Goal: Answer question/provide support: Share knowledge or assist other users

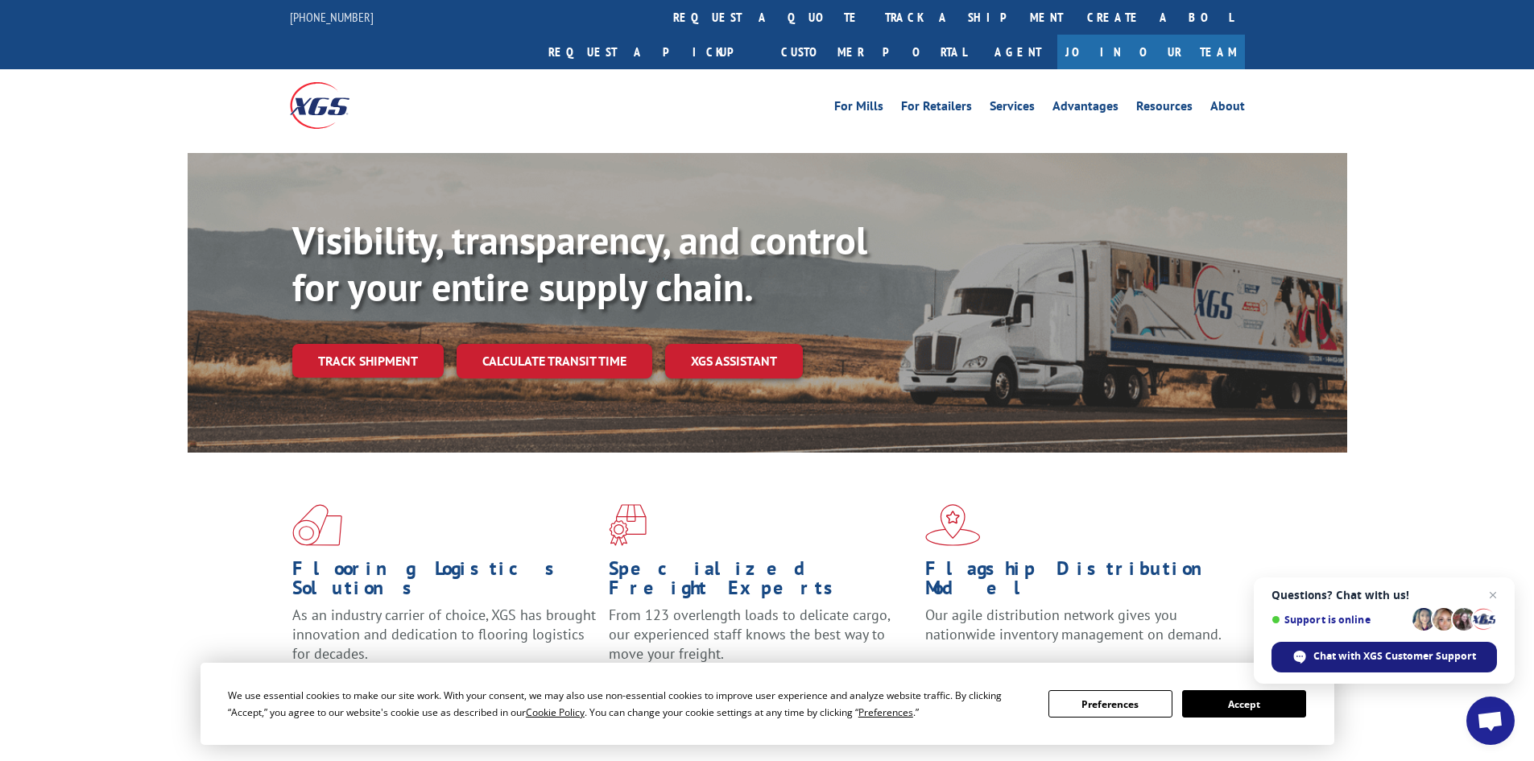
click at [1372, 658] on span "Chat with XGS Customer Support" at bounding box center [1394, 656] width 163 height 14
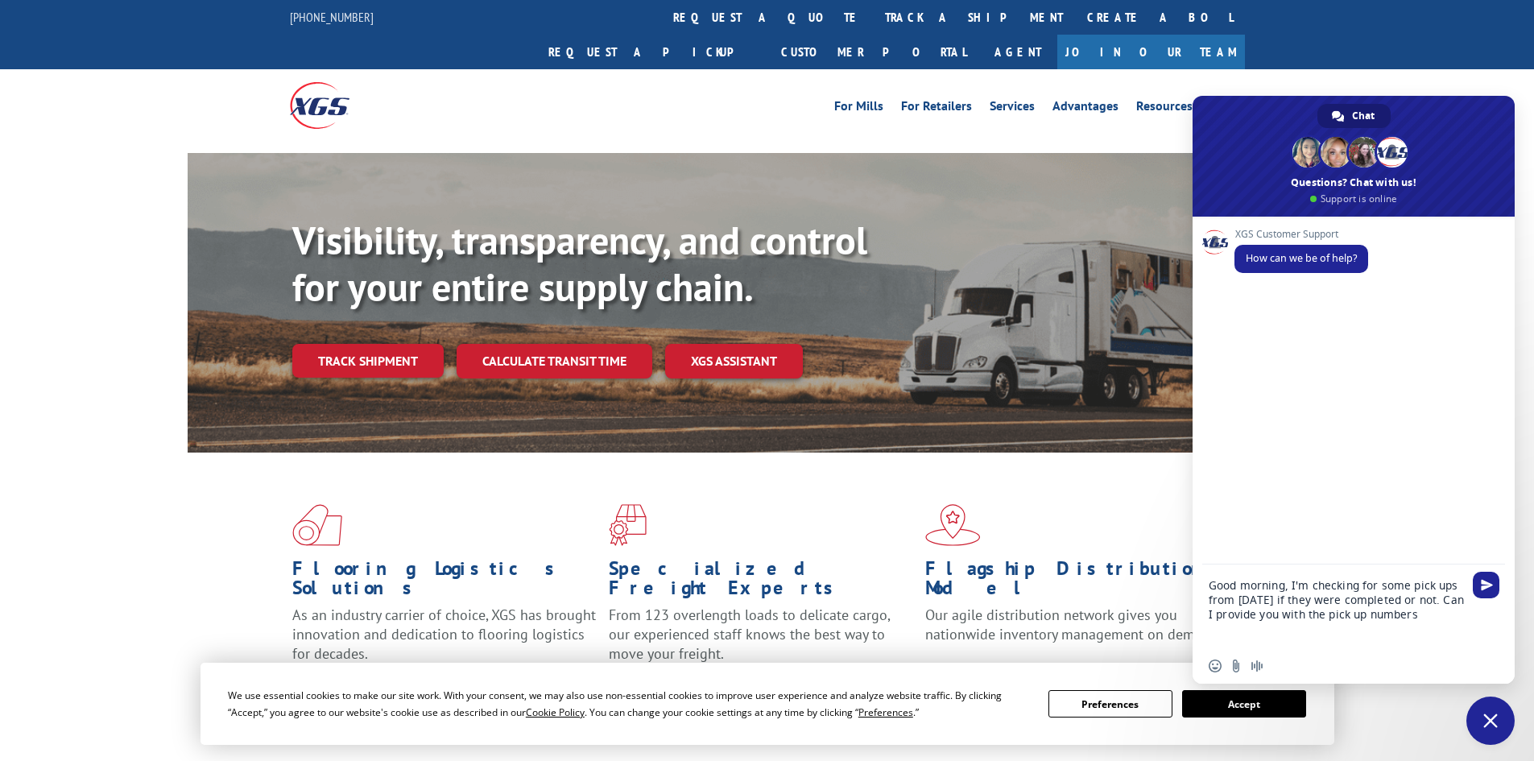
type textarea "Good morning, I'm checking for some pick ups from [DATE] if they were completed…"
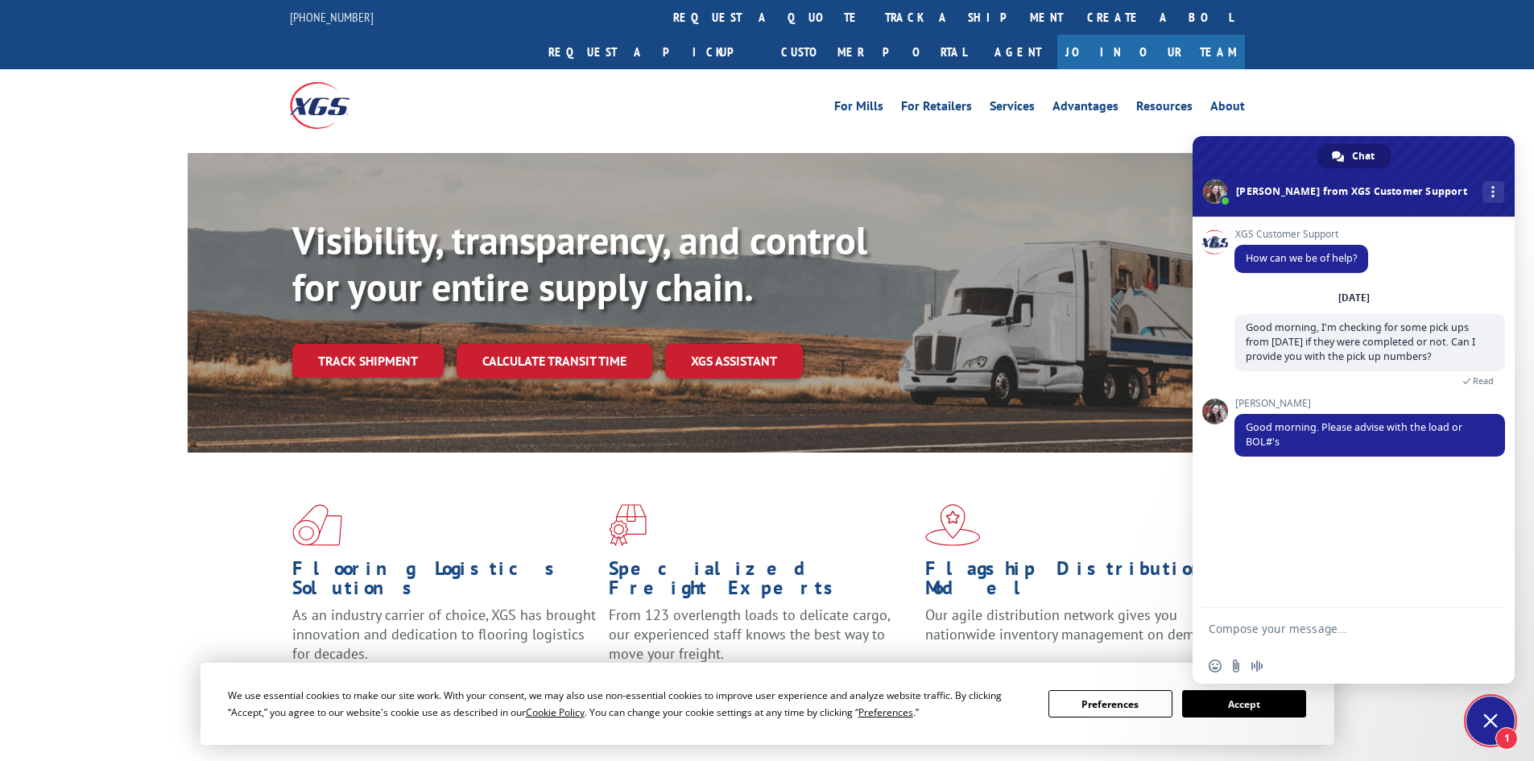
drag, startPoint x: 1266, startPoint y: 620, endPoint x: 1229, endPoint y: 606, distance: 39.5
click at [1266, 620] on textarea "Compose your message..." at bounding box center [1337, 628] width 258 height 40
click at [1270, 634] on textarea "Compose your message..." at bounding box center [1337, 628] width 258 height 40
type textarea "No problem"
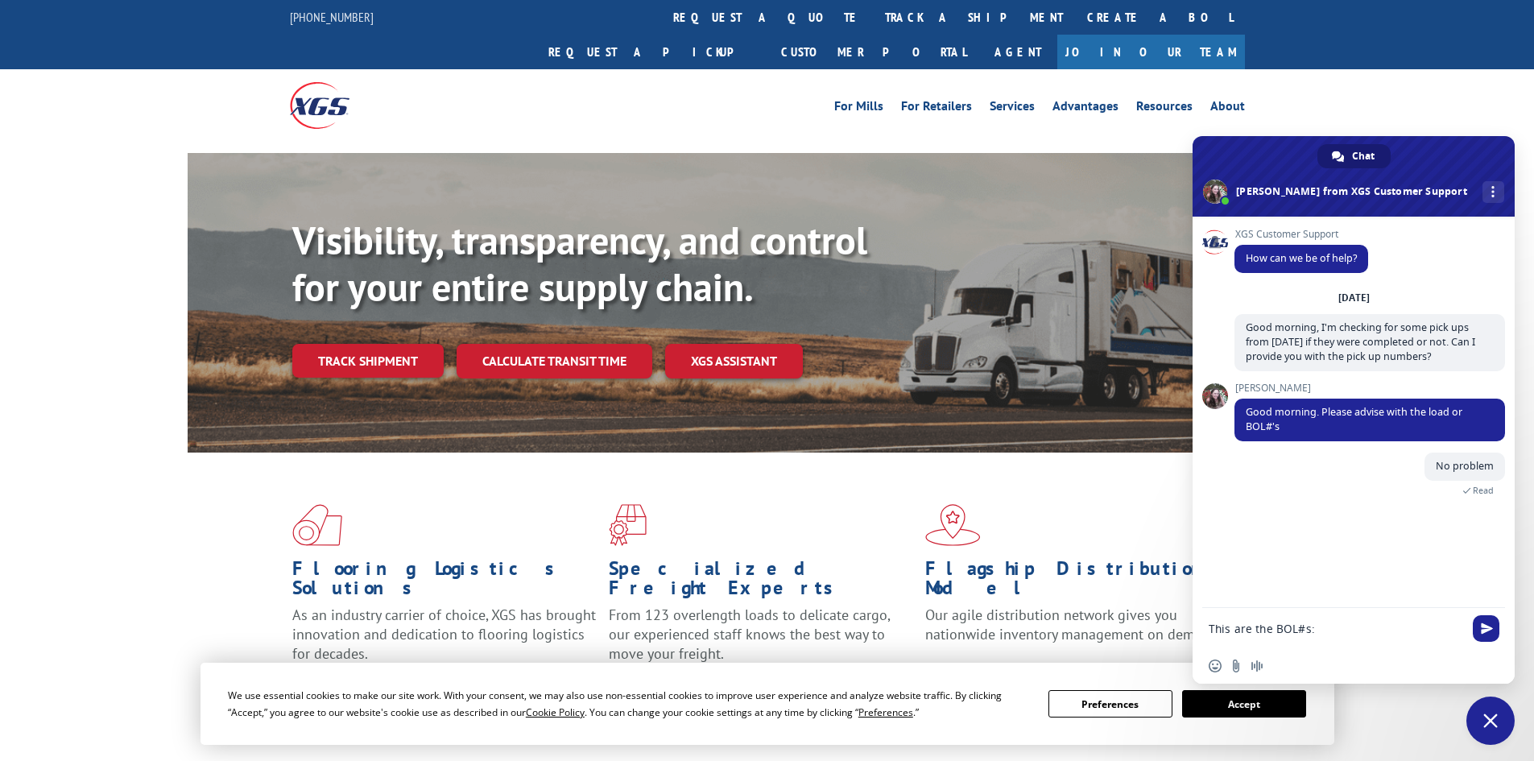
scroll to position [2, 0]
click at [1208, 627] on div "This are the BOL#s:" at bounding box center [1353, 620] width 322 height 55
paste textarea "FPX00317988"
click at [1230, 628] on textarea "This are the BOL#s: FPX00317988" at bounding box center [1337, 613] width 258 height 69
paste textarea "FPX00318193"
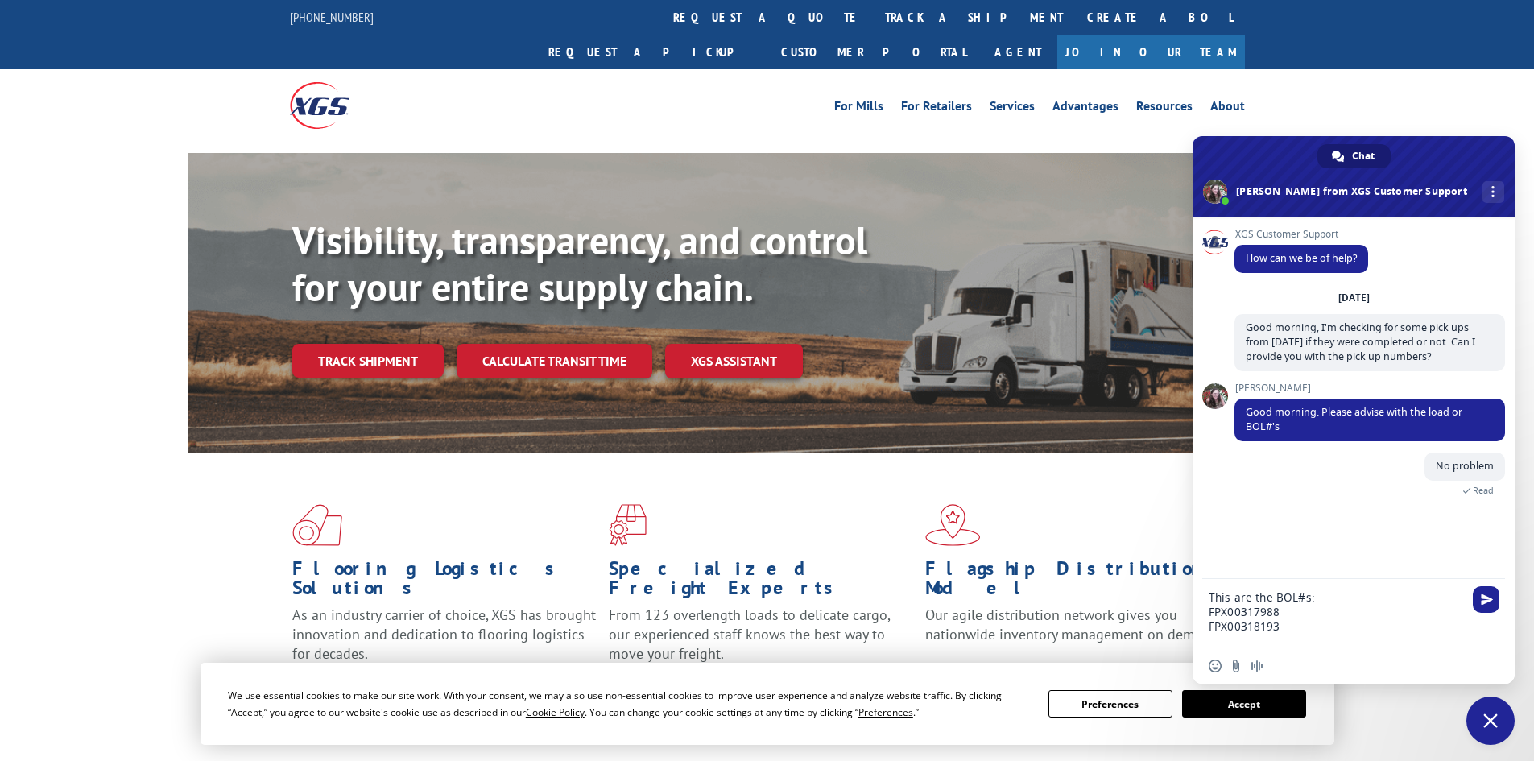
scroll to position [0, 0]
click at [1225, 613] on textarea "This are the BOL#s: FPX00317988 FPX00318193" at bounding box center [1337, 599] width 258 height 98
paste textarea "FPX00318609"
click at [1229, 632] on textarea "This are the BOL#s: FPX00317988 FPX00318193 FPX00318609" at bounding box center [1337, 599] width 258 height 98
paste textarea "FPX00318658"
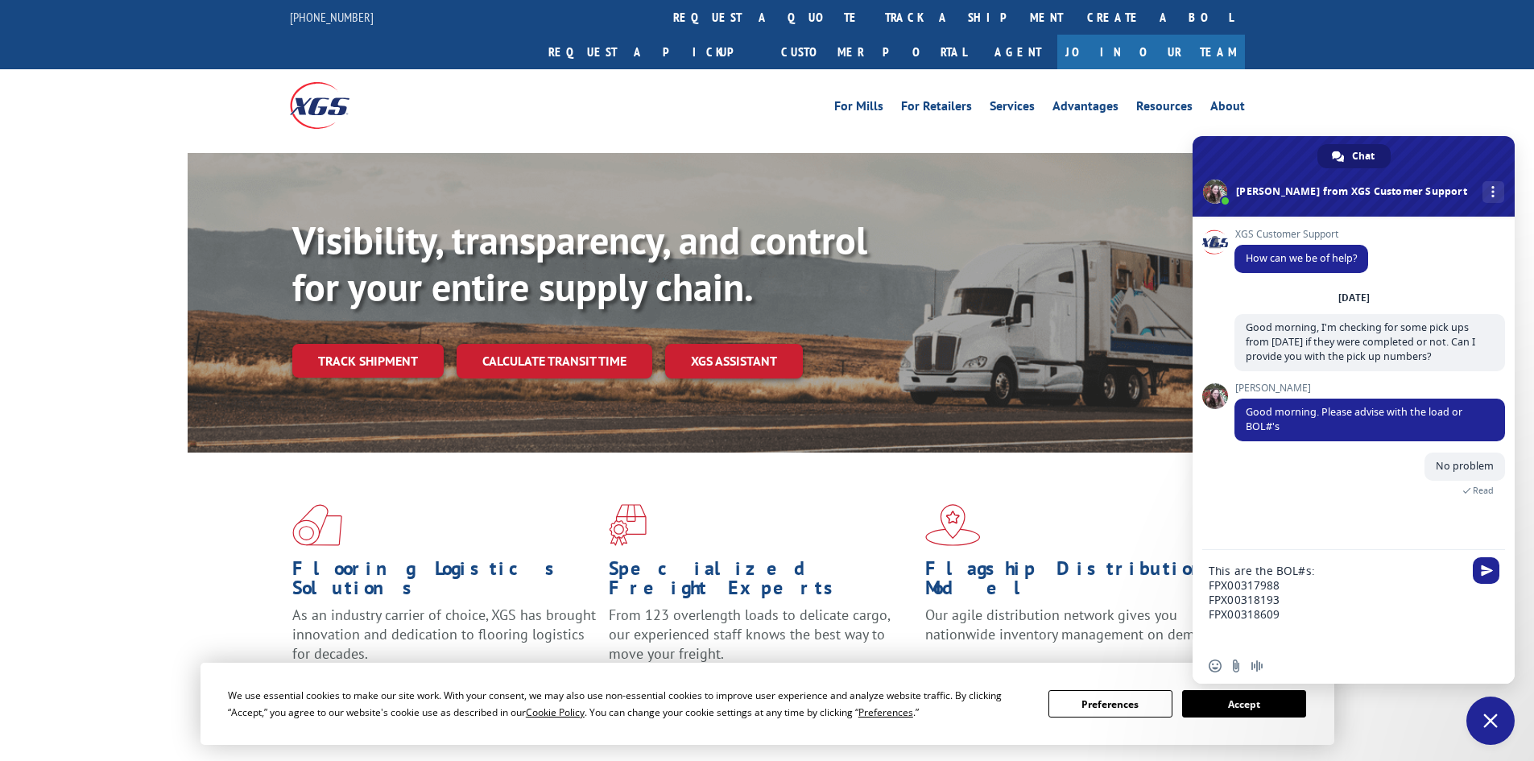
click at [1215, 630] on textarea "This are the BOL#s: FPX00317988 FPX00318193 FPX00318609" at bounding box center [1337, 599] width 258 height 98
click at [1215, 632] on textarea "This are the BOL#s: FPX00317988 FPX00318193 FPX00318609" at bounding box center [1337, 599] width 258 height 98
click at [1303, 618] on textarea "This are the BOL#s: FPX00317988 FPX00318193 FPX00318609" at bounding box center [1337, 599] width 258 height 98
paste textarea "FPX00318658"
click at [1328, 625] on textarea "This are the BOL#s: FPX00317988 FPX00318193 FPX00318609 FPX00318658" at bounding box center [1337, 591] width 258 height 113
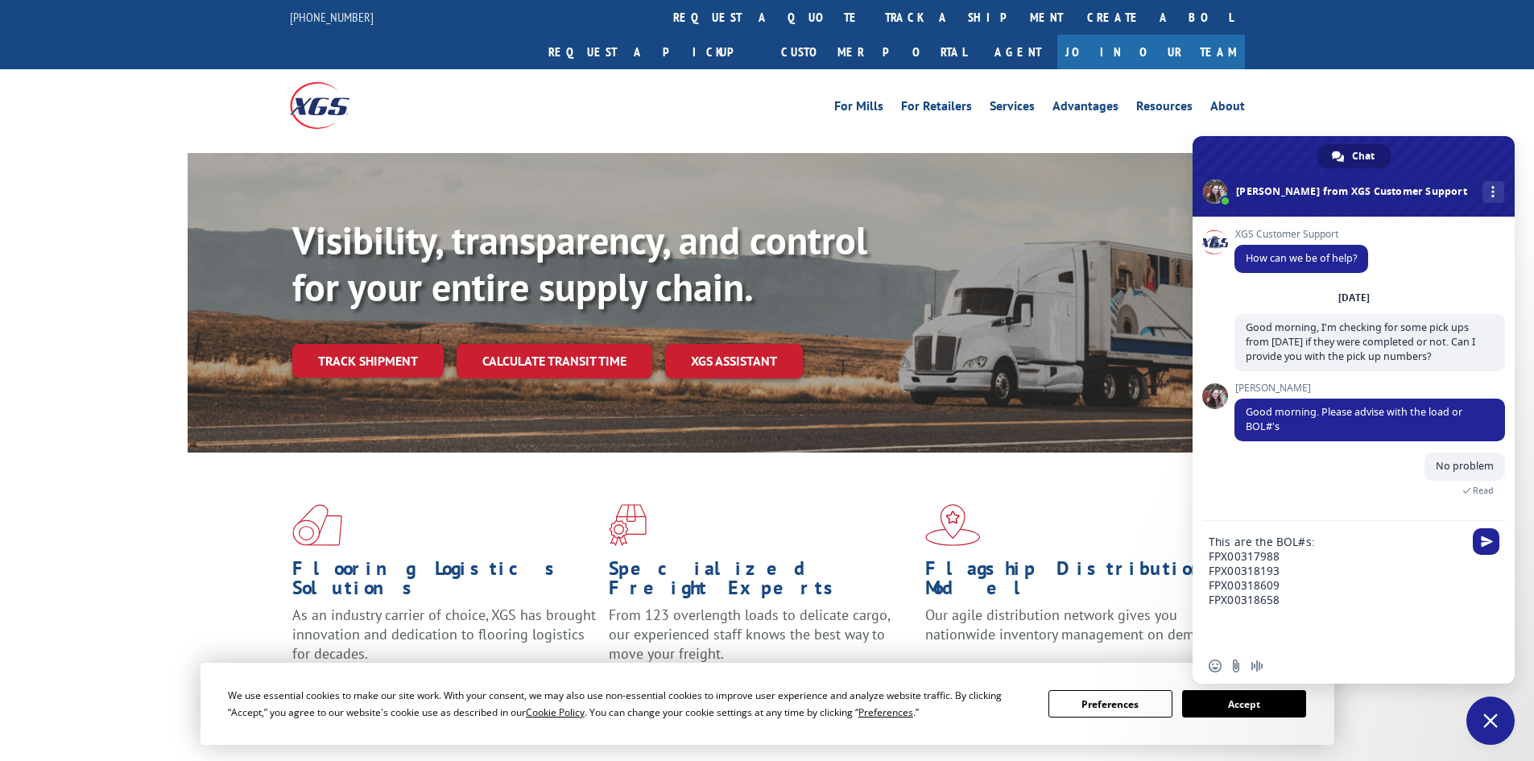
paste textarea "FPX00318701"
click at [1299, 603] on textarea "This are the BOL#s: FPX00317988 FPX00318193 FPX00318609 FPX00318658 FPX00318701" at bounding box center [1337, 577] width 258 height 142
paste textarea "FPX00318709"
click at [1295, 603] on textarea "This are the BOL#s: FPX00317988 FPX00318193 FPX00318609 FPX00318658 FPX00318701…" at bounding box center [1337, 570] width 258 height 156
paste textarea "FPX00318722"
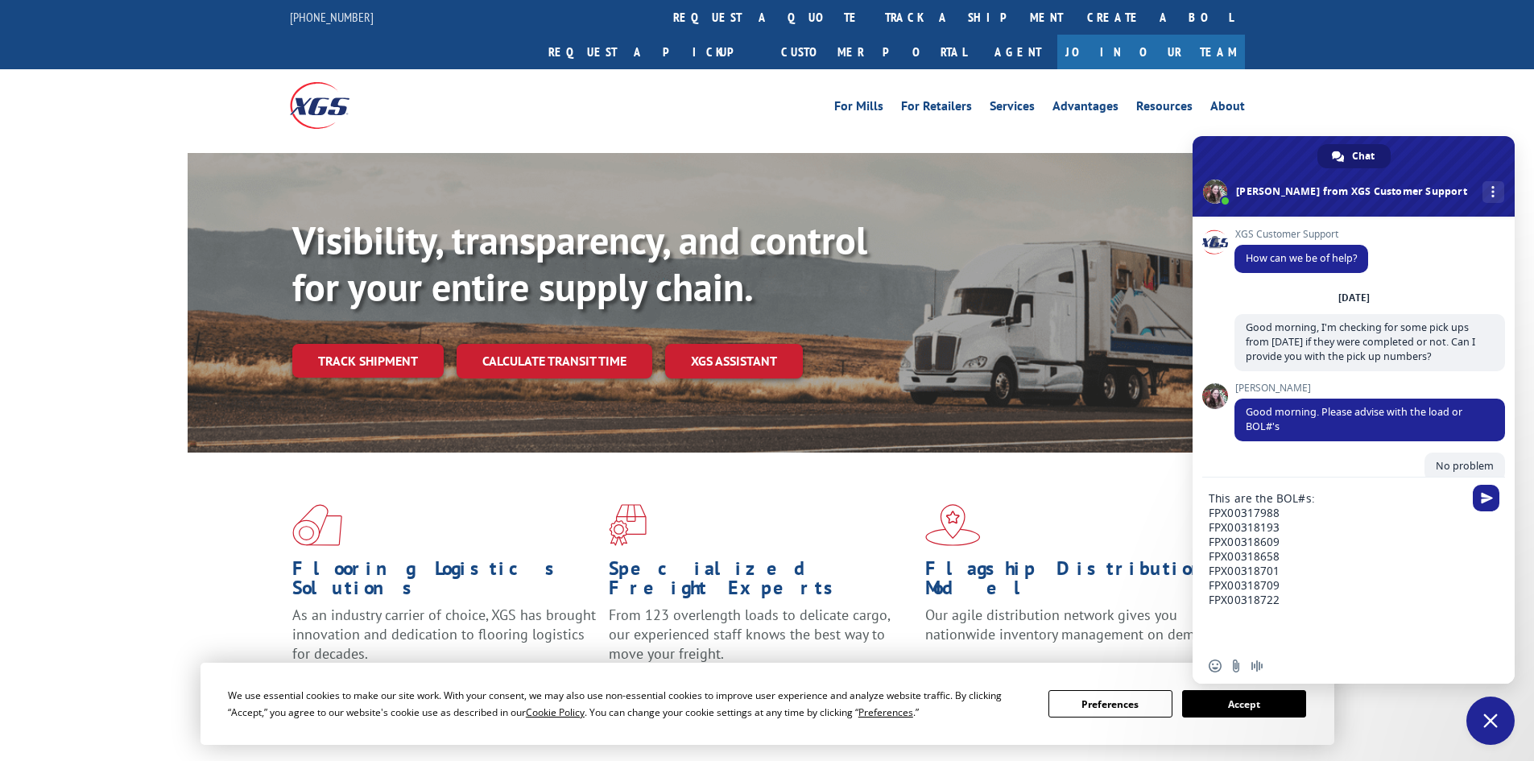
click at [1335, 611] on textarea "This are the BOL#s: FPX00317988 FPX00318193 FPX00318609 FPX00318658 FPX00318701…" at bounding box center [1337, 562] width 258 height 171
paste textarea "FPX00318731"
click at [1322, 579] on textarea "This are the BOL#s: FPX00317988 FPX00318193 FPX00318609 FPX00318658 FPX00318701…" at bounding box center [1337, 548] width 258 height 200
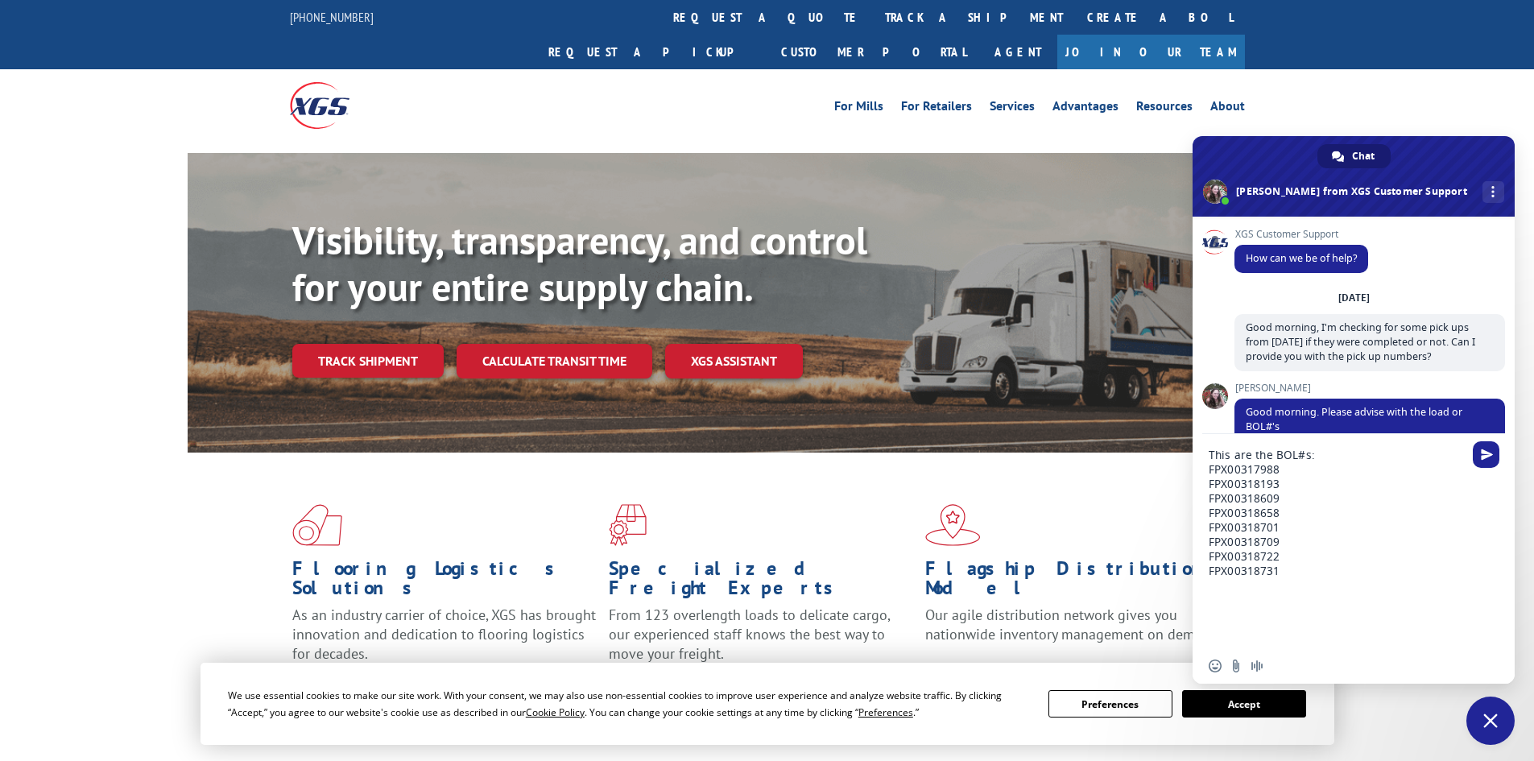
paste textarea "FPX00318763"
click at [1298, 586] on textarea "This are the BOL#s: FPX00317988 FPX00318193 FPX00318609 FPX00318658 FPX00318701…" at bounding box center [1337, 541] width 258 height 214
paste textarea "FPX00318936"
click at [1330, 579] on textarea "This are the BOL#s: FPX00317988 FPX00318193 FPX00318609 FPX00318658 FPX00318701…" at bounding box center [1337, 533] width 258 height 229
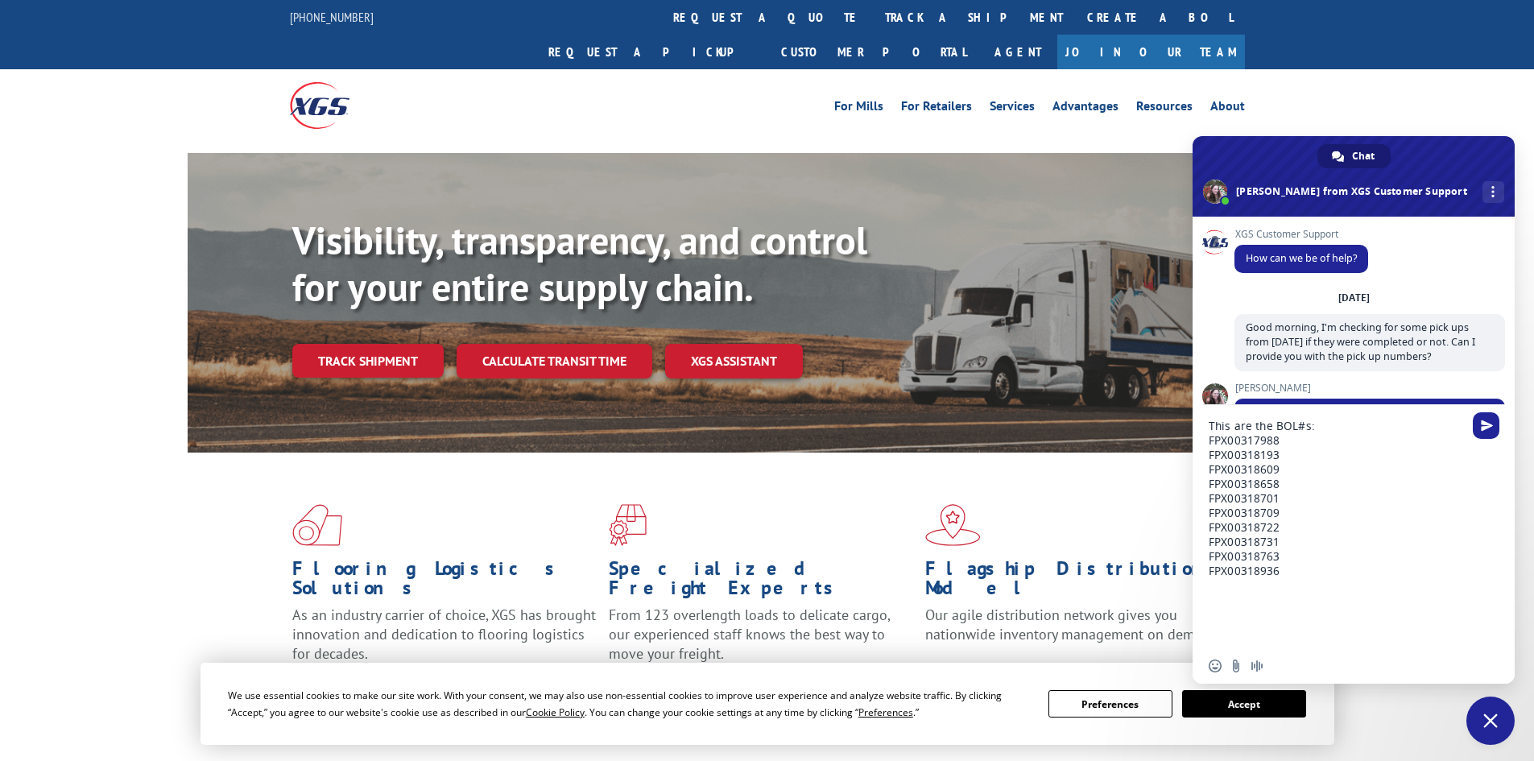
paste textarea "FPX00318961"
type textarea "This are the BOL#s: FPX00317988 FPX00318193 FPX00318609 FPX00318658 FPX00318701…"
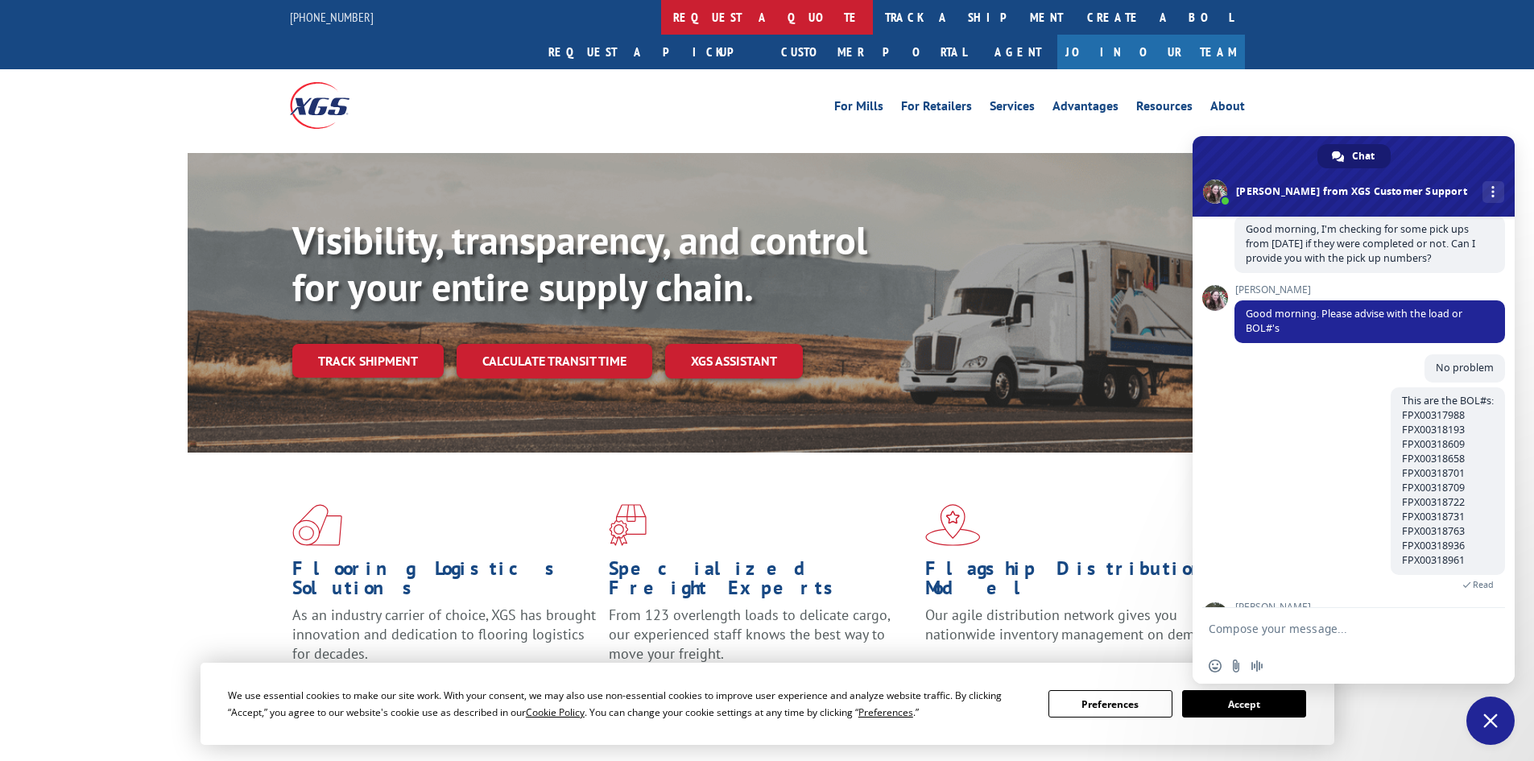
scroll to position [168, 0]
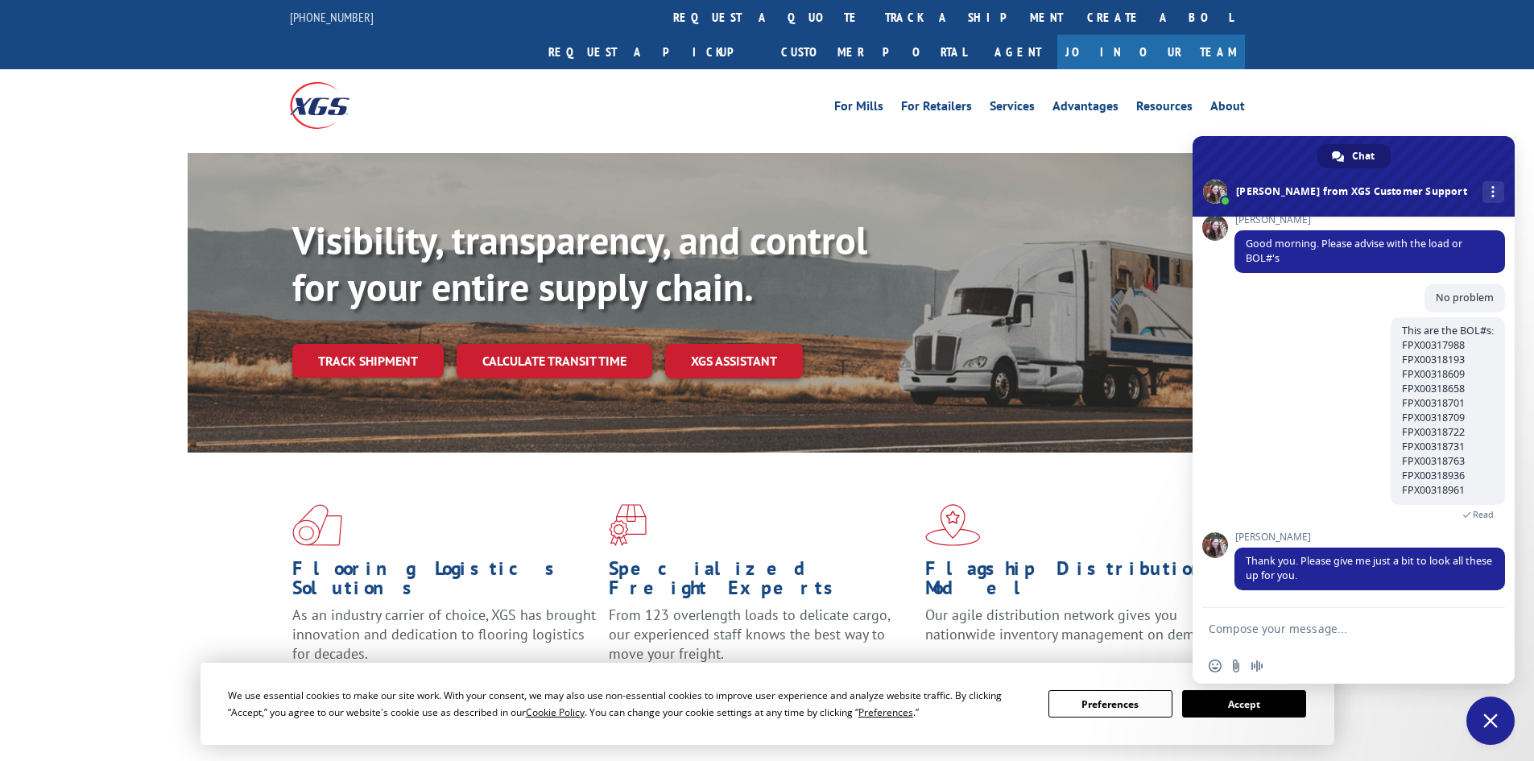
click at [1351, 634] on textarea "Compose your message..." at bounding box center [1337, 628] width 258 height 40
type textarea "Thank you very much!"
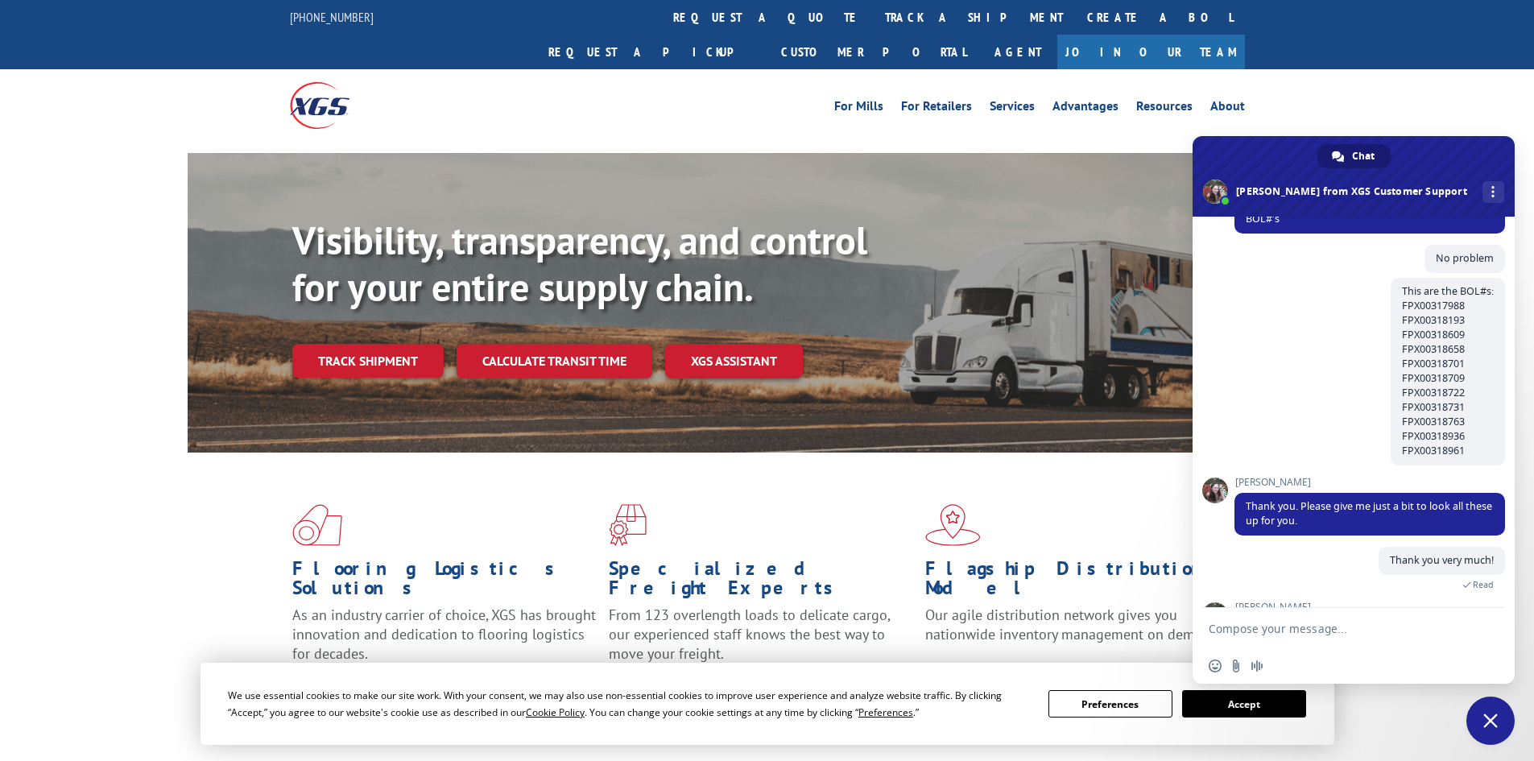
scroll to position [292, 0]
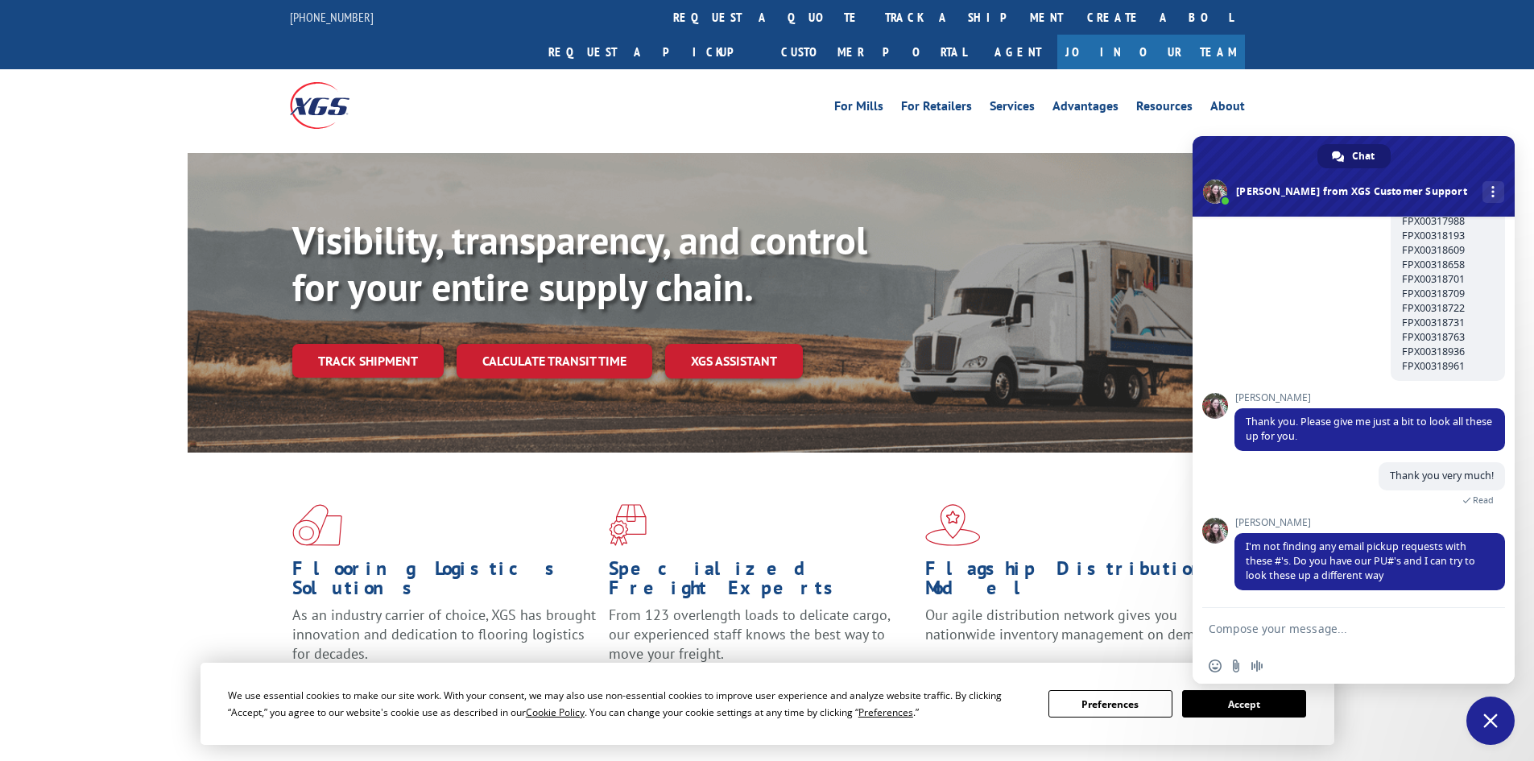
click at [1333, 626] on textarea "Compose your message..." at bounding box center [1337, 628] width 258 height 40
type textarea "Yes I do"
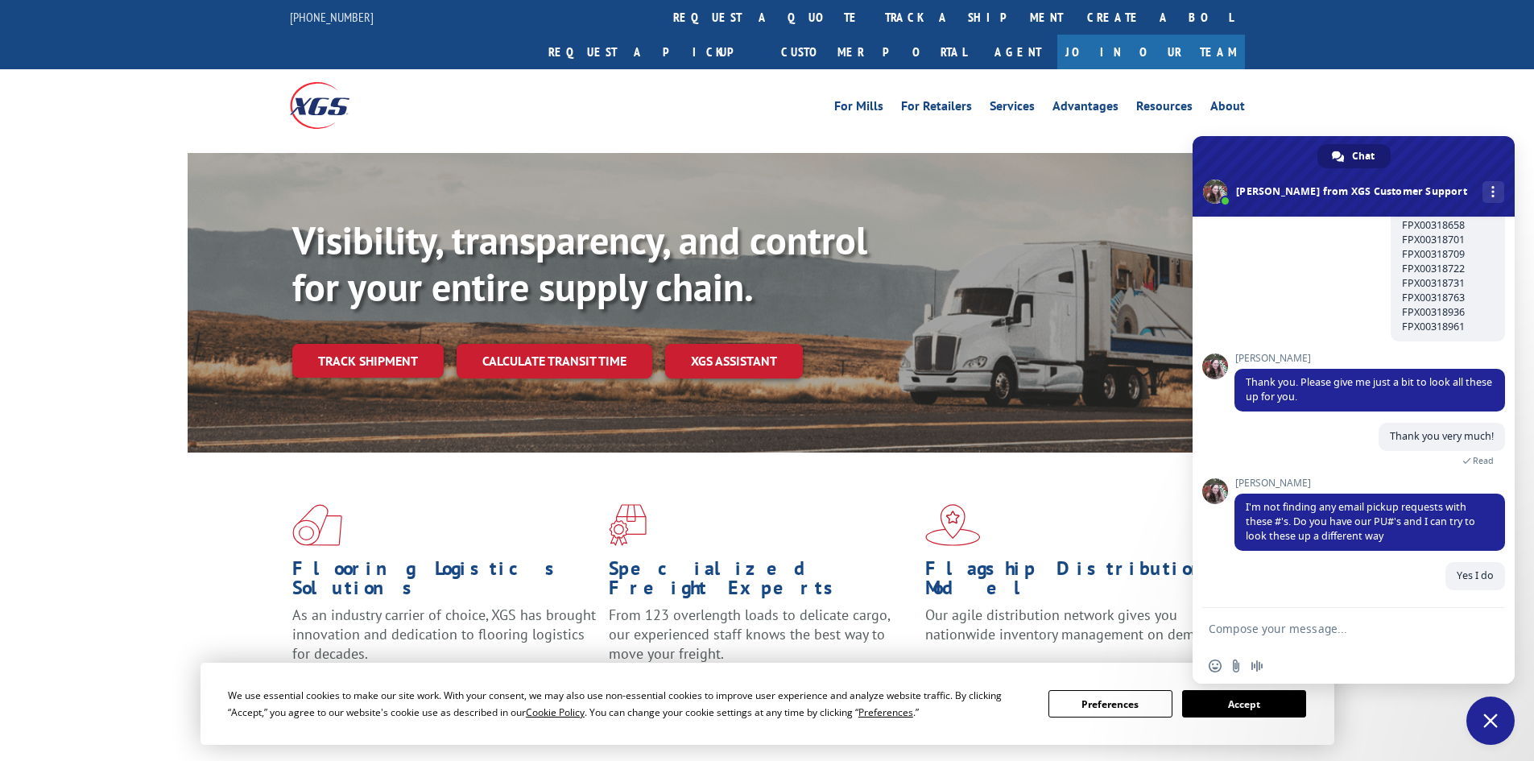
scroll to position [332, 0]
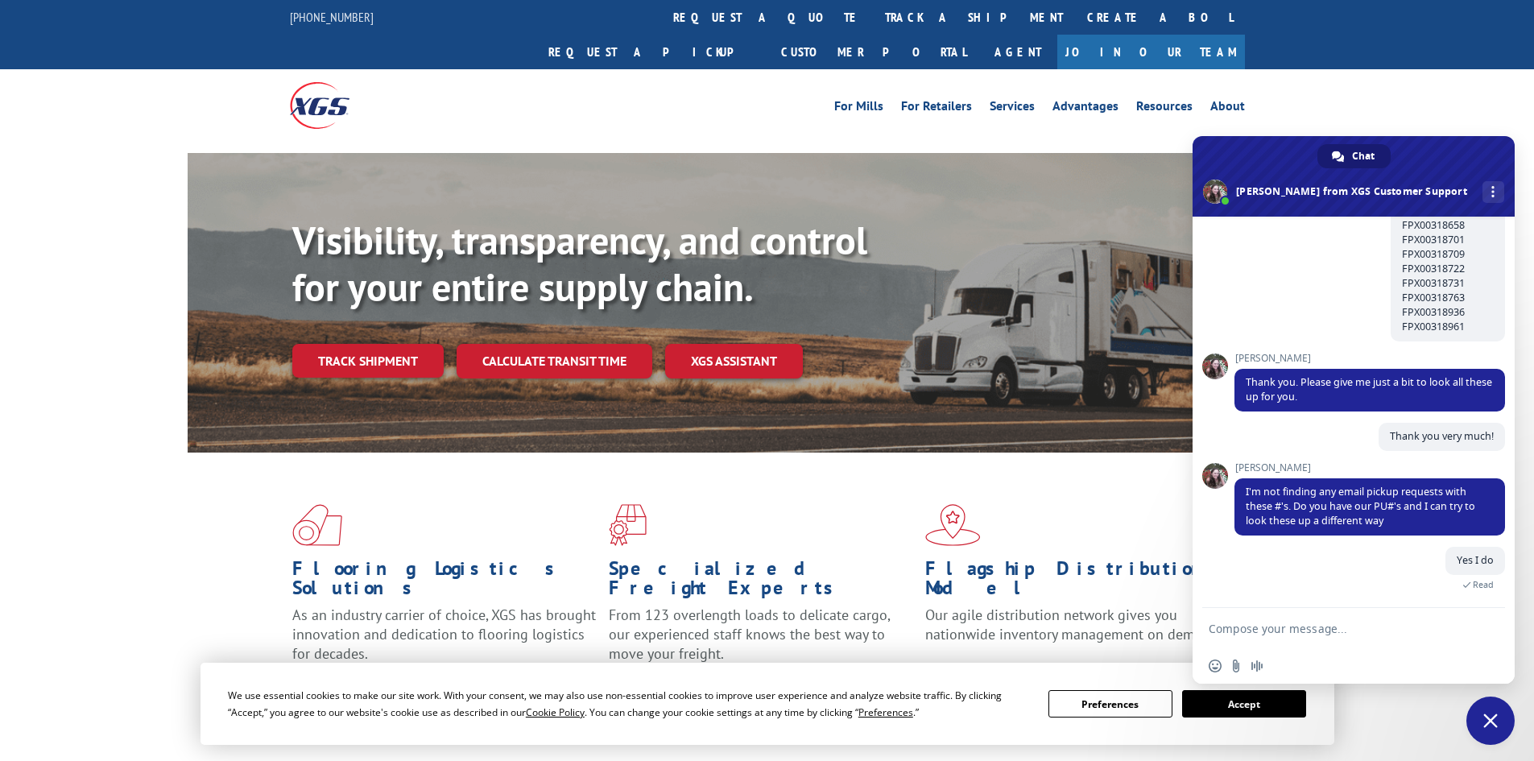
click at [1311, 630] on textarea "Compose your message..." at bounding box center [1337, 628] width 258 height 40
paste textarea "PU00059003"
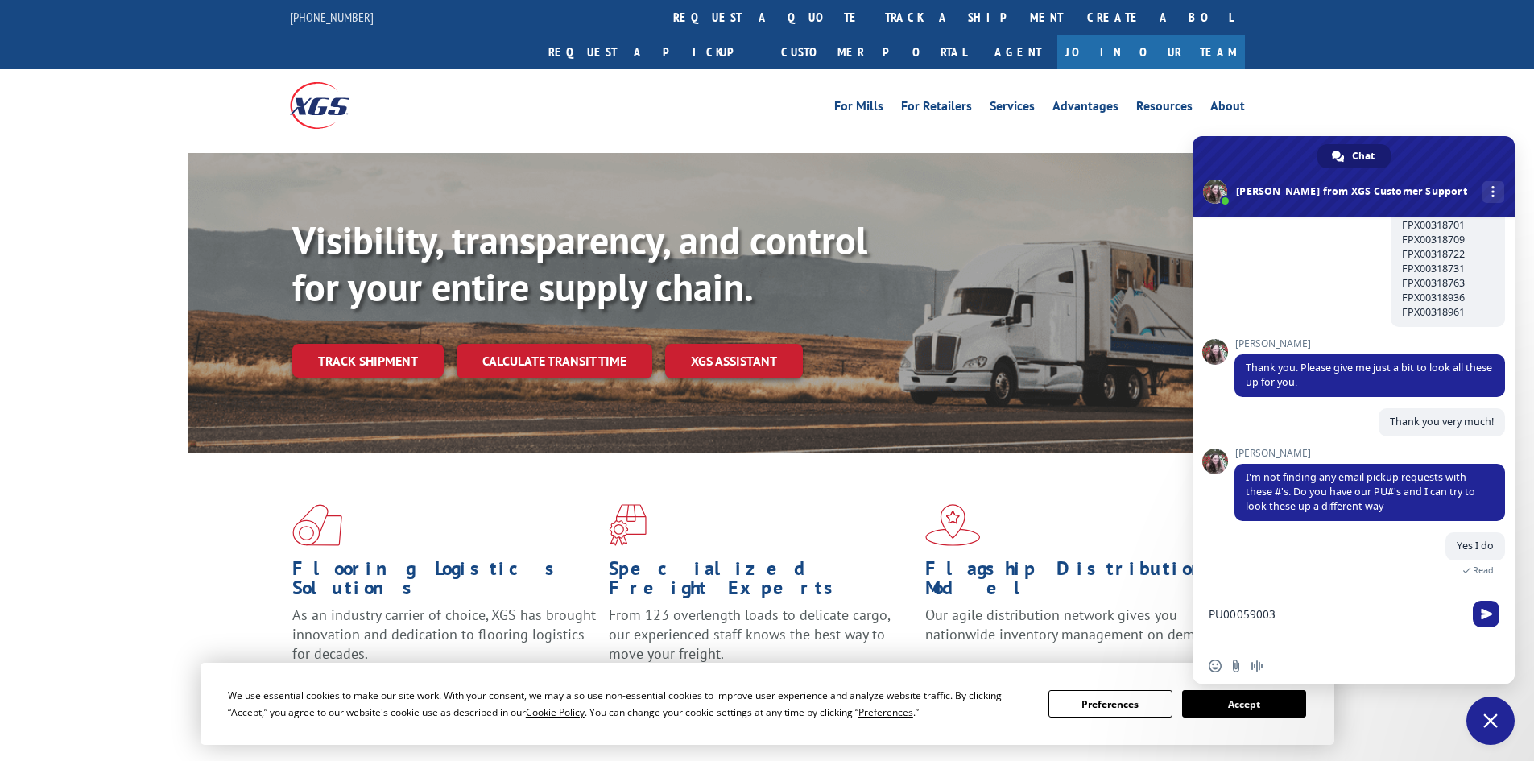
click at [1209, 627] on textarea "PU00059003" at bounding box center [1337, 620] width 258 height 55
paste textarea "PU00059197"
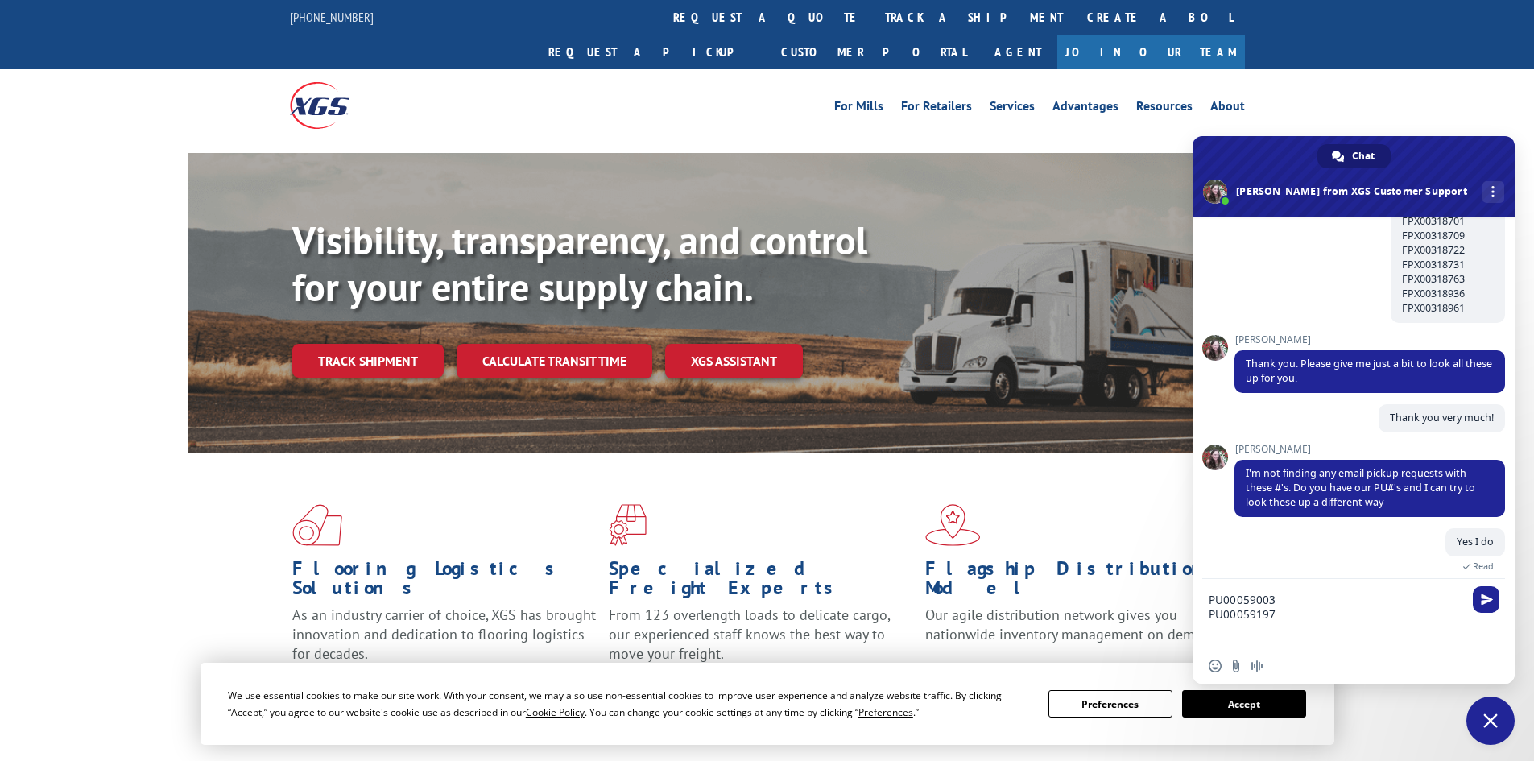
click at [1235, 624] on textarea "PU00059003 PU00059197" at bounding box center [1337, 613] width 258 height 69
paste textarea "PU00059561"
click at [1214, 622] on textarea "PU00059003 PU00059197 PU00059561" at bounding box center [1337, 606] width 258 height 84
paste textarea "PU00059576"
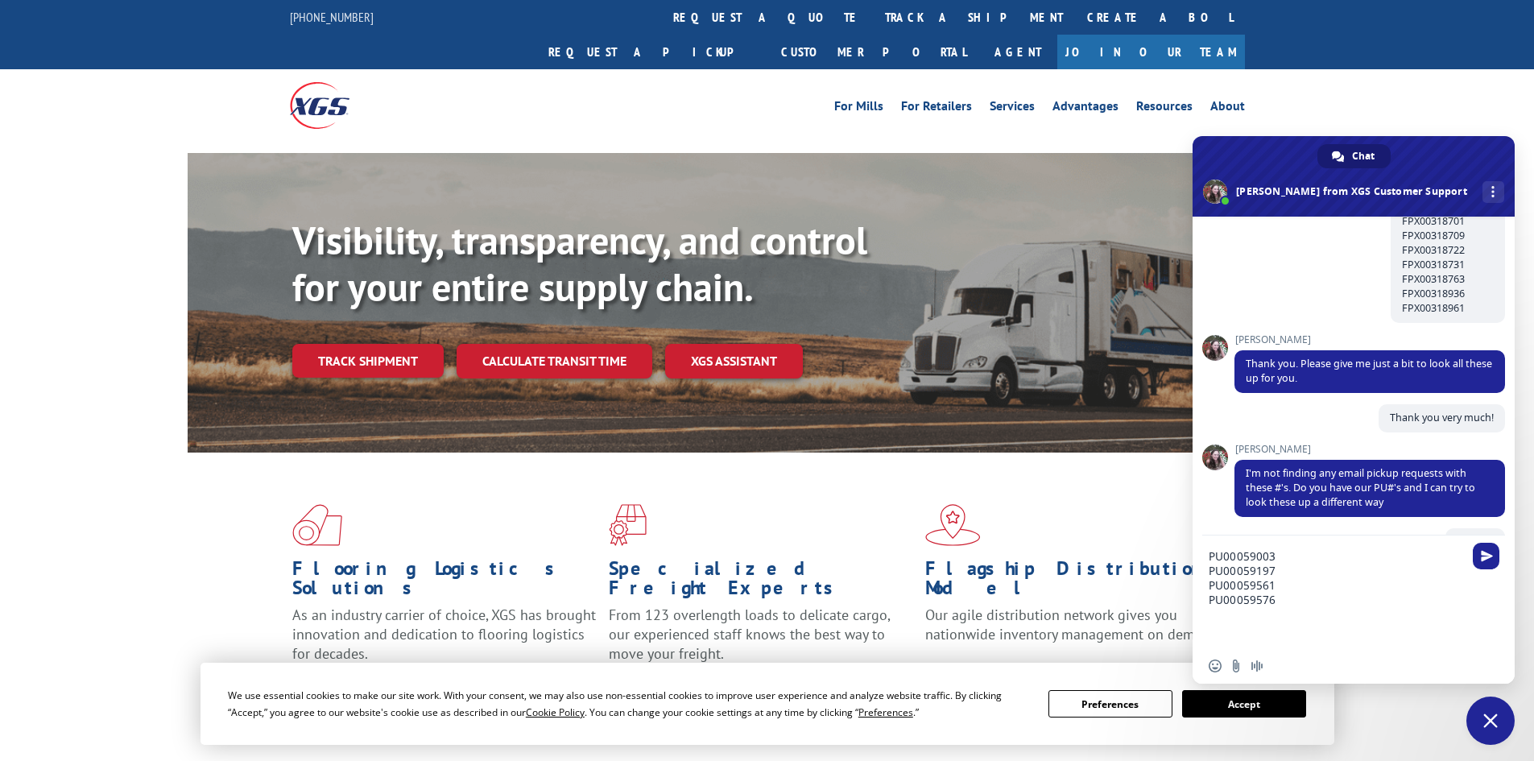
click at [1237, 622] on textarea "PU00059003 PU00059197 PU00059561 PU00059576" at bounding box center [1337, 591] width 258 height 113
paste textarea "PU00059604"
click at [1213, 619] on textarea "PU00059003 PU00059197 PU00059561 PU00059576 PU00059604" at bounding box center [1337, 584] width 258 height 127
paste textarea "PU00059612"
click at [1245, 616] on textarea "PU00059003 PU00059197 PU00059561 PU00059576 PU00059604 PU00059612" at bounding box center [1337, 577] width 258 height 142
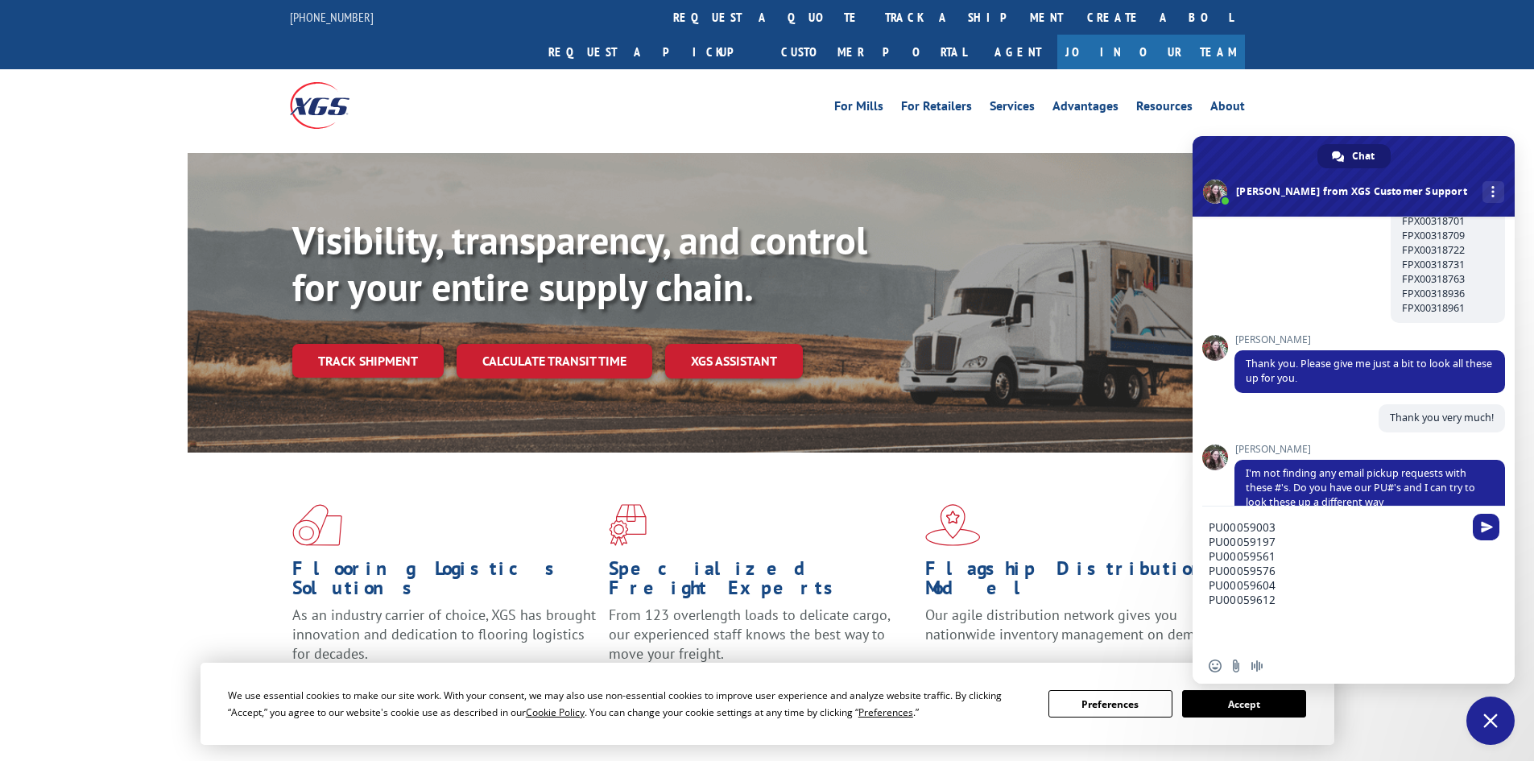
paste textarea "PU00059622"
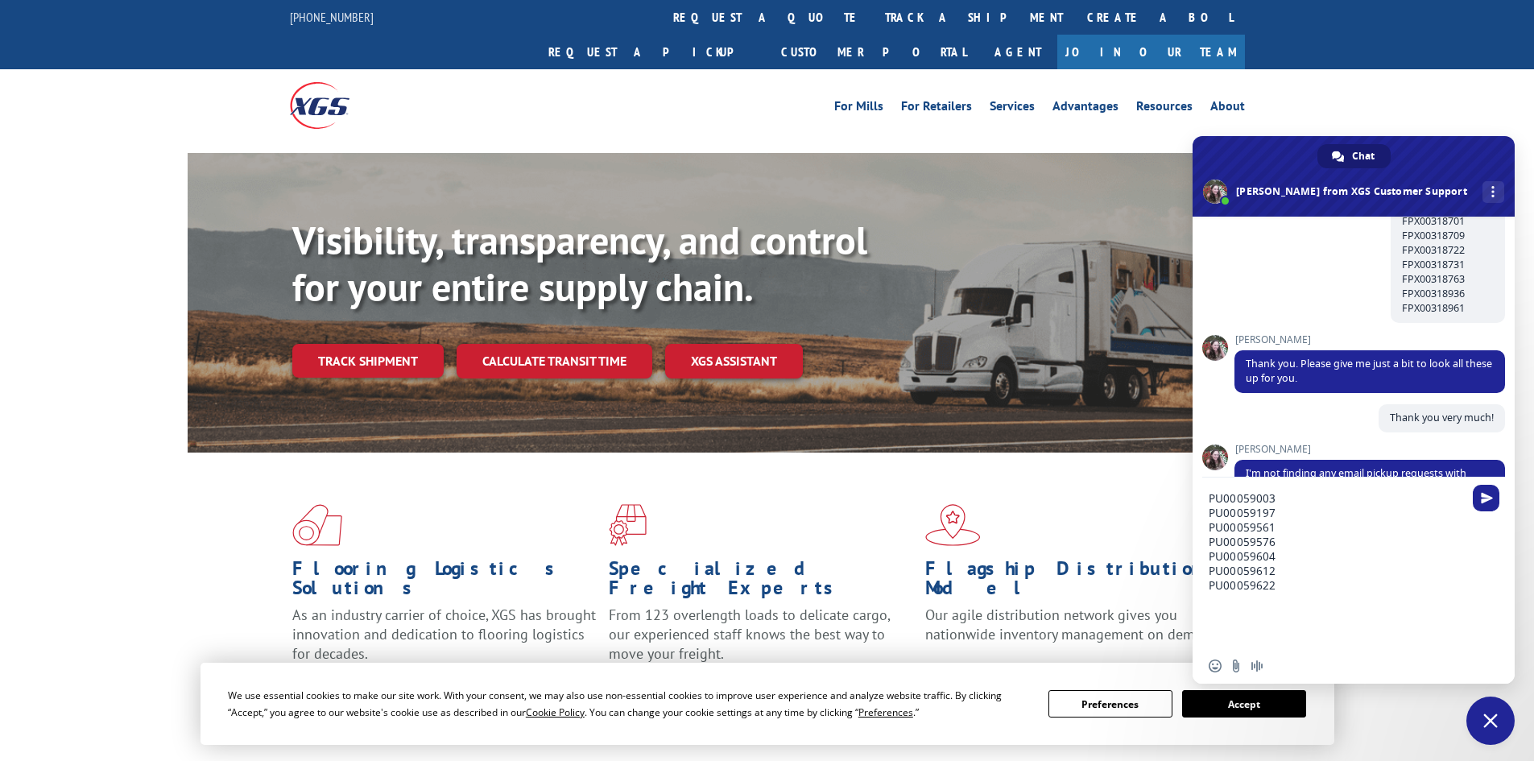
click at [1246, 607] on textarea "PU00059003 PU00059197 PU00059561 PU00059576 PU00059604 PU00059612 PU00059622" at bounding box center [1337, 562] width 258 height 171
paste textarea "FPX00318731"
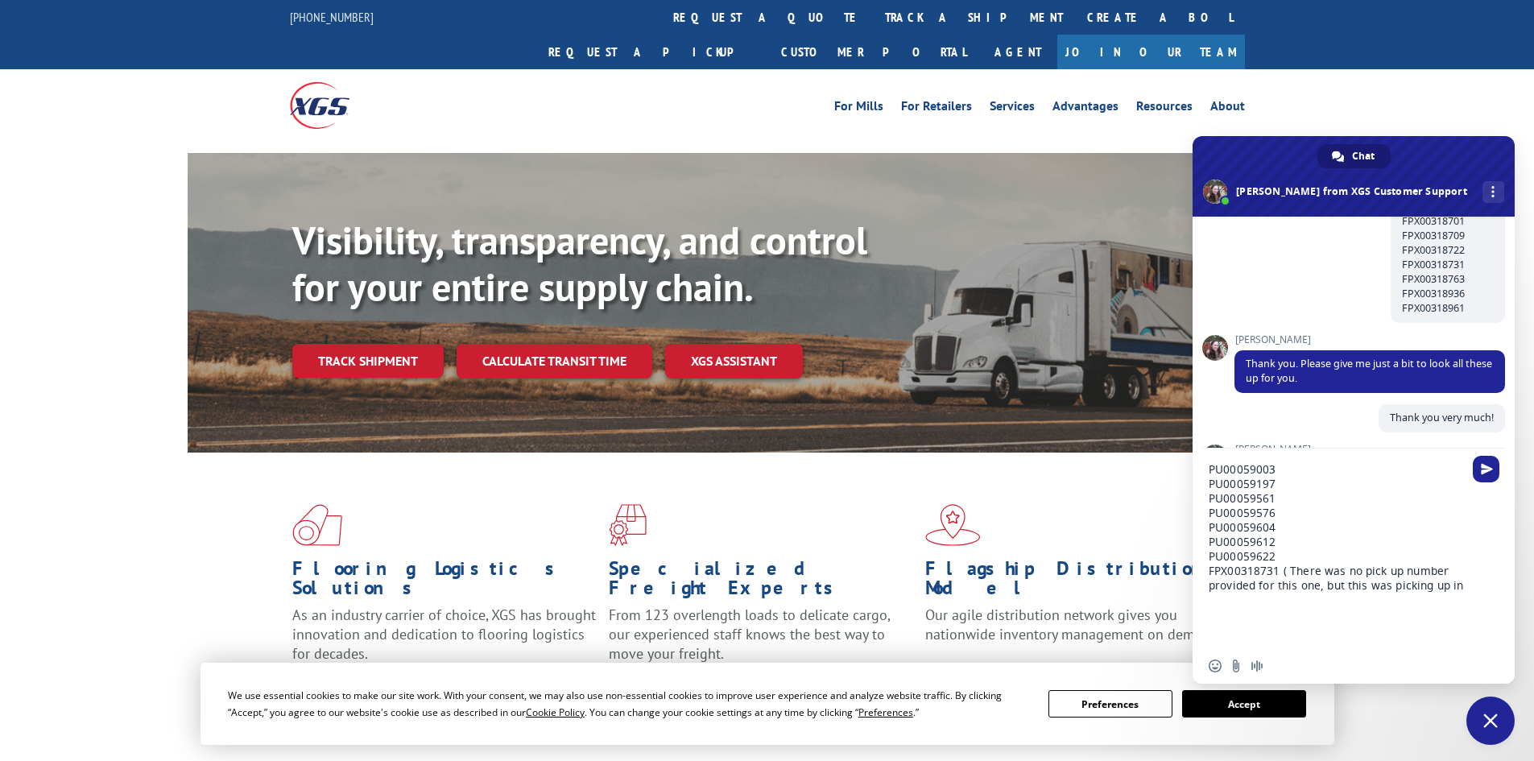
click at [1467, 583] on div "PU00059003 PU00059197 PU00059561 PU00059576 PU00059604 PU00059612 PU00059622 FP…" at bounding box center [1353, 548] width 322 height 200
paste textarea "[STREET_ADDRESS][PERSON_NAME]"
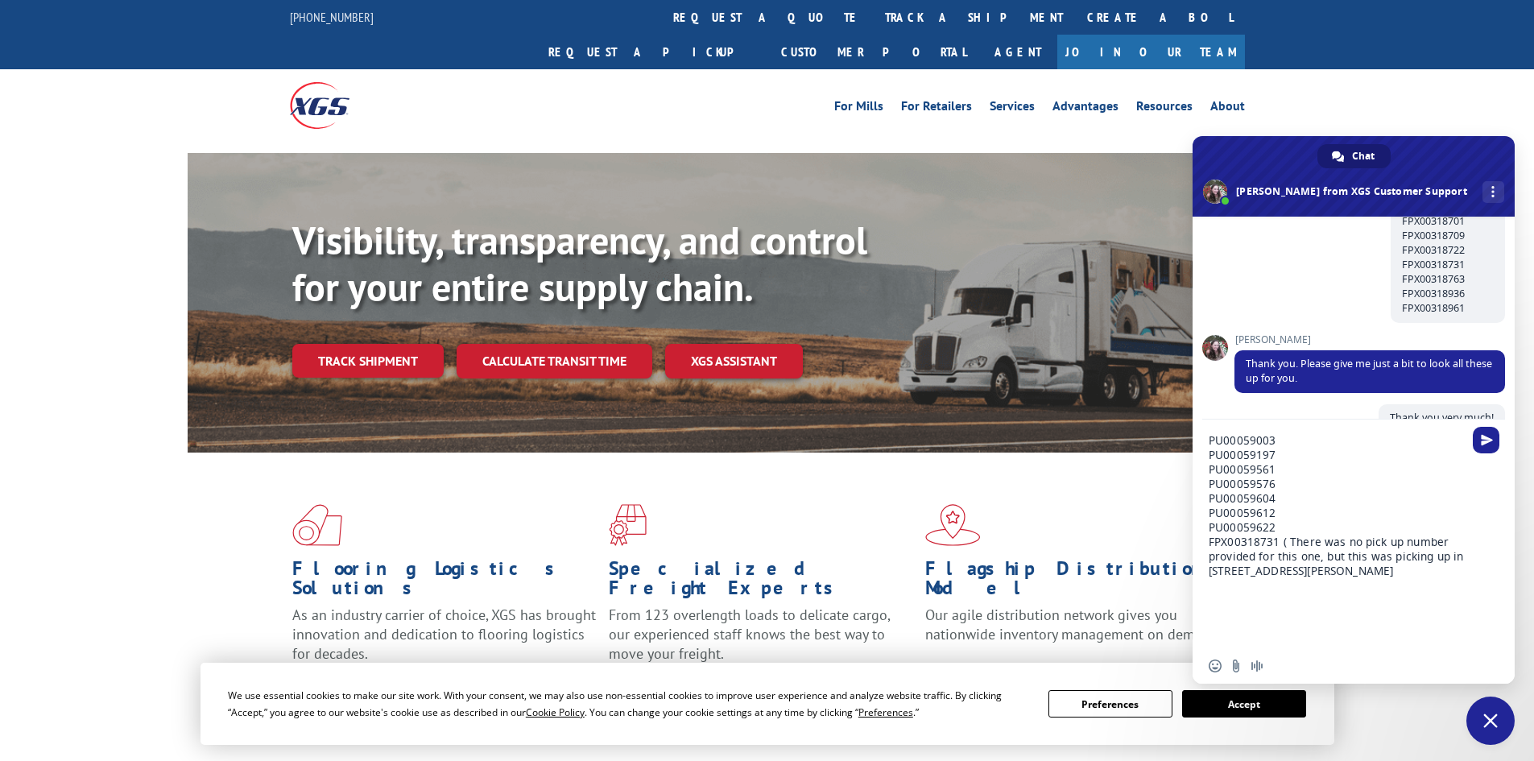
click at [1465, 552] on textarea "PU00059003 PU00059197 PU00059561 PU00059576 PU00059604 PU00059612 PU00059622 FP…" at bounding box center [1337, 533] width 258 height 229
click at [1291, 534] on textarea "PU00059003 PU00059197 PU00059561 PU00059576 PU00059604 PU00059612 PU00059622 FP…" at bounding box center [1337, 526] width 258 height 243
click at [1219, 581] on textarea "PU00059003 PU00059197 PU00059561 PU00059576 PU00059604 PU00059612 PU00059622 FP…" at bounding box center [1337, 526] width 258 height 243
click at [1217, 586] on textarea "PU00059003 PU00059197 PU00059561 PU00059576 PU00059604 PU00059612 PU00059622 FP…" at bounding box center [1337, 526] width 258 height 243
paste textarea "PU00059678"
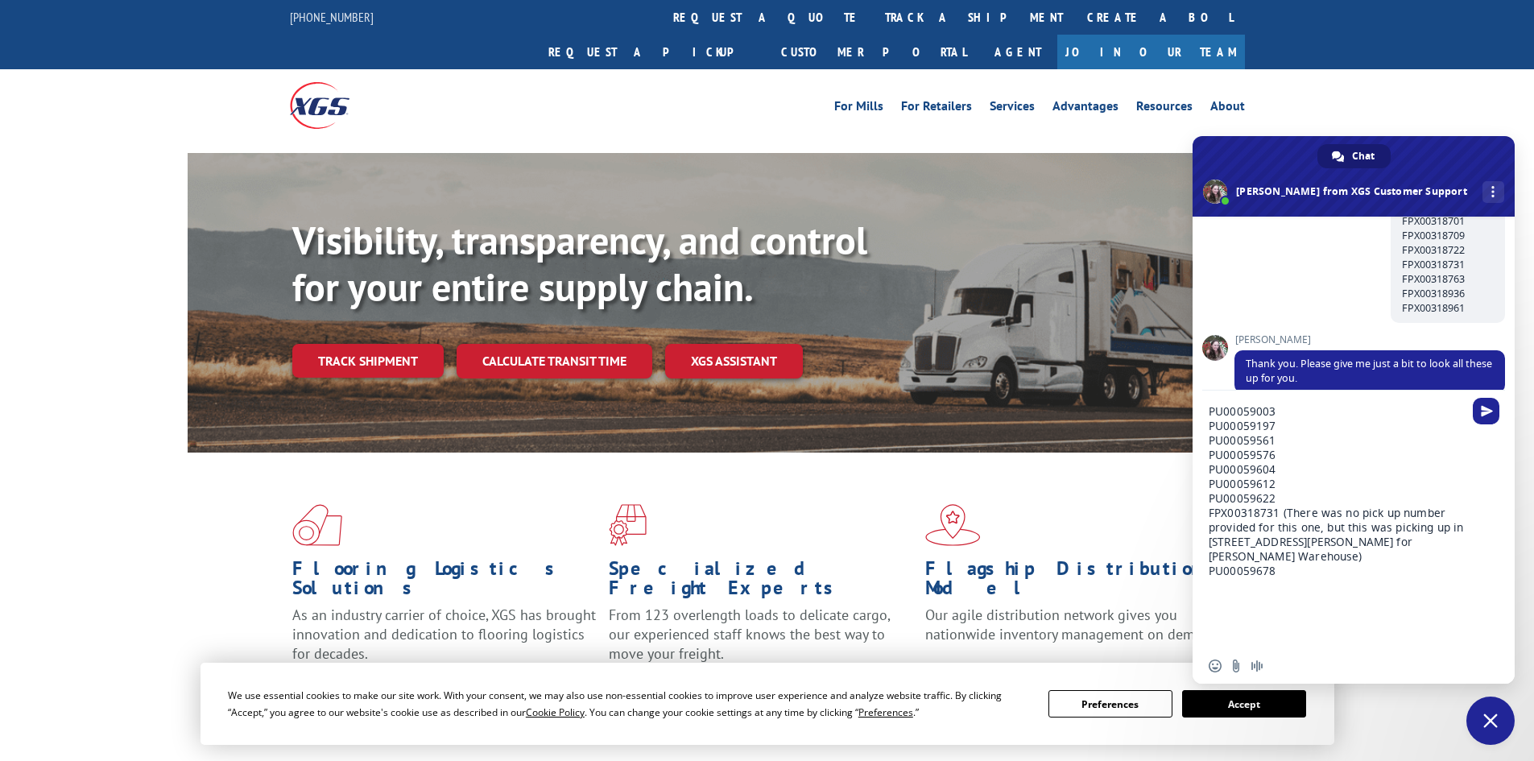
click at [1229, 585] on textarea "PU00059003 PU00059197 PU00059561 PU00059576 PU00059604 PU00059612 PU00059622 FP…" at bounding box center [1337, 519] width 258 height 258
paste textarea "PU00059850"
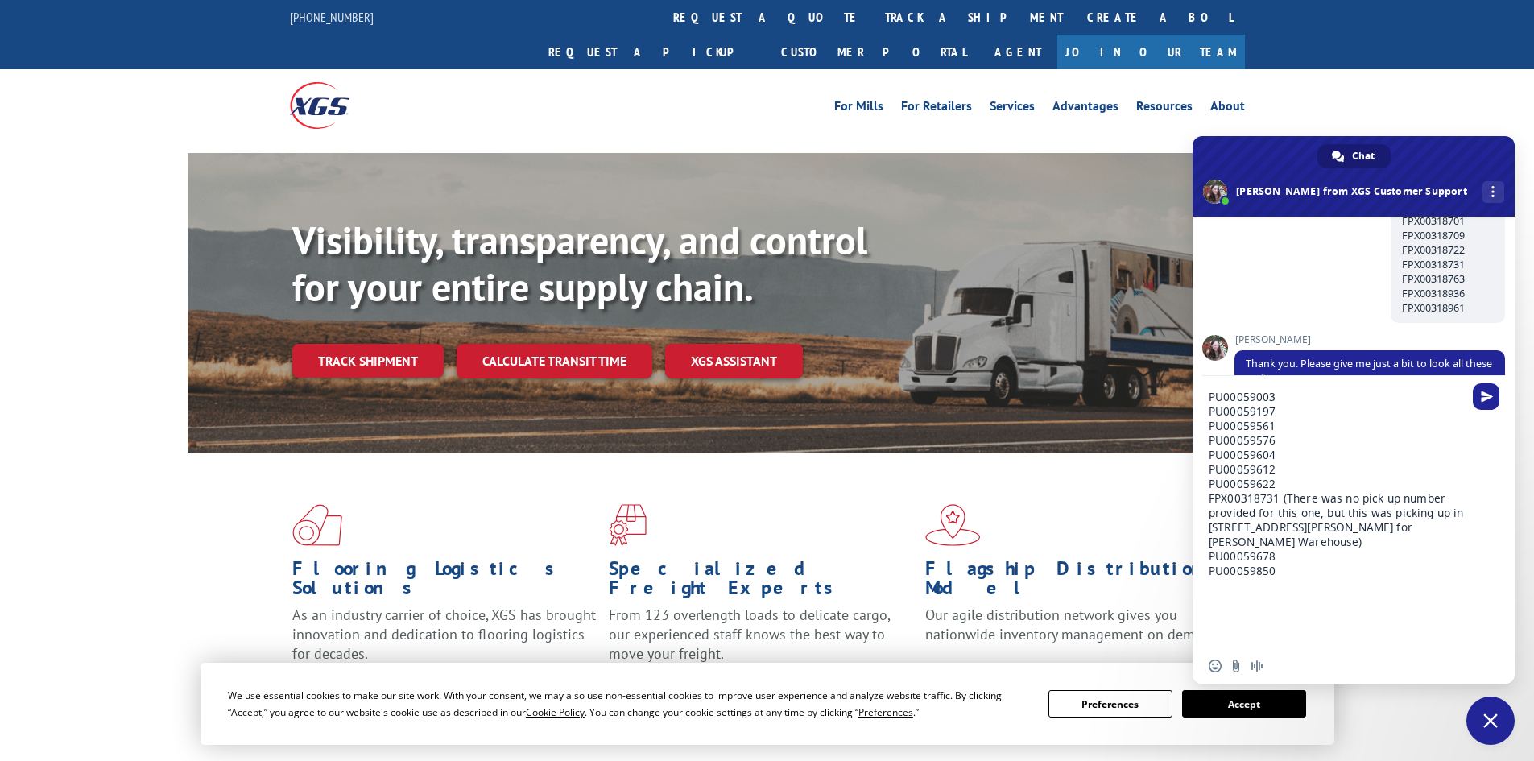
paste textarea "PU00059956"
click at [1216, 592] on textarea "PU00059003 PU00059197 PU00059561 PU00059576 PU00059604 PU00059612 PU00059622 FP…" at bounding box center [1337, 512] width 258 height 272
type textarea "PU00059003 PU00059197 PU00059561 PU00059576 PU00059604 PU00059612 PU00059622 FP…"
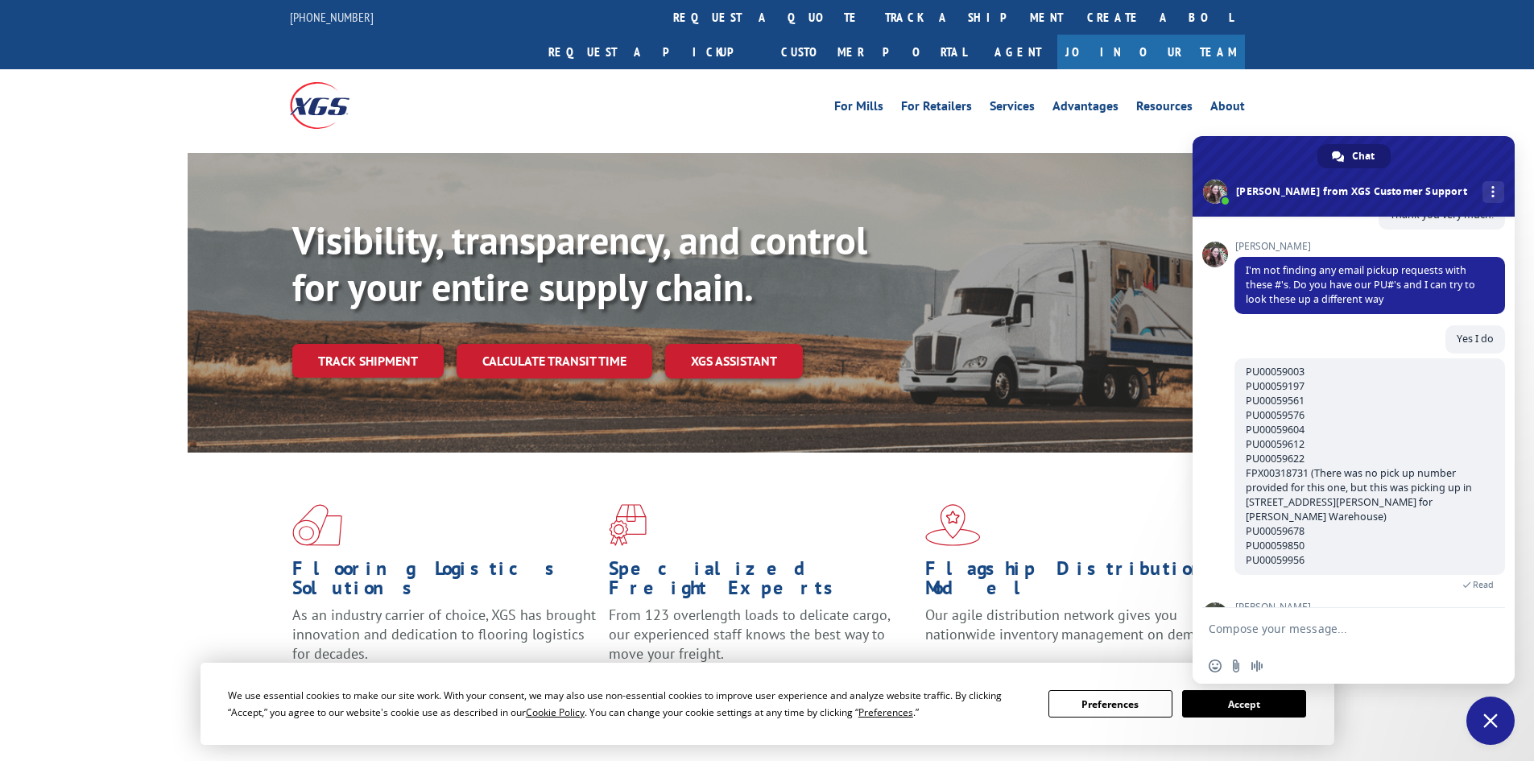
scroll to position [609, 0]
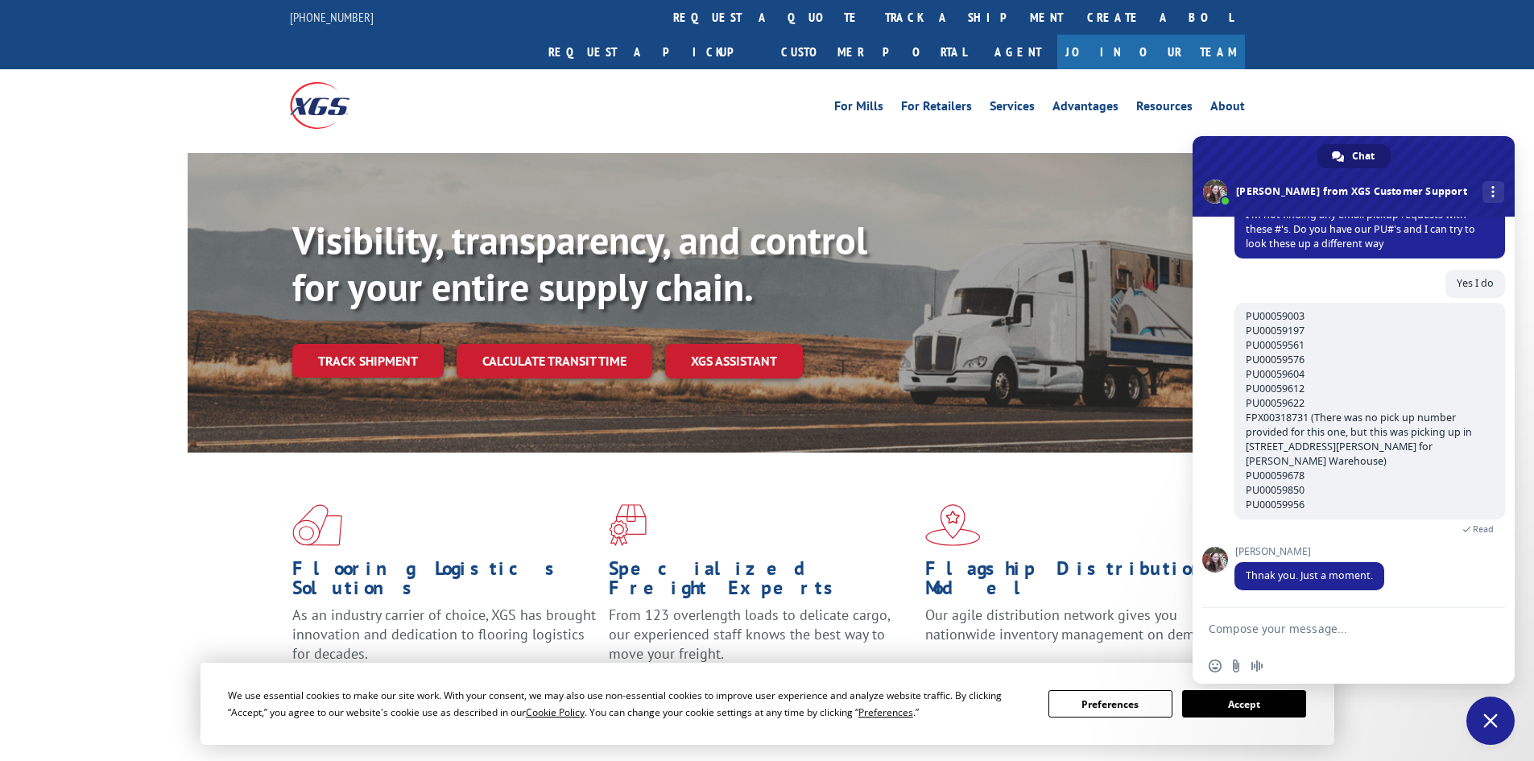
click at [1315, 631] on textarea "Compose your message..." at bounding box center [1337, 628] width 258 height 40
type textarea "No problem!"
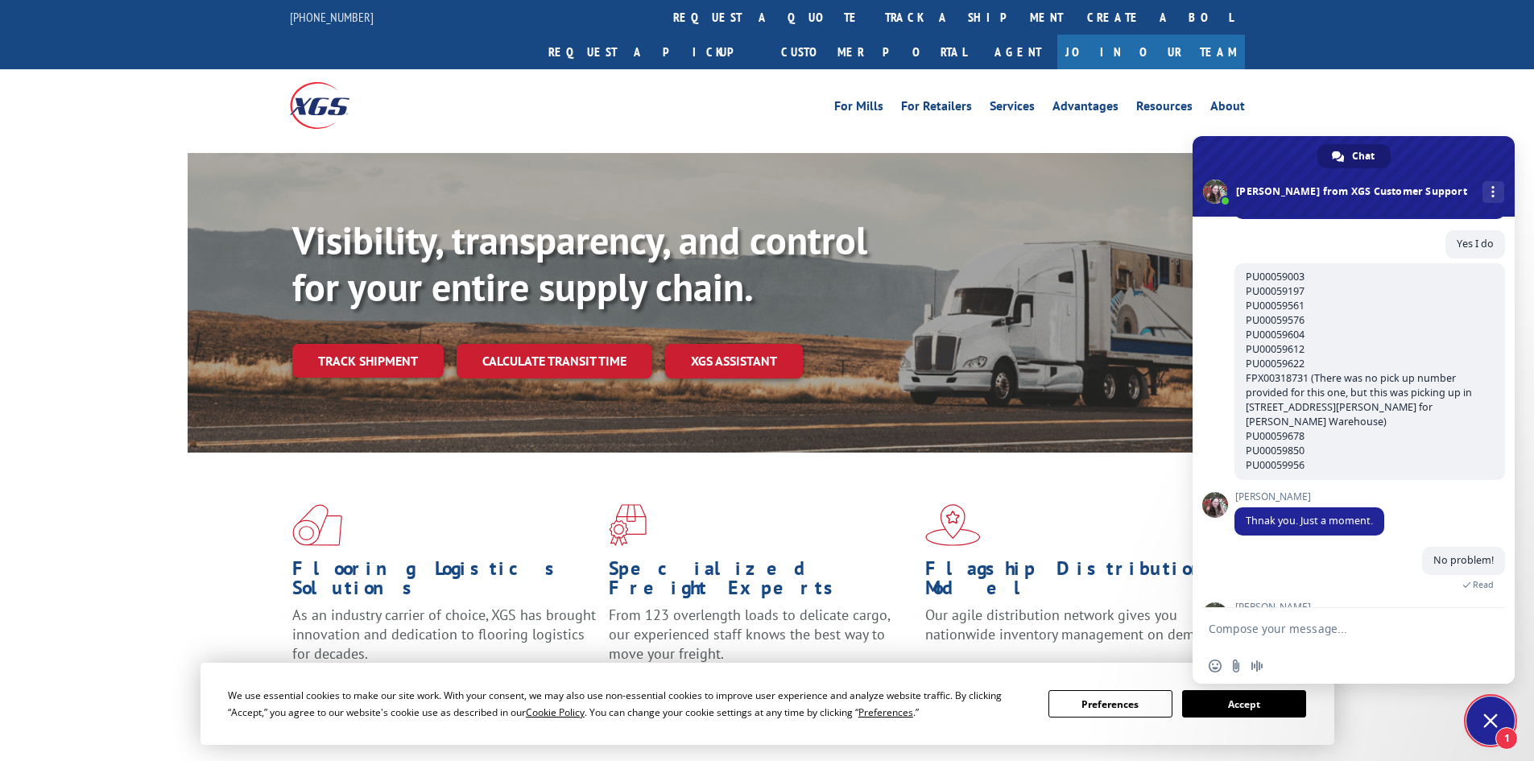
scroll to position [718, 0]
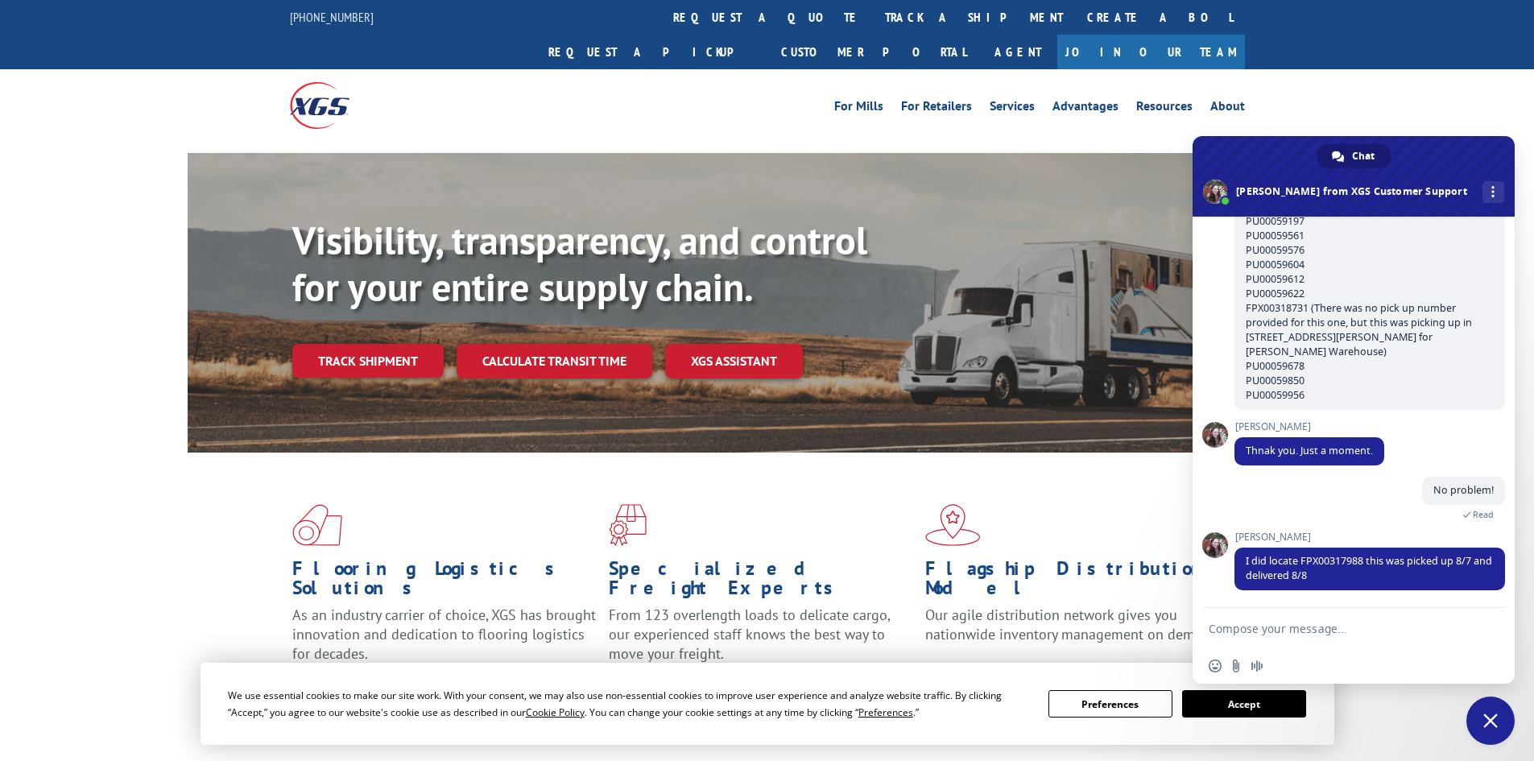
click at [1303, 631] on textarea "Compose your message..." at bounding box center [1337, 628] width 258 height 40
type textarea "D"
type textarea "Was that the only one you were able to locate with the PU# I provide?"
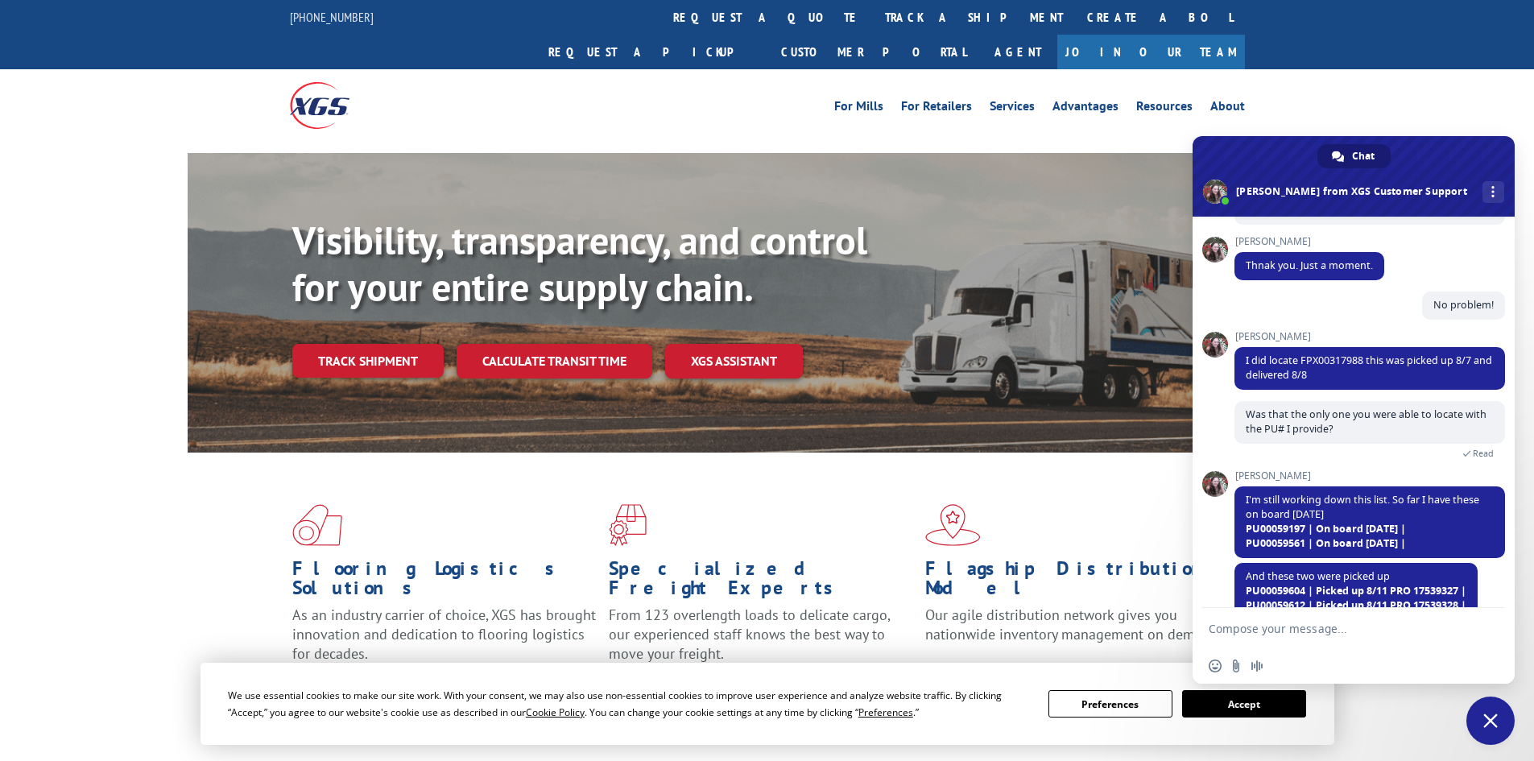
scroll to position [933, 0]
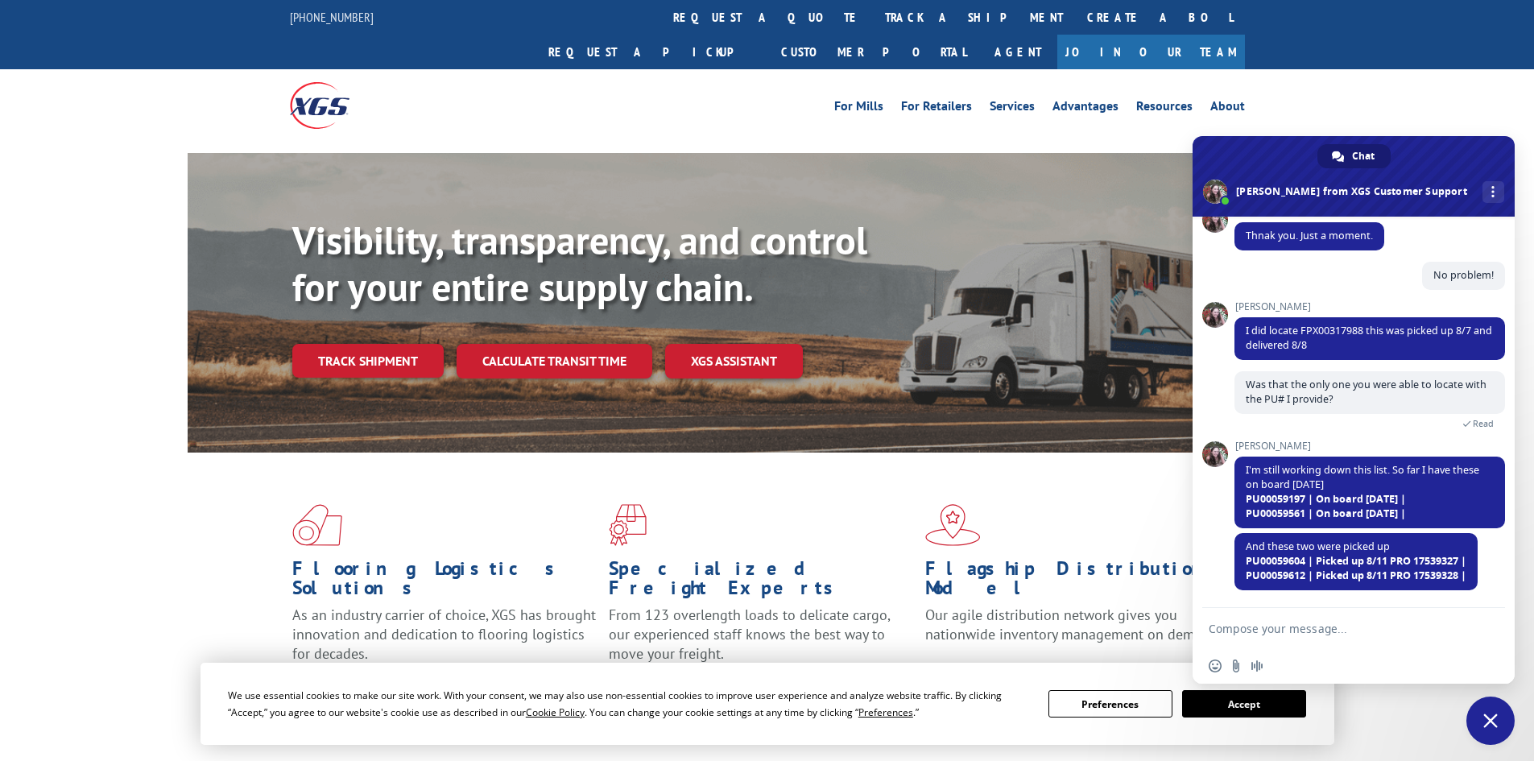
click at [1283, 628] on textarea "Compose your message..." at bounding box center [1337, 628] width 258 height 40
type textarea "Thank you very much, do you have any info on why the loads were not picked up?"
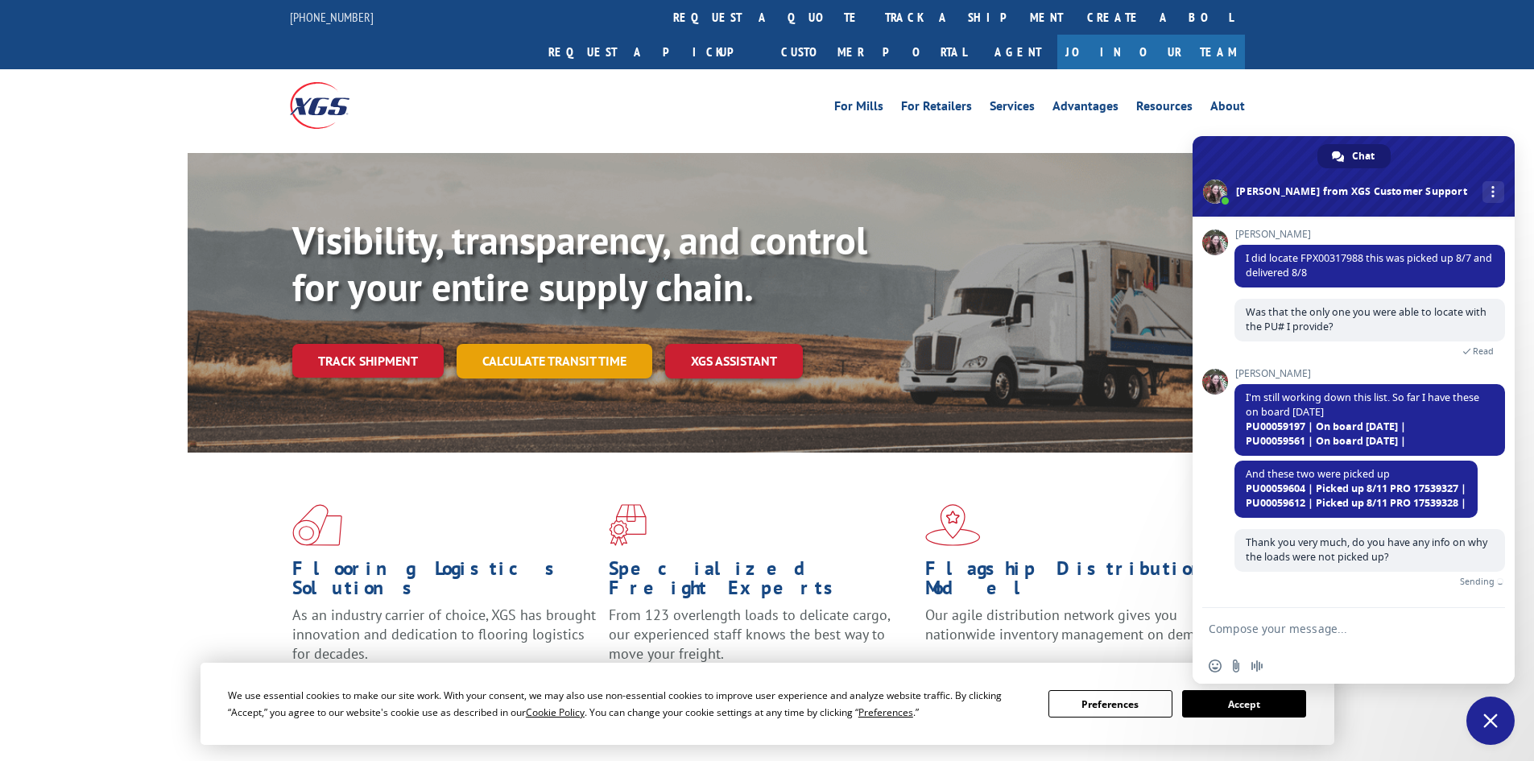
scroll to position [987, 0]
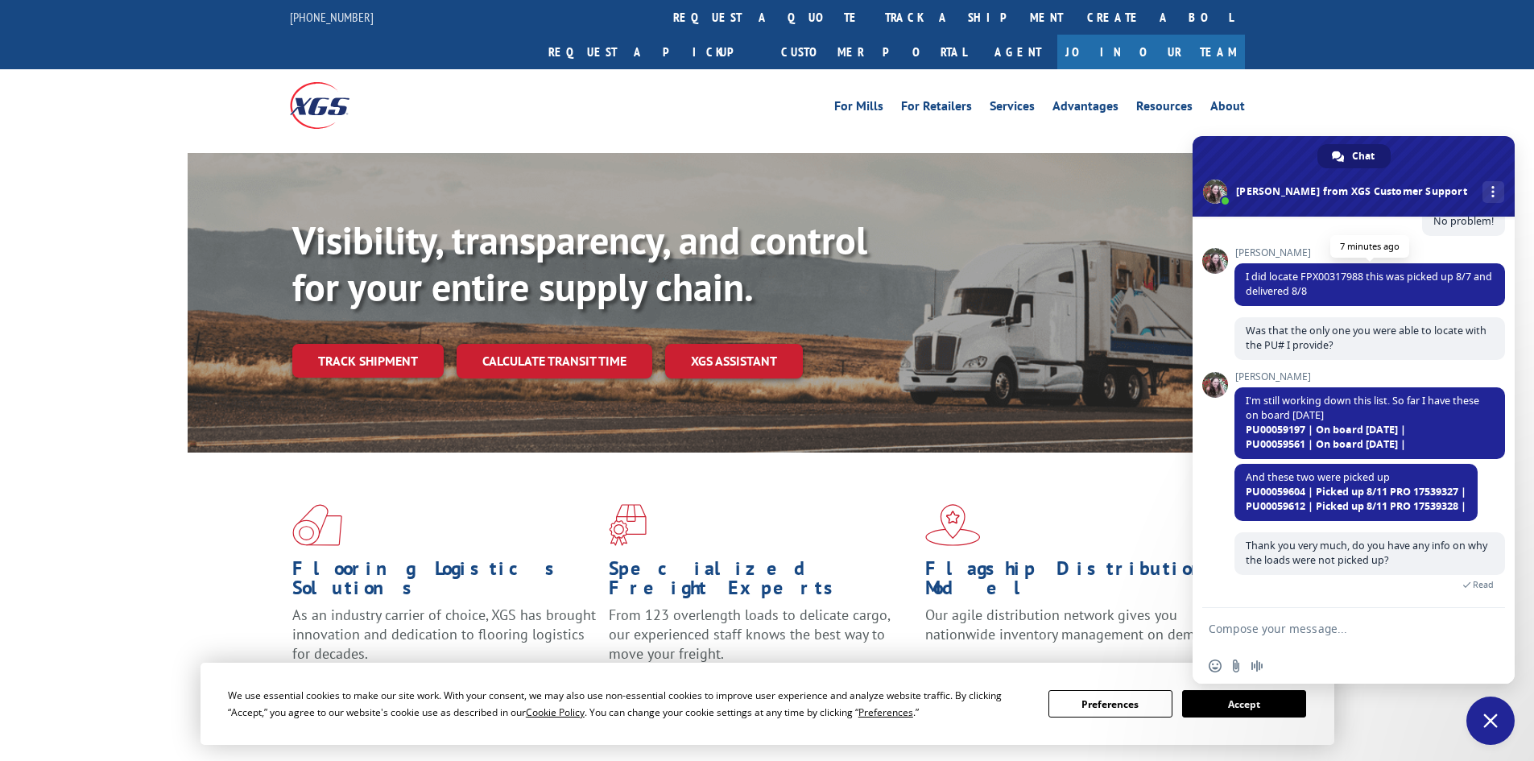
click at [1323, 279] on span "I did locate FPX00317988 this was picked up 8/7 and delivered 8/8" at bounding box center [1369, 284] width 246 height 28
copy span "FPX00317988"
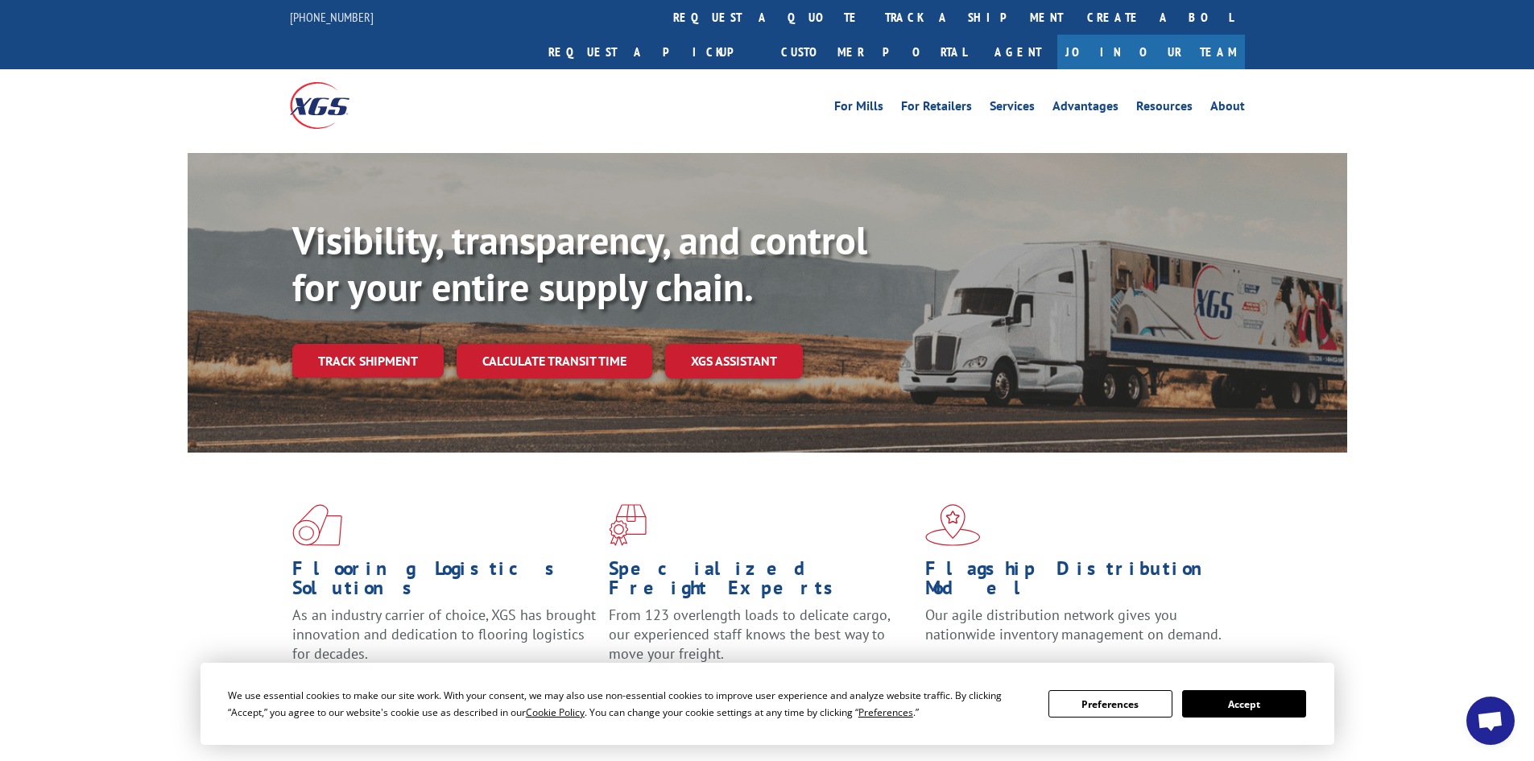
click at [1489, 711] on span "Open chat" at bounding box center [1490, 722] width 27 height 23
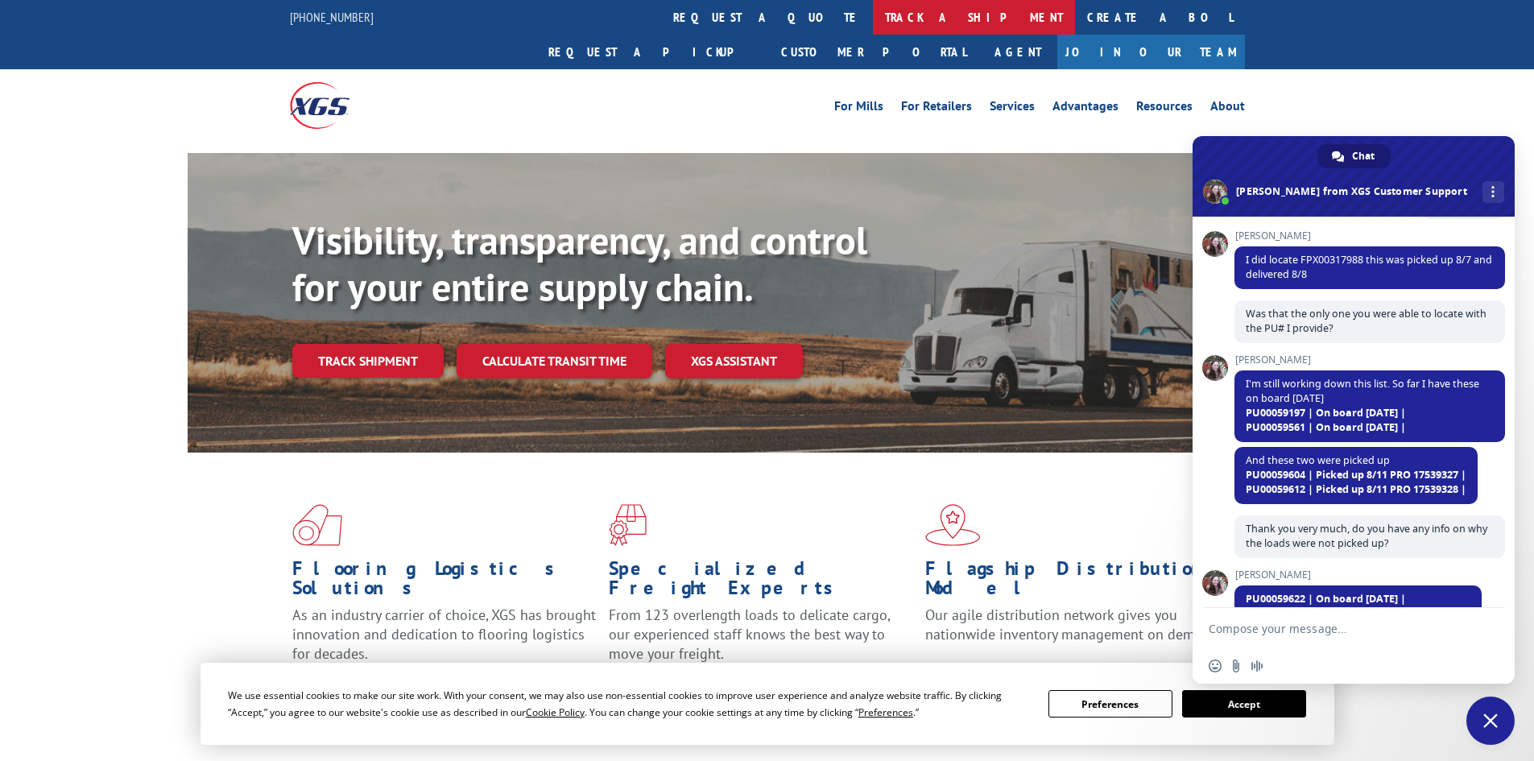
scroll to position [1320, 0]
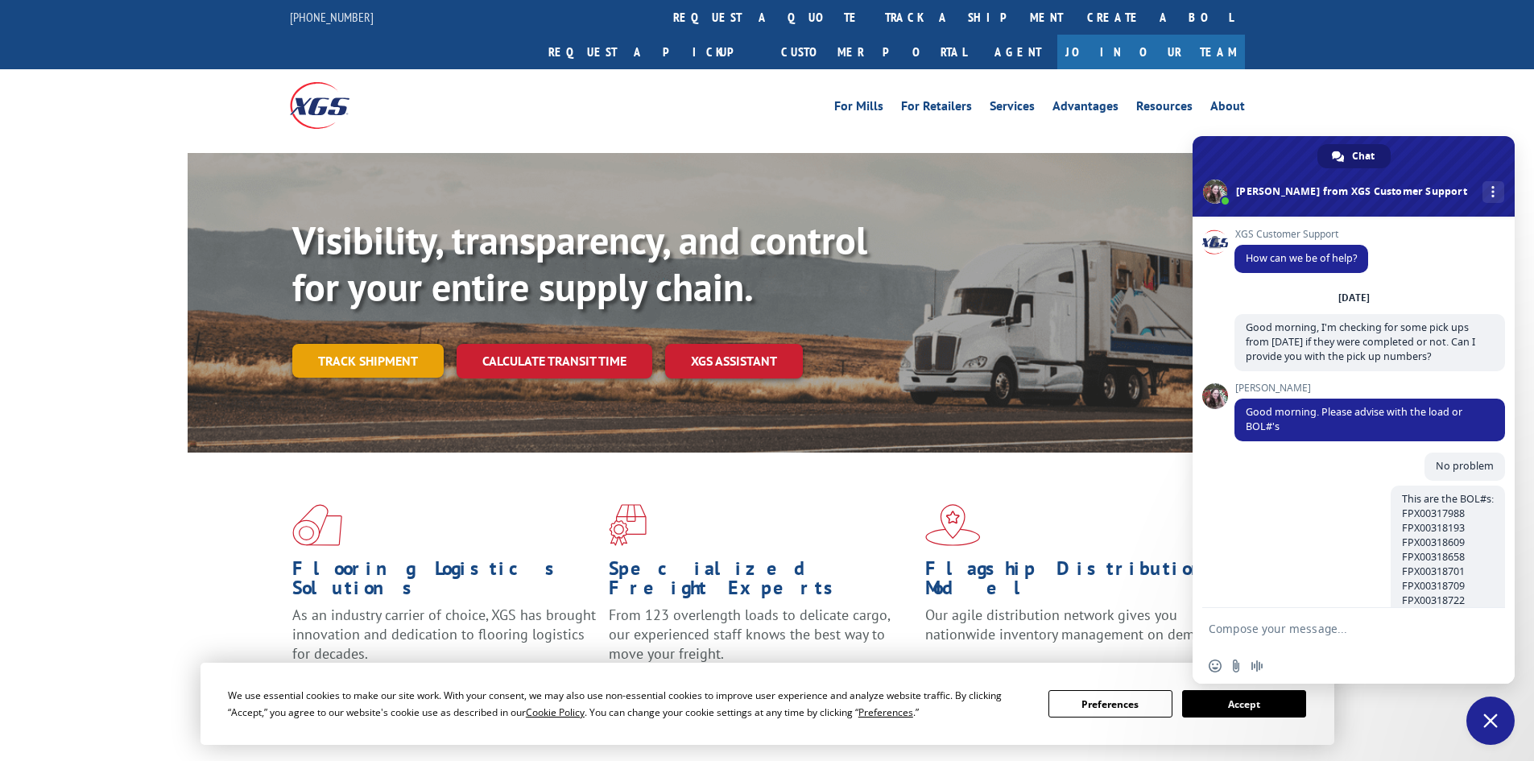
click at [394, 344] on link "Track shipment" at bounding box center [367, 361] width 151 height 34
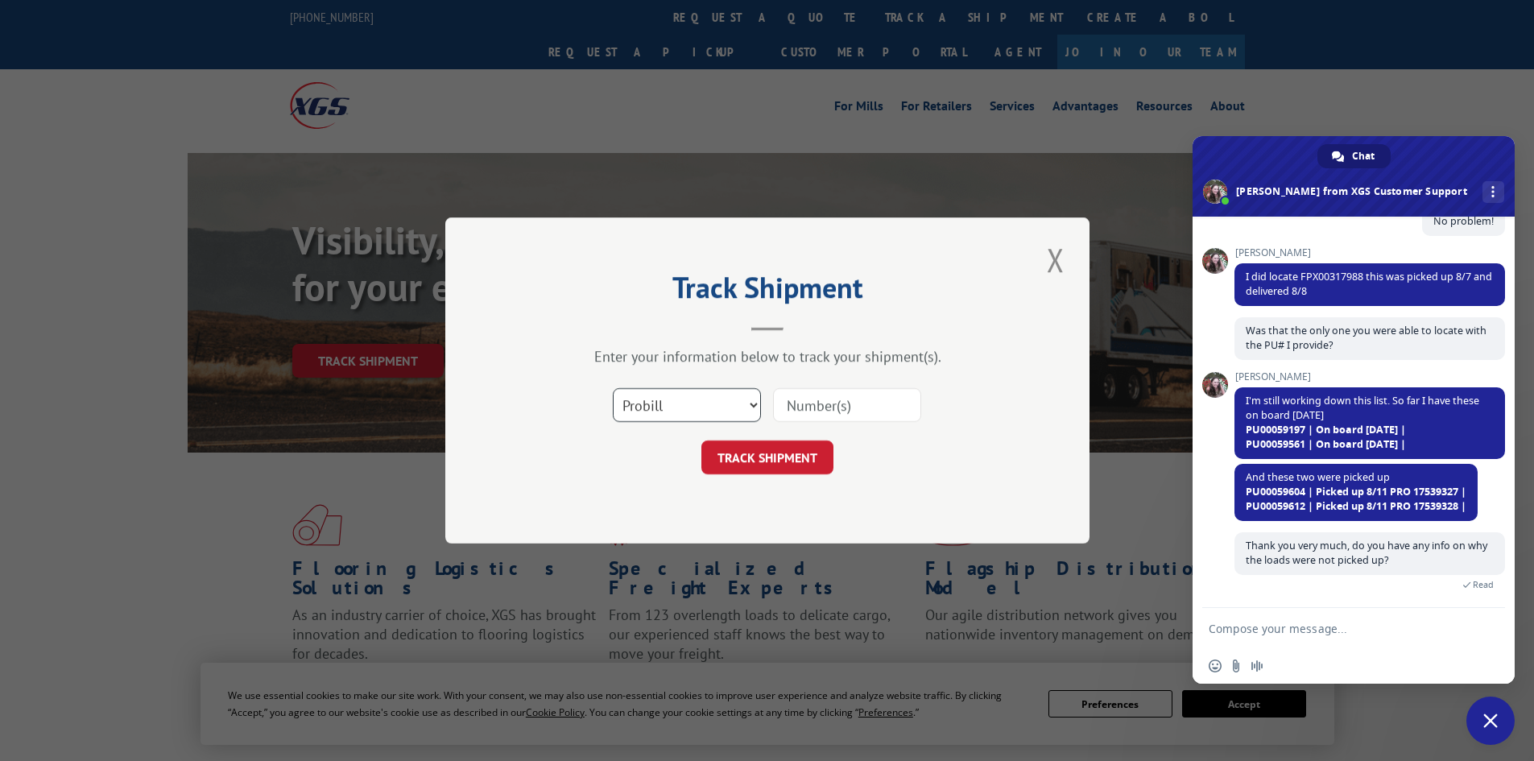
click at [714, 404] on select "Select category... Probill BOL PO" at bounding box center [687, 405] width 148 height 34
select select "bol"
click at [613, 388] on select "Select category... Probill BOL PO" at bounding box center [687, 405] width 148 height 34
click at [823, 403] on input at bounding box center [847, 405] width 148 height 34
paste input "FPX00317988"
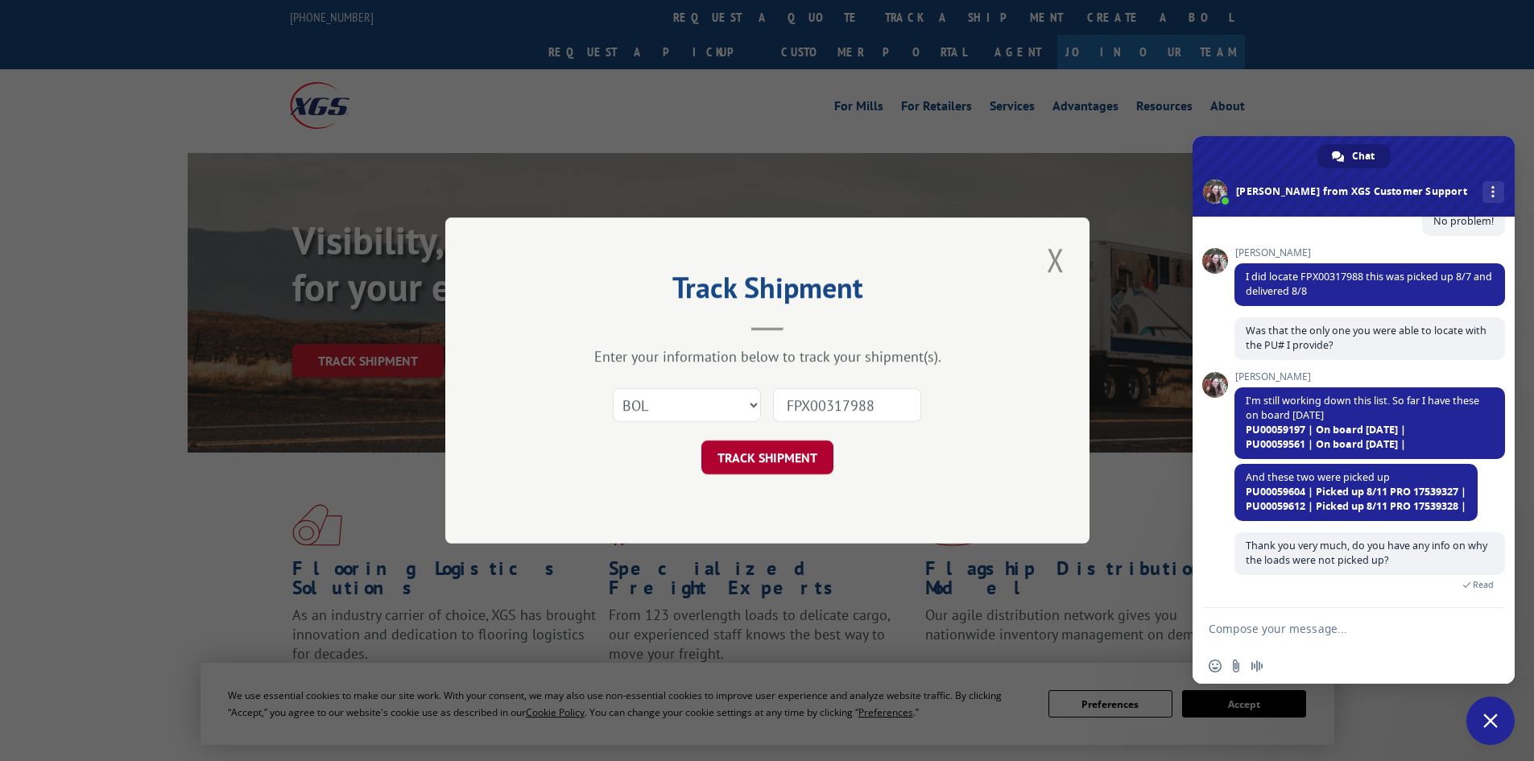
type input "FPX00317988"
click at [792, 468] on button "TRACK SHIPMENT" at bounding box center [767, 457] width 132 height 34
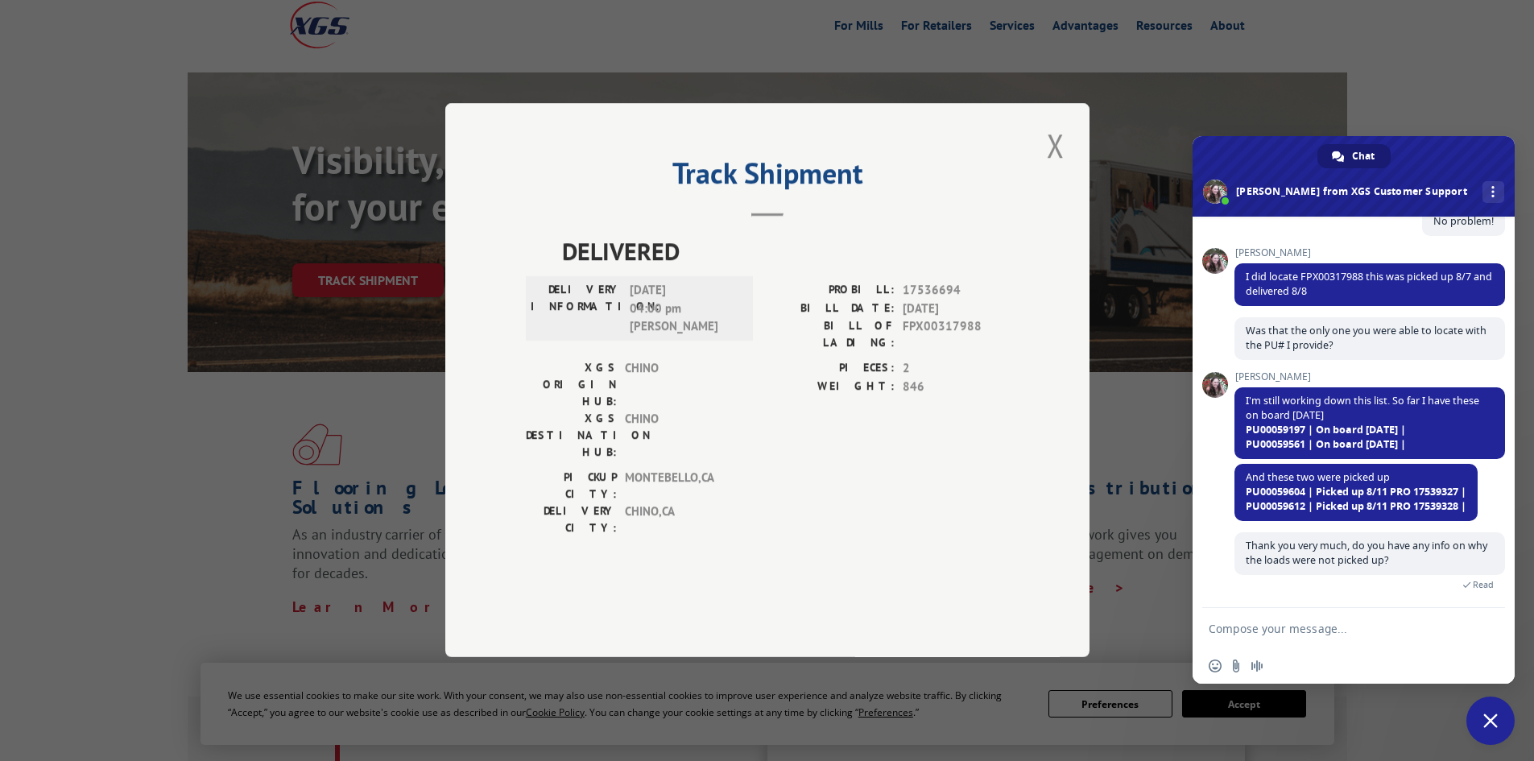
scroll to position [0, 0]
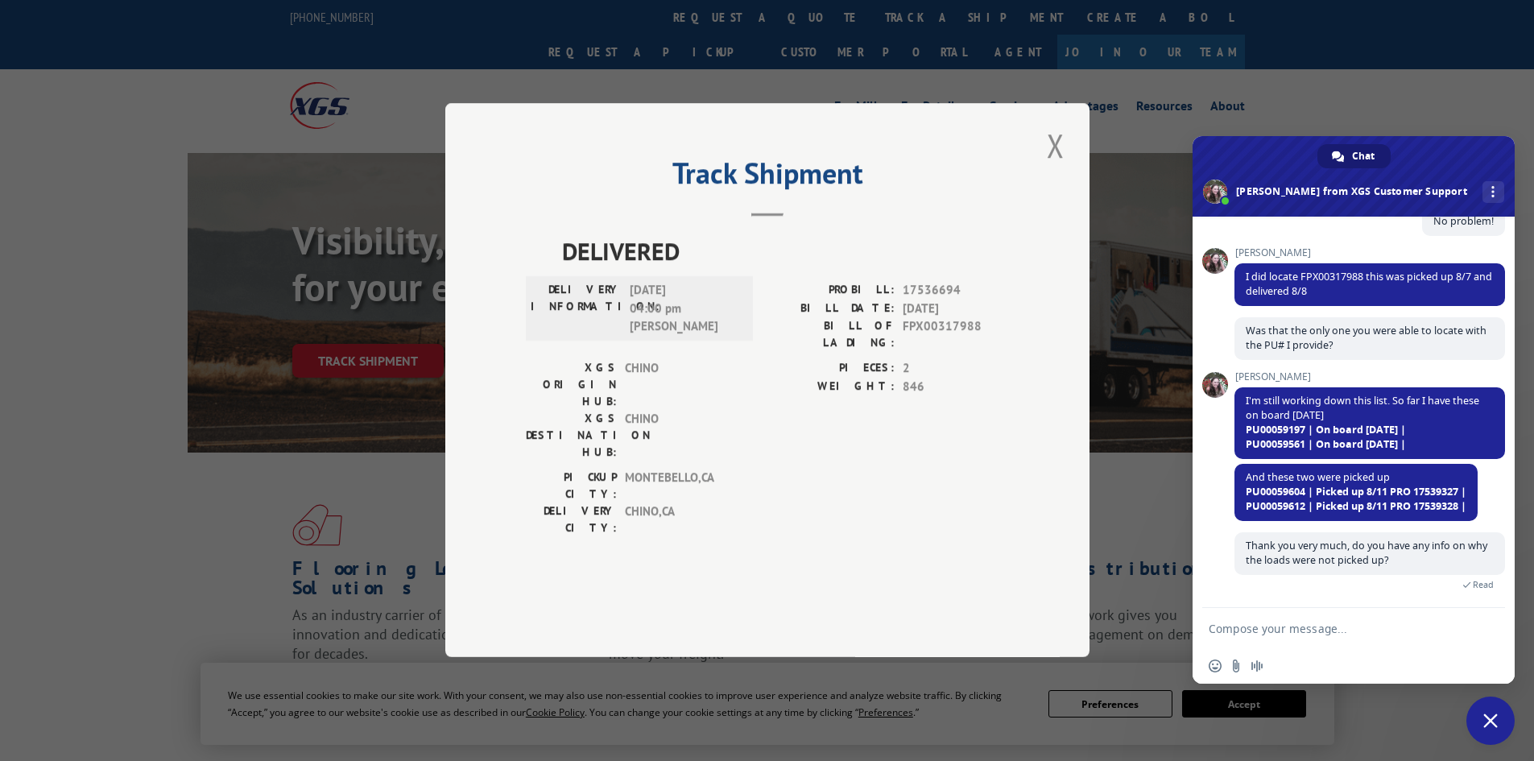
click at [933, 300] on span "17536694" at bounding box center [956, 291] width 106 height 19
copy span "17536694"
click at [1447, 155] on span at bounding box center [1353, 176] width 322 height 81
click at [1261, 435] on span "PU00059197 | On board [DATE] |" at bounding box center [1326, 430] width 160 height 14
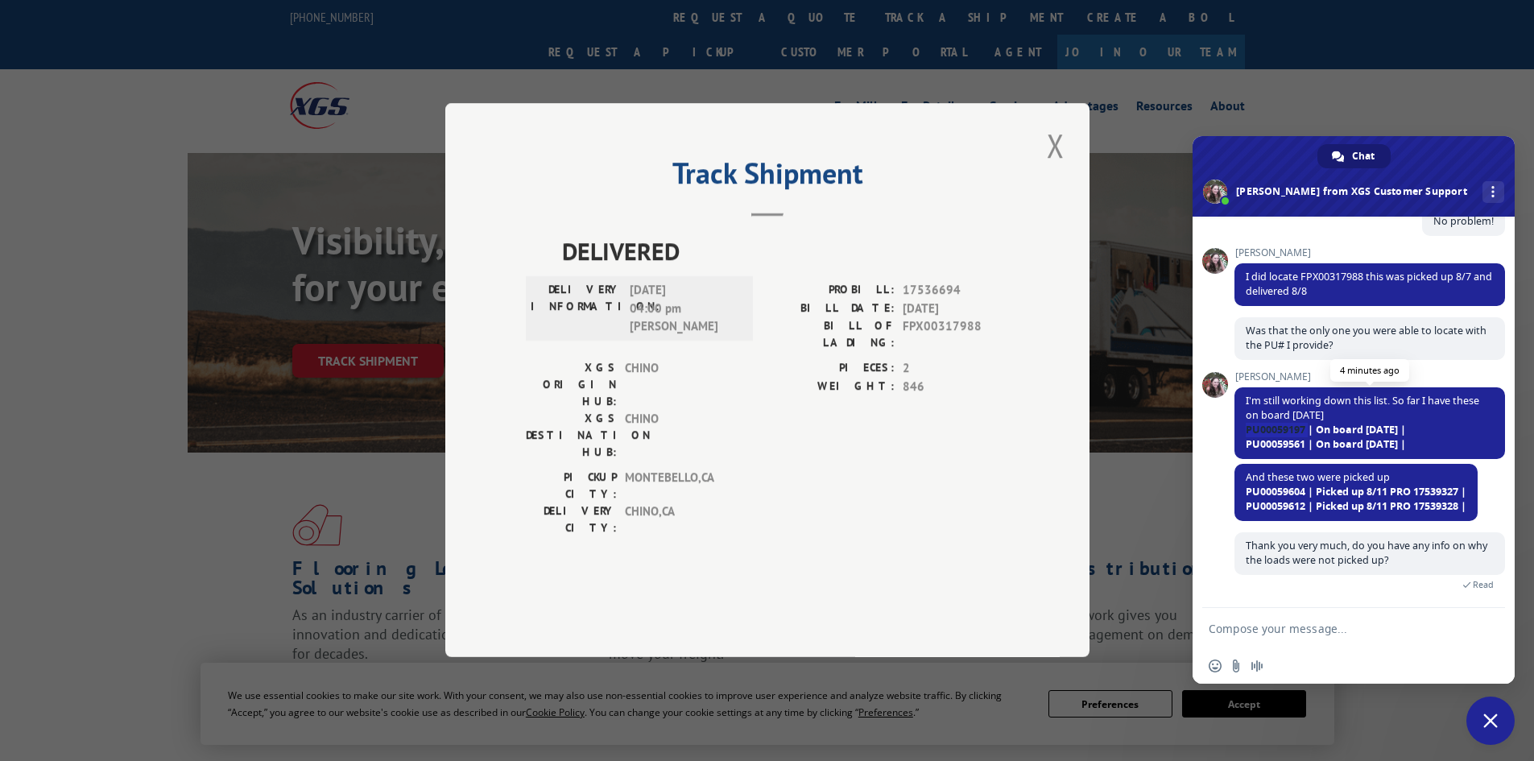
click at [1261, 435] on span "PU00059197 | On board [DATE] |" at bounding box center [1326, 430] width 160 height 14
copy span "PU00059197"
click at [1051, 167] on button "Close modal" at bounding box center [1055, 145] width 27 height 44
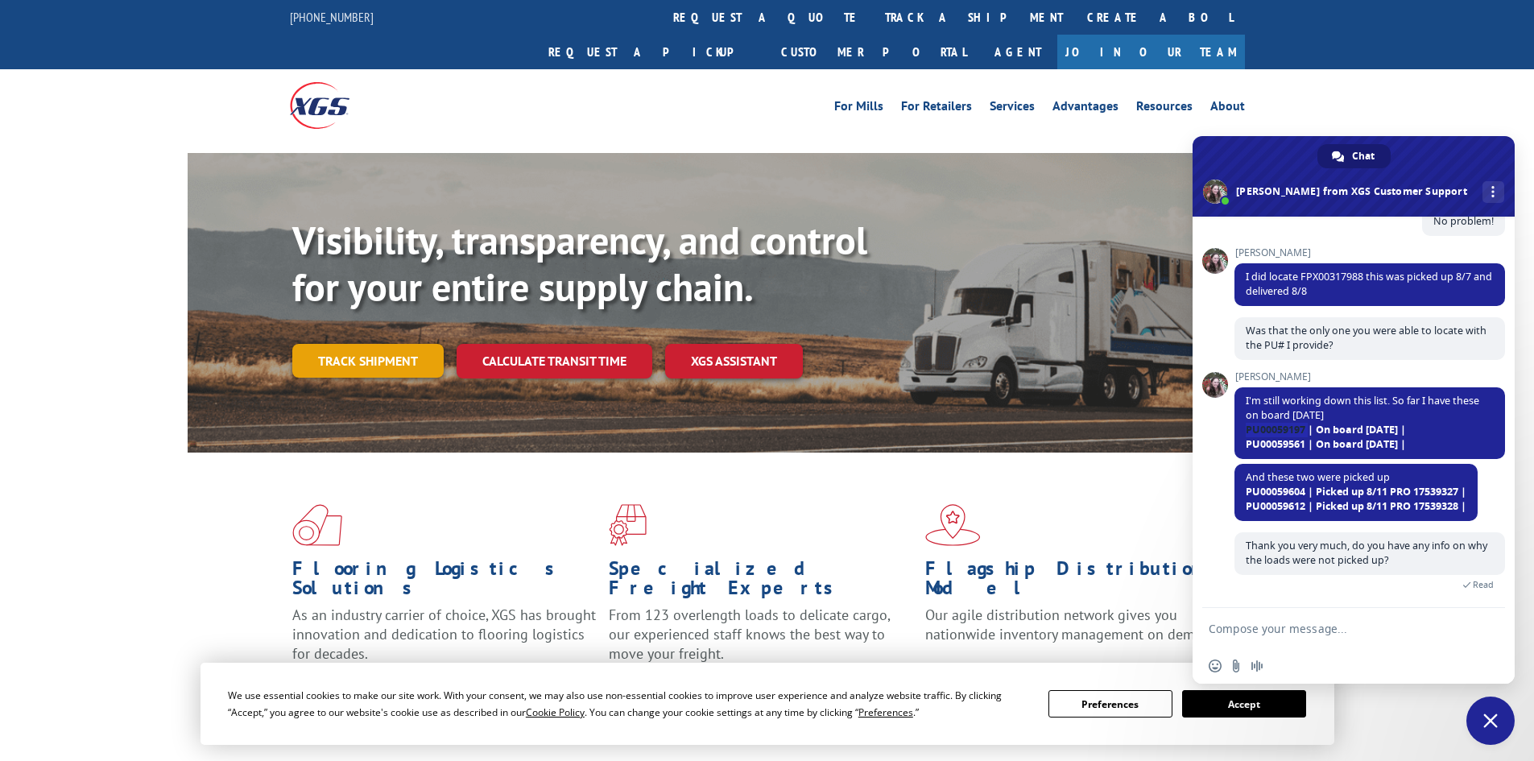
click at [369, 344] on link "Track shipment" at bounding box center [367, 361] width 151 height 34
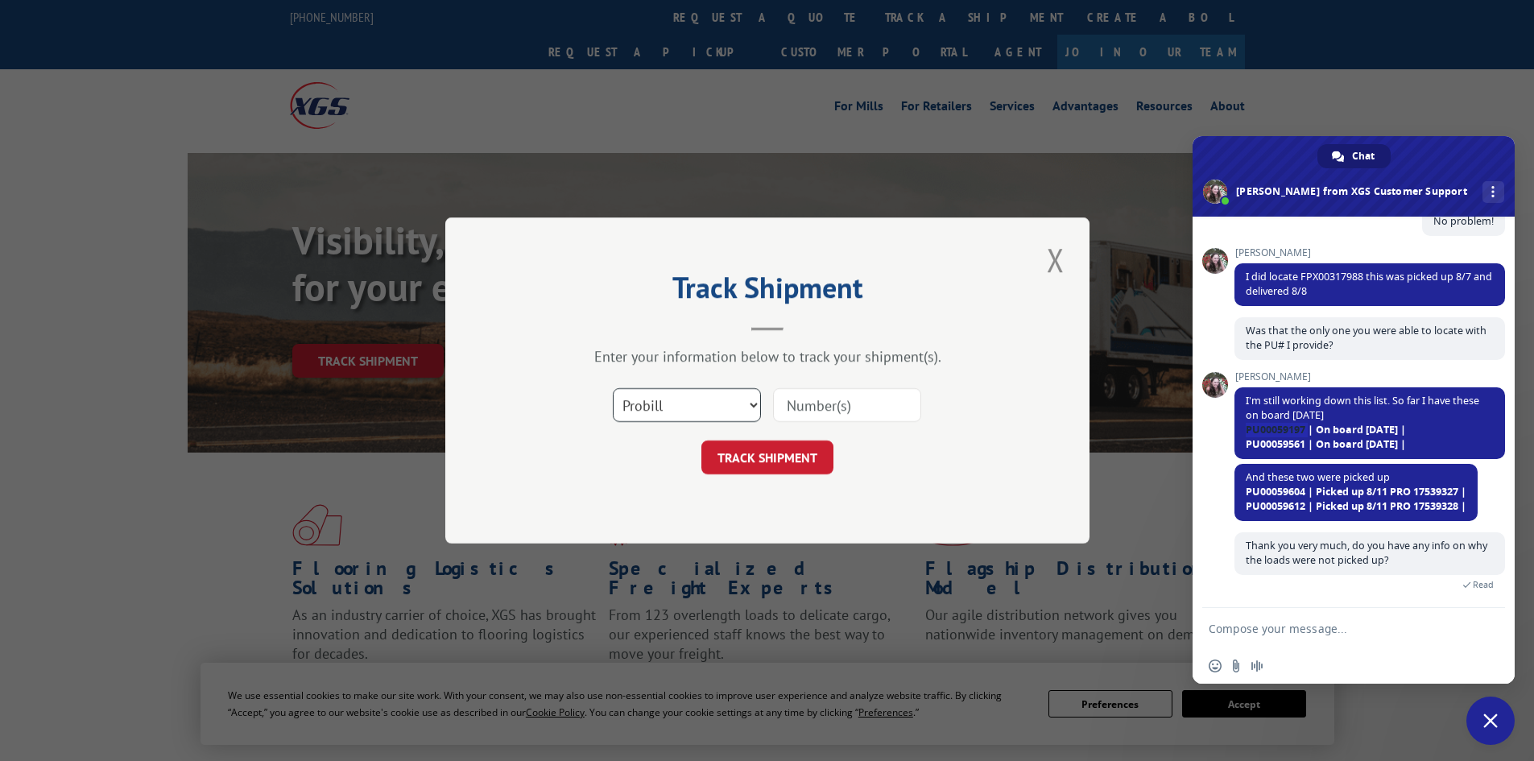
click at [731, 416] on select "Select category... Probill BOL PO" at bounding box center [687, 405] width 148 height 34
select select "bol"
click at [613, 388] on select "Select category... Probill BOL PO" at bounding box center [687, 405] width 148 height 34
click at [854, 404] on input at bounding box center [847, 405] width 148 height 34
paste input "FPX00318193"
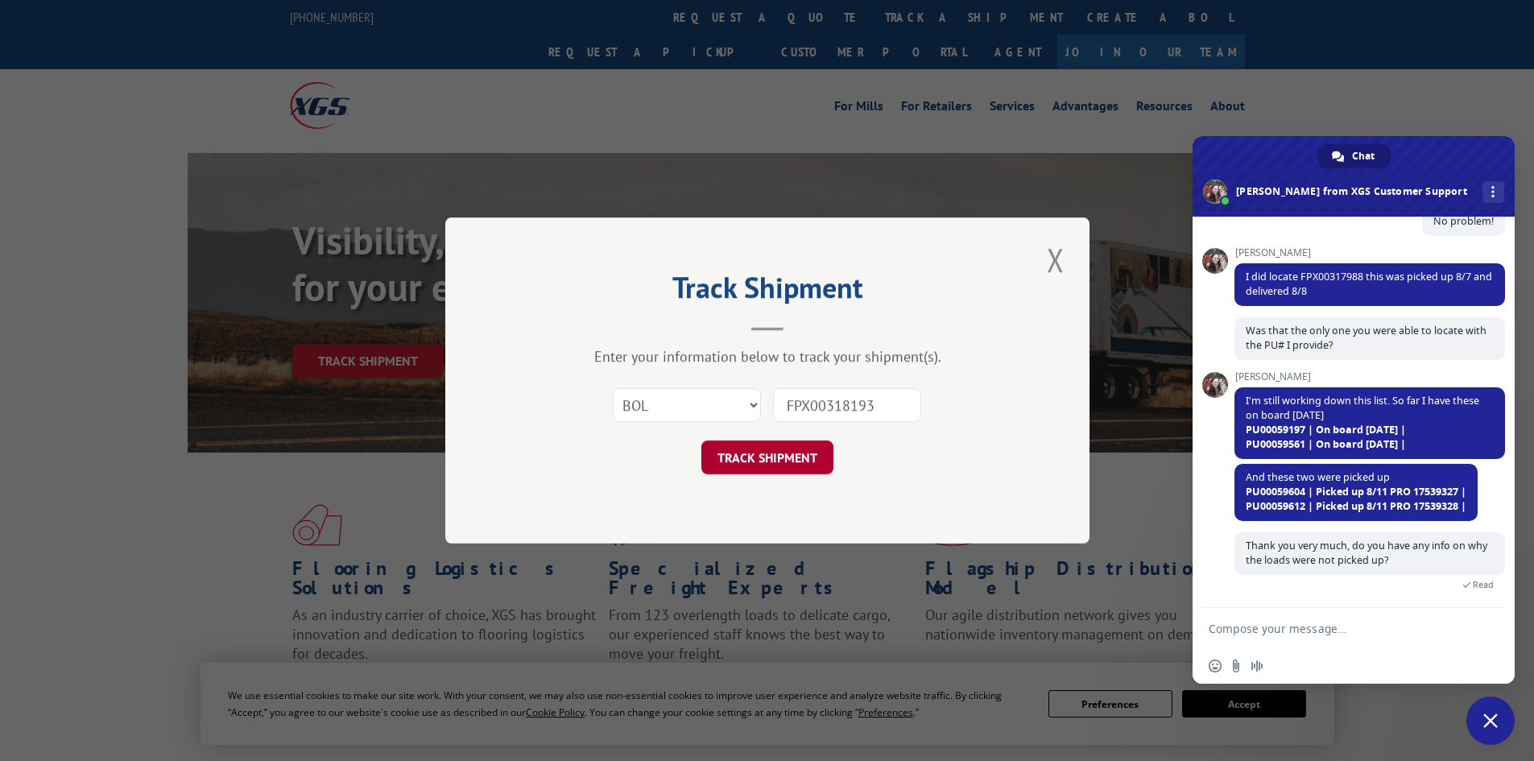
type input "FPX00318193"
click at [766, 459] on button "TRACK SHIPMENT" at bounding box center [767, 457] width 132 height 34
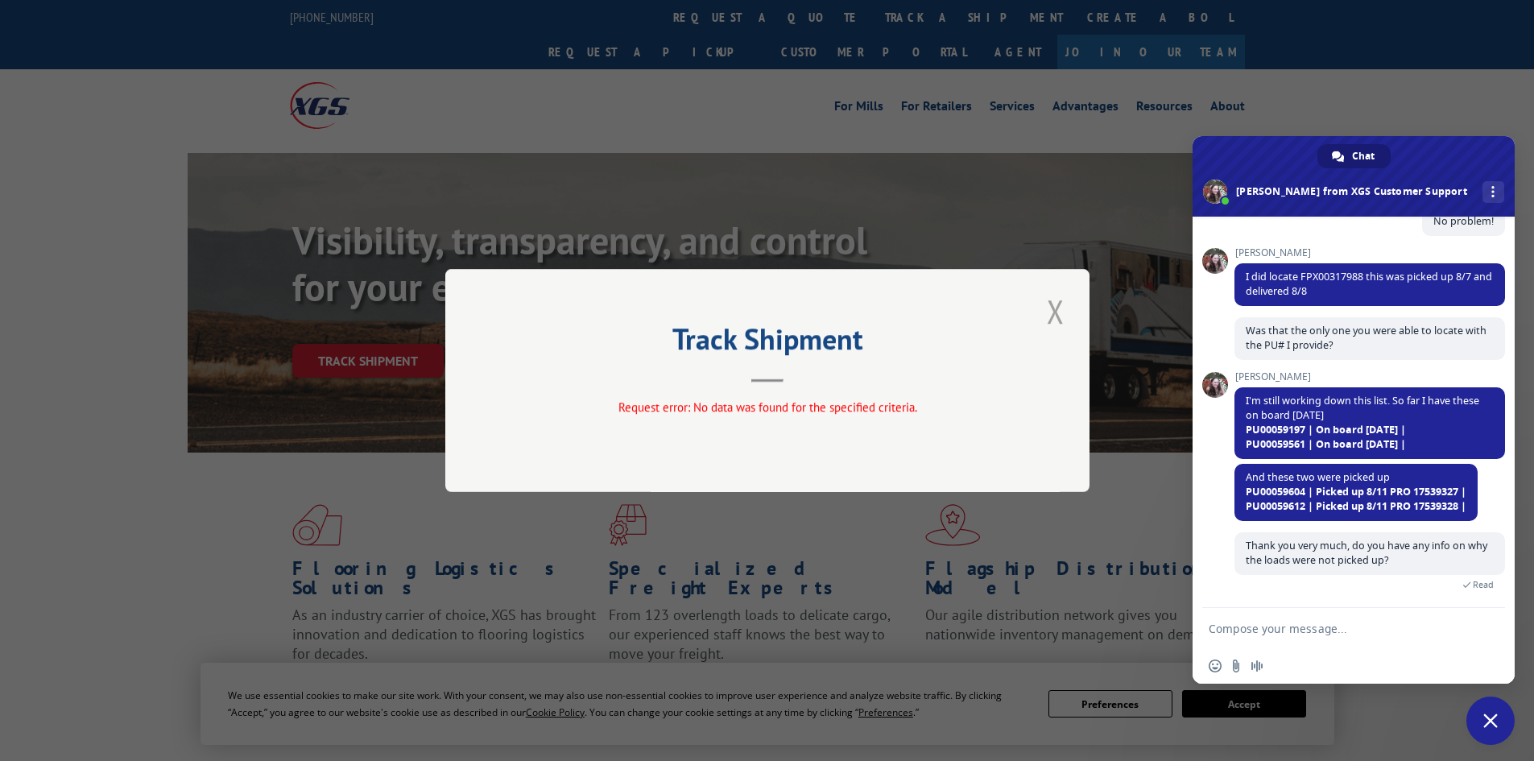
click at [1046, 316] on button "Close modal" at bounding box center [1055, 311] width 27 height 44
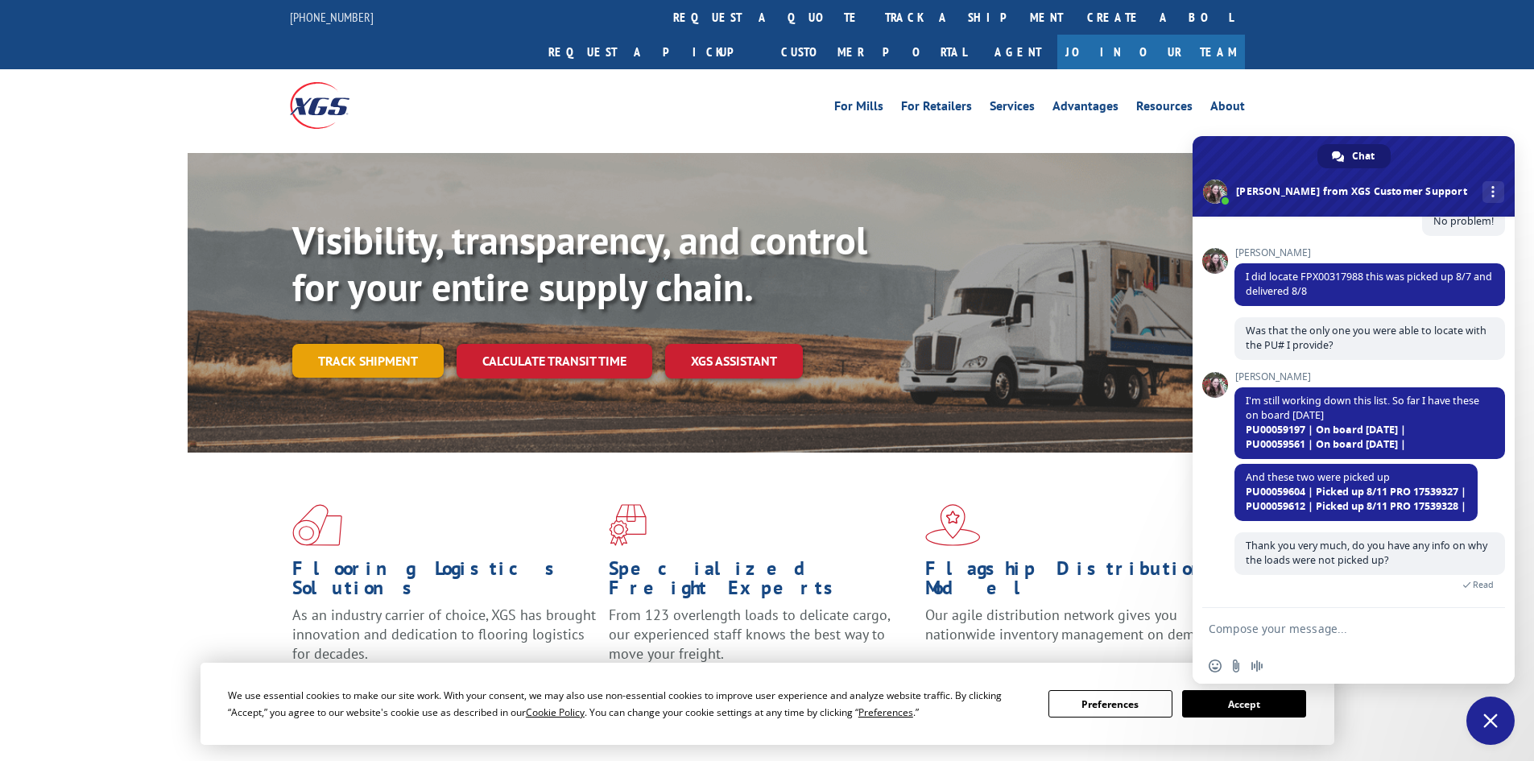
click at [391, 344] on link "Track shipment" at bounding box center [367, 361] width 151 height 34
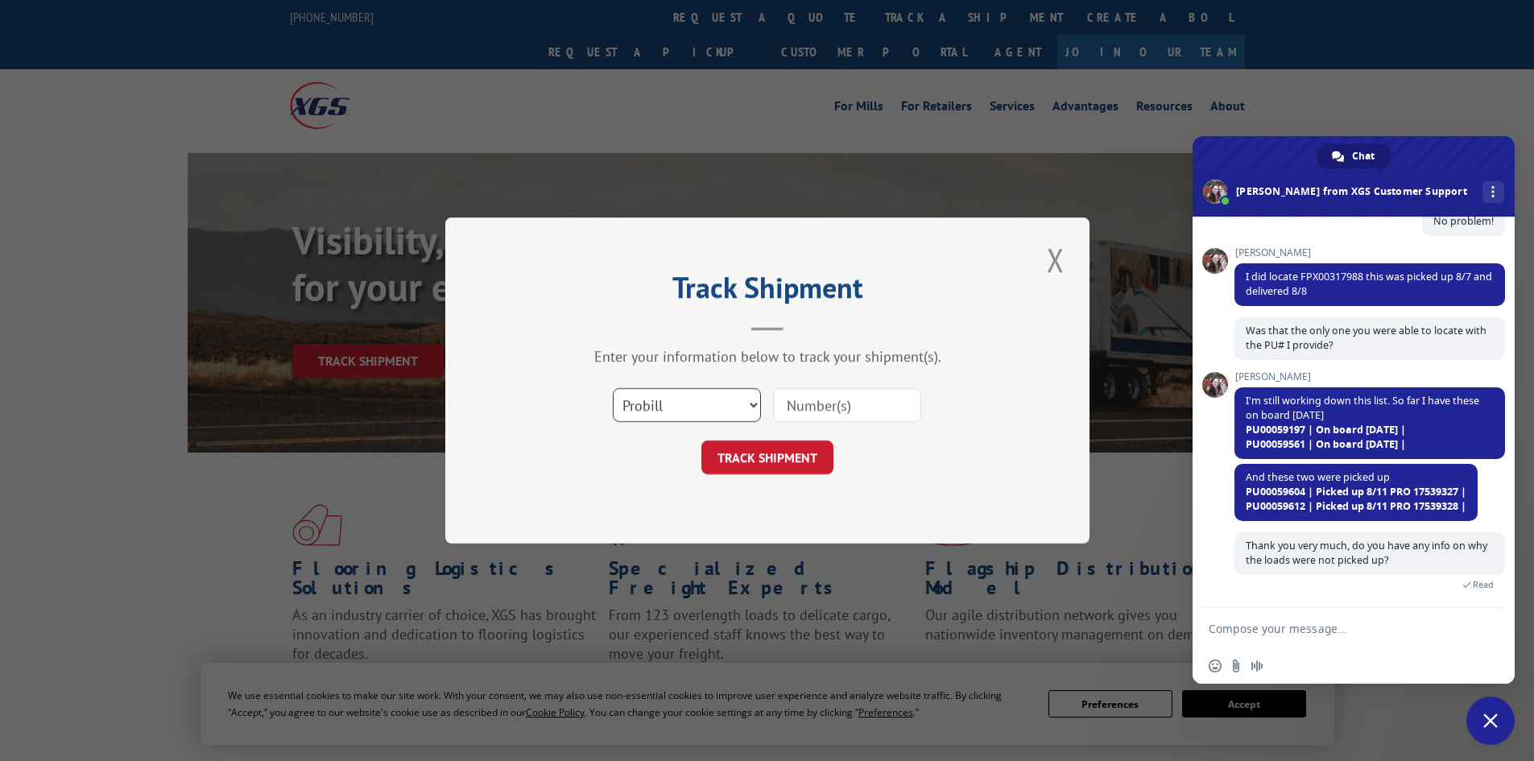
drag, startPoint x: 663, startPoint y: 407, endPoint x: 662, endPoint y: 420, distance: 13.7
click at [663, 407] on select "Select category... Probill BOL PO" at bounding box center [687, 405] width 148 height 34
select select "bol"
click at [613, 388] on select "Select category... Probill BOL PO" at bounding box center [687, 405] width 148 height 34
click at [847, 420] on input at bounding box center [847, 405] width 148 height 34
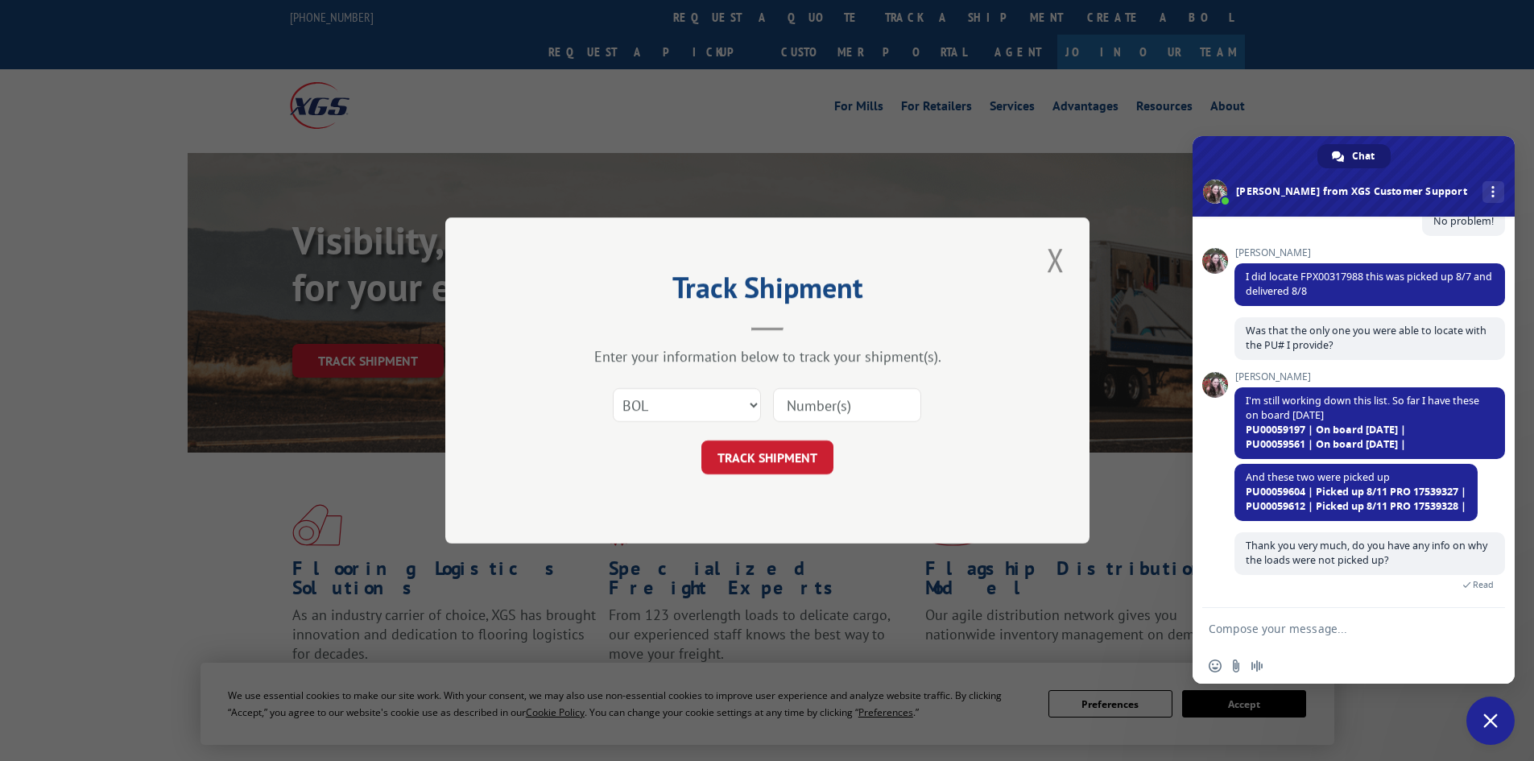
paste input "FPX00318193"
type input "FPX00318193"
click at [760, 456] on button "TRACK SHIPMENT" at bounding box center [767, 457] width 132 height 34
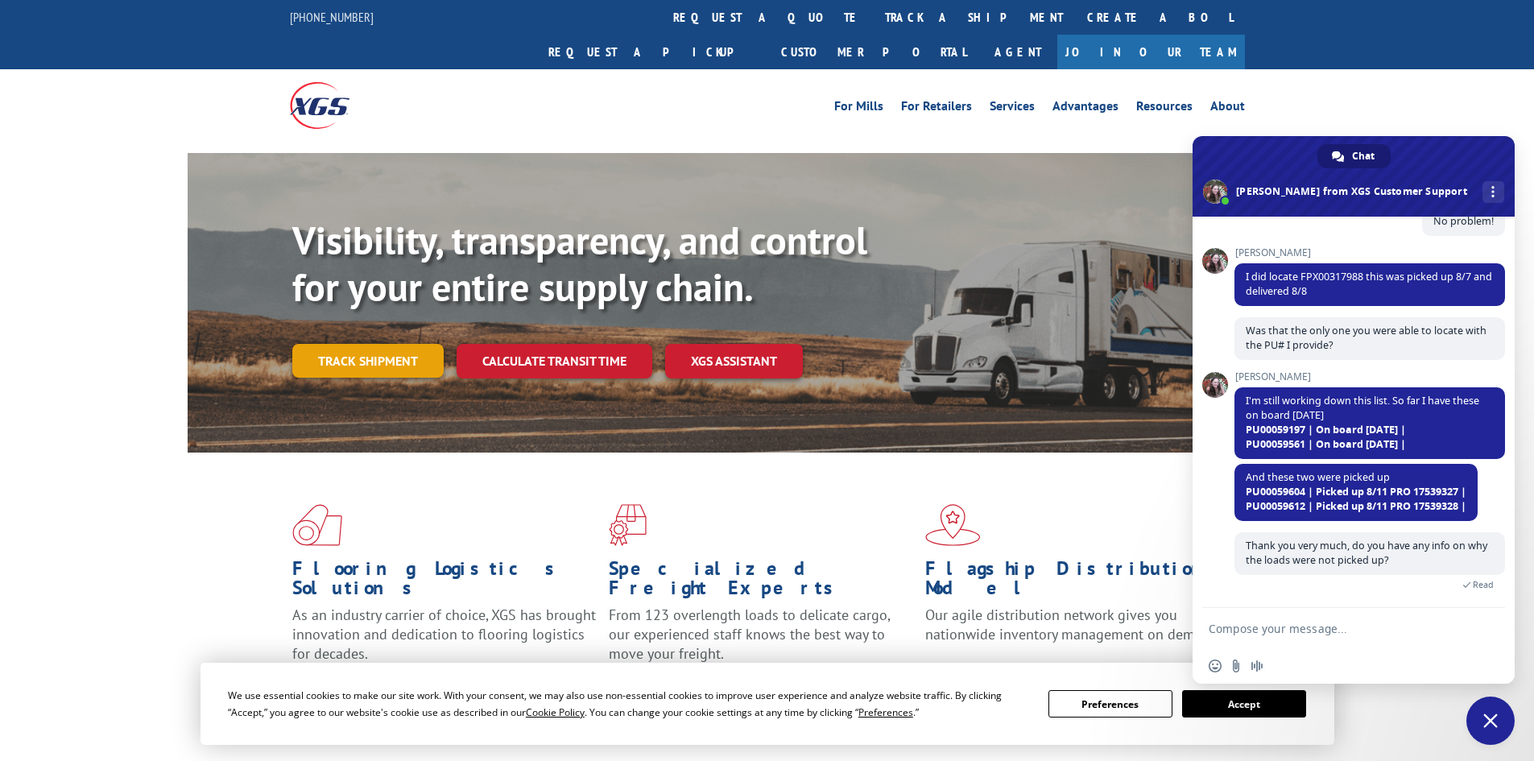
click at [413, 344] on link "Track shipment" at bounding box center [367, 361] width 151 height 34
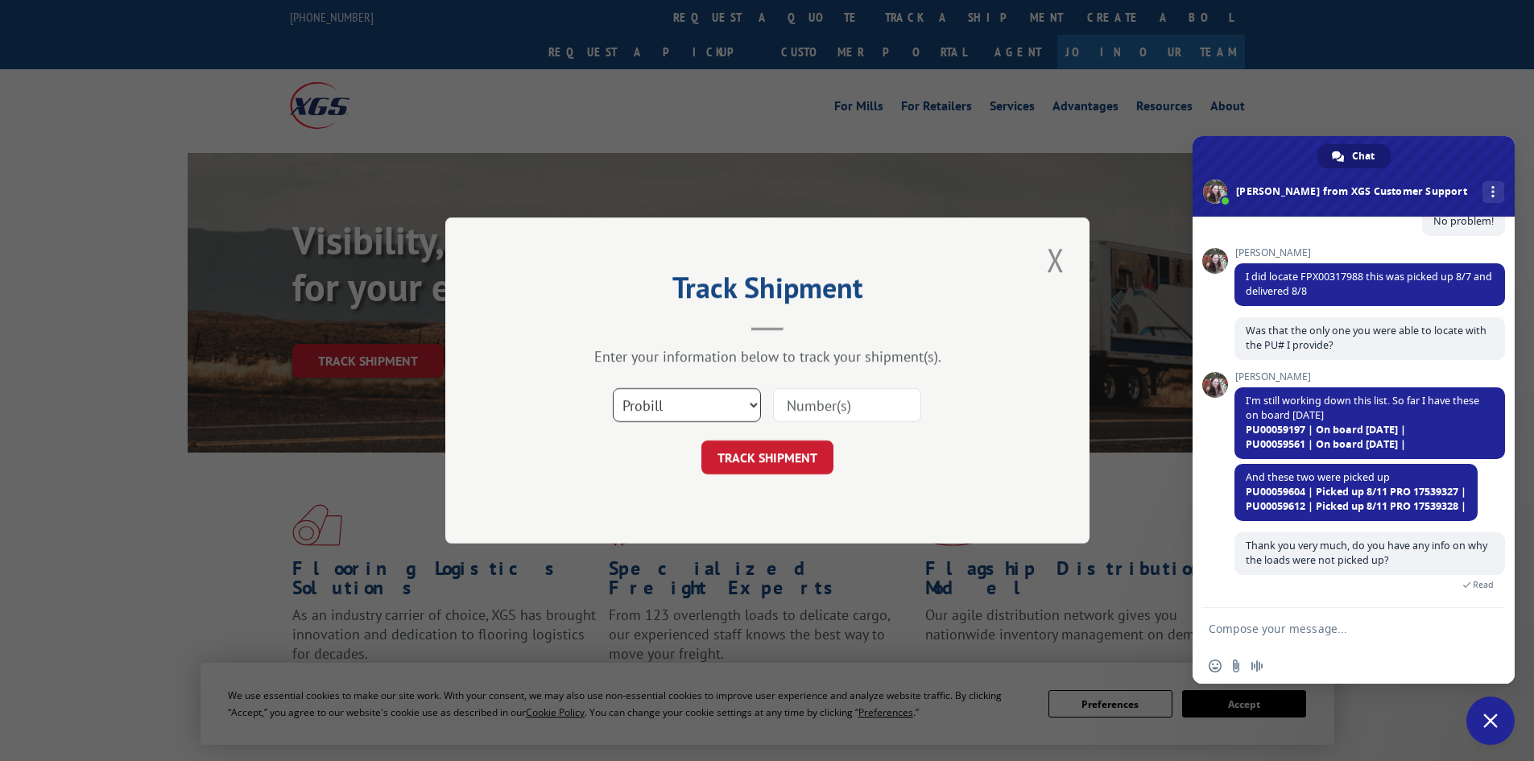
click at [680, 406] on select "Select category... Probill BOL PO" at bounding box center [687, 405] width 148 height 34
select select "bol"
click at [613, 388] on select "Select category... Probill BOL PO" at bounding box center [687, 405] width 148 height 34
click at [809, 409] on input at bounding box center [847, 405] width 148 height 34
paste input "FPX00318609"
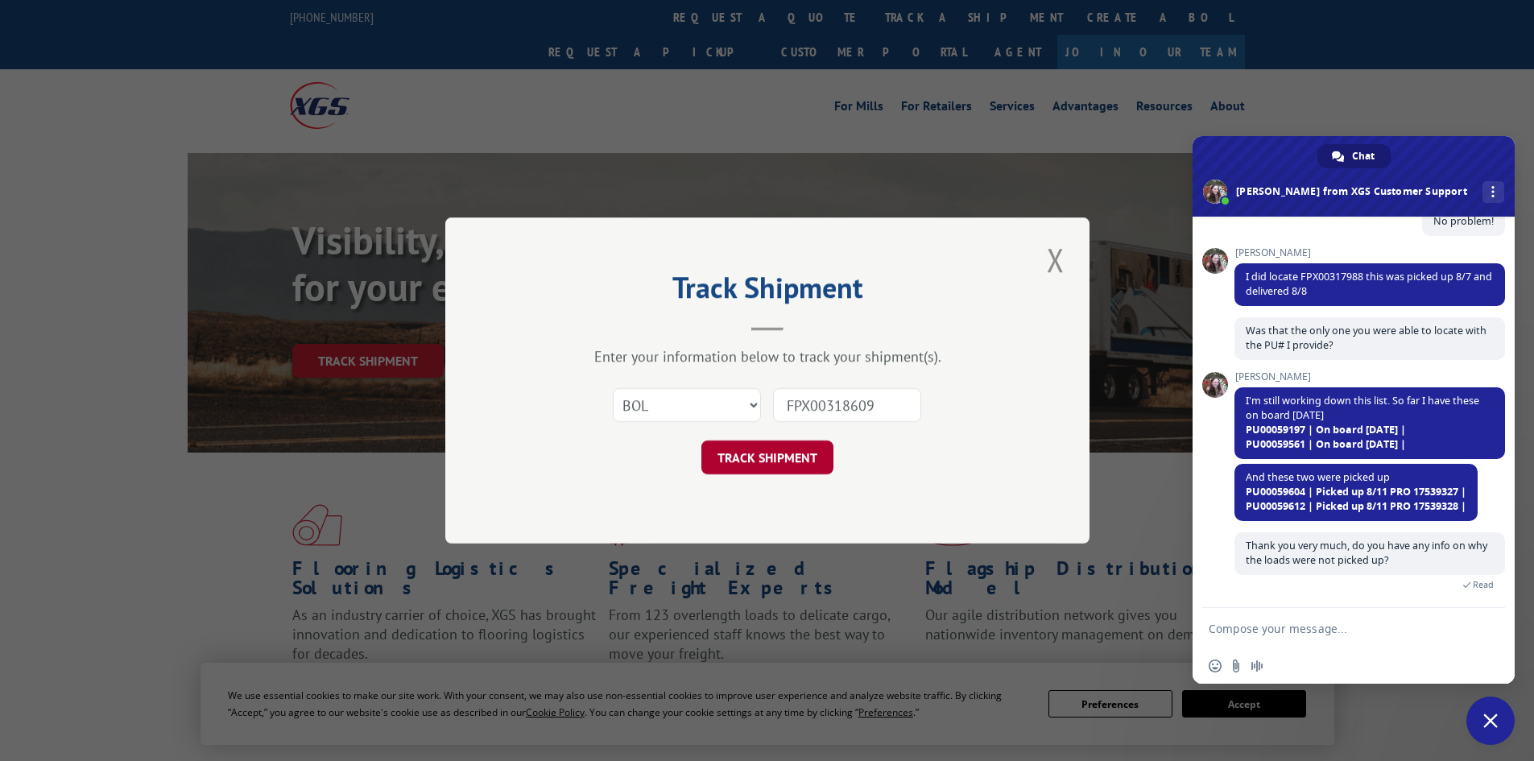
type input "FPX00318609"
click at [758, 452] on button "TRACK SHIPMENT" at bounding box center [767, 457] width 132 height 34
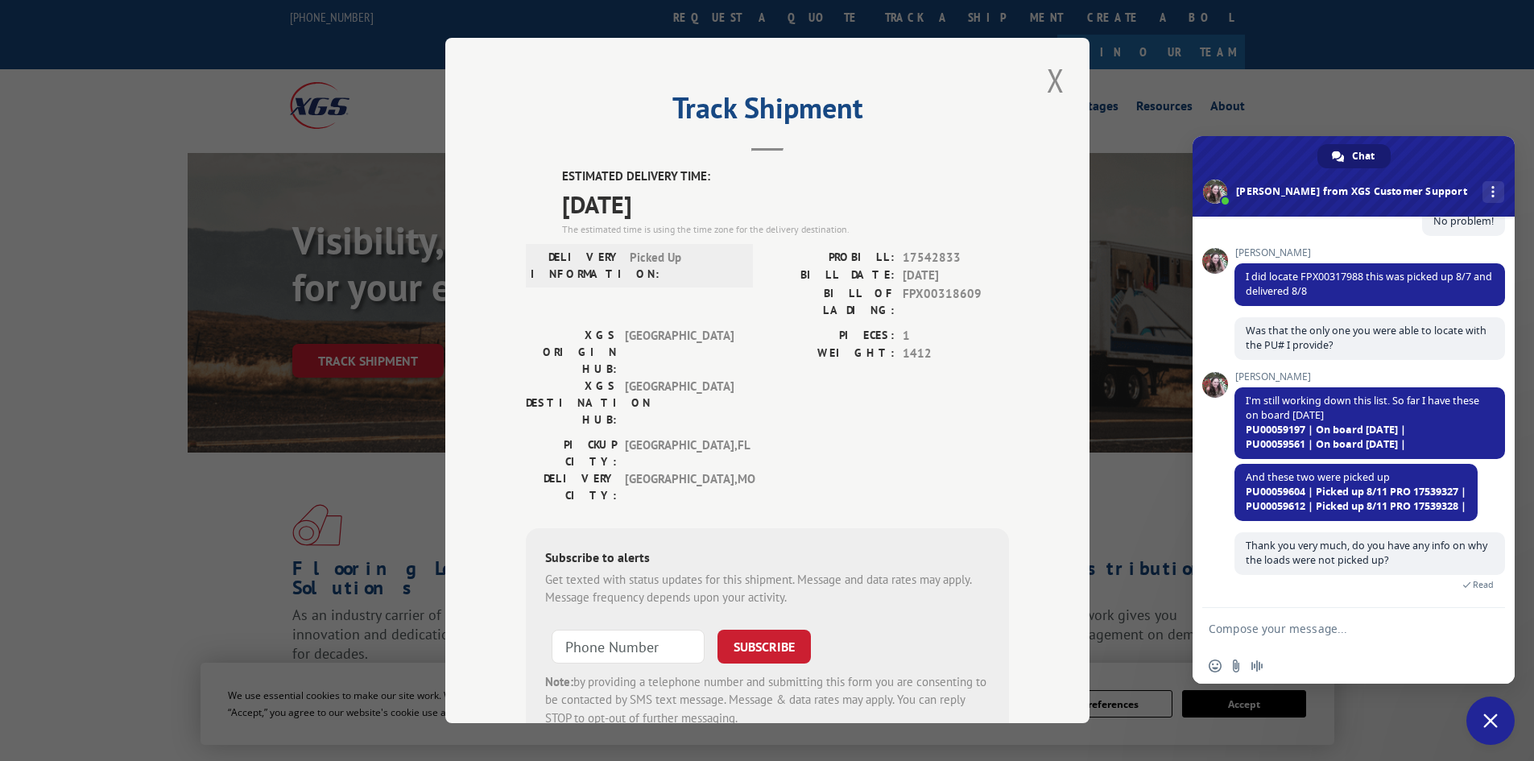
click at [919, 258] on span "17542833" at bounding box center [956, 258] width 106 height 19
copy span "17542833"
click at [1043, 88] on button "Close modal" at bounding box center [1055, 80] width 27 height 44
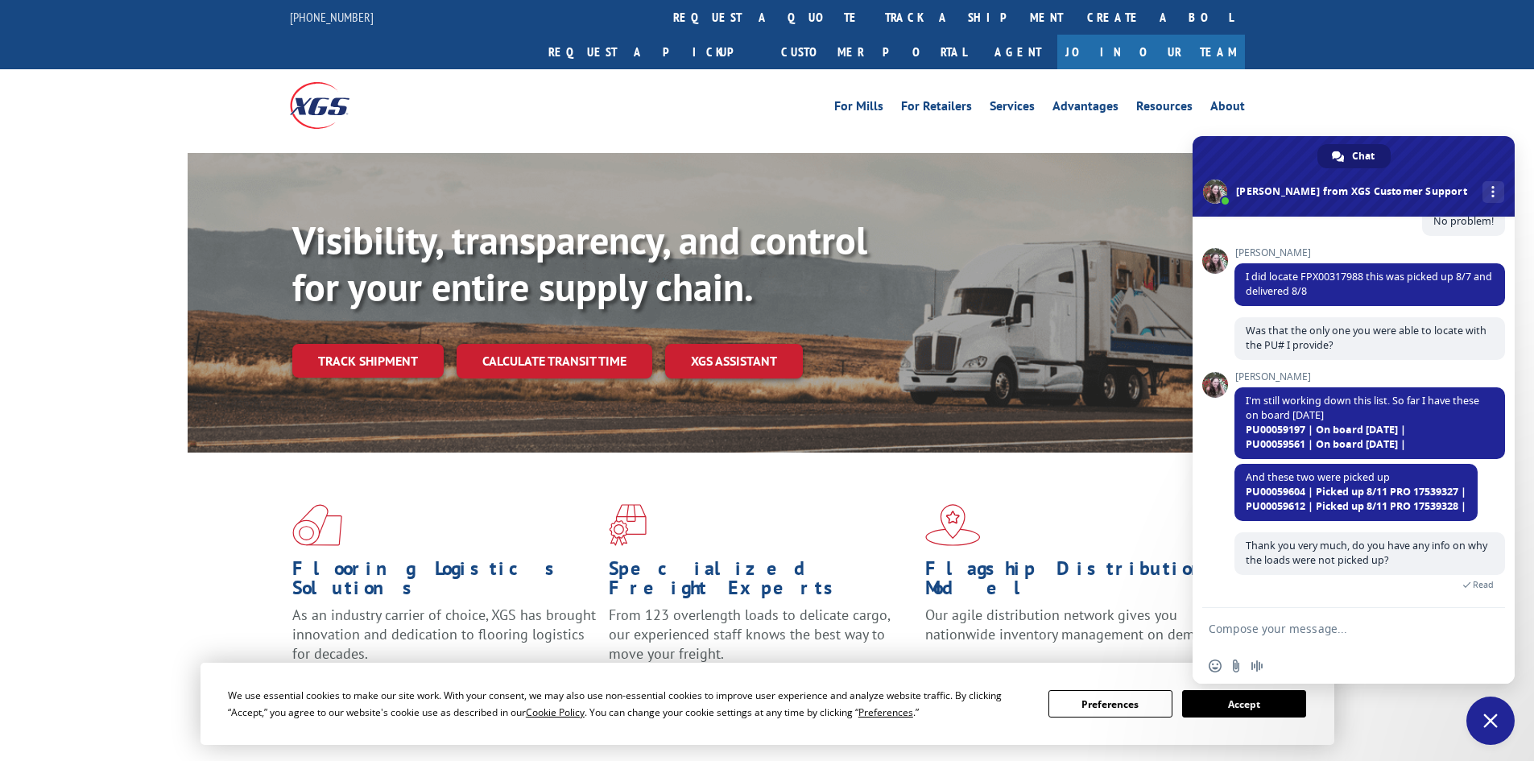
click at [342, 344] on link "Track shipment" at bounding box center [367, 361] width 151 height 34
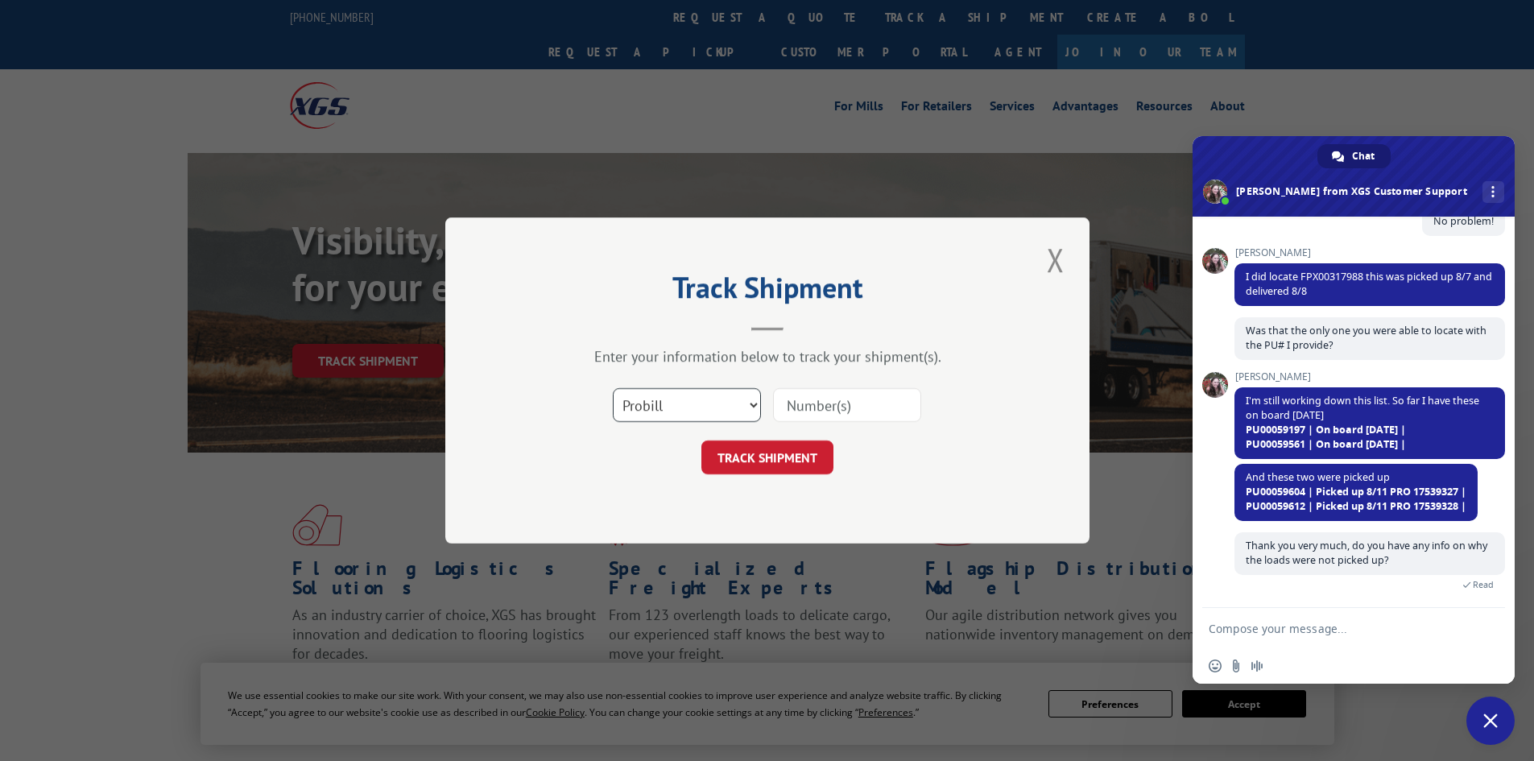
drag, startPoint x: 724, startPoint y: 402, endPoint x: 718, endPoint y: 411, distance: 11.2
click at [724, 402] on select "Select category... Probill BOL PO" at bounding box center [687, 405] width 148 height 34
select select "bol"
click at [613, 388] on select "Select category... Probill BOL PO" at bounding box center [687, 405] width 148 height 34
click at [827, 395] on input at bounding box center [847, 405] width 148 height 34
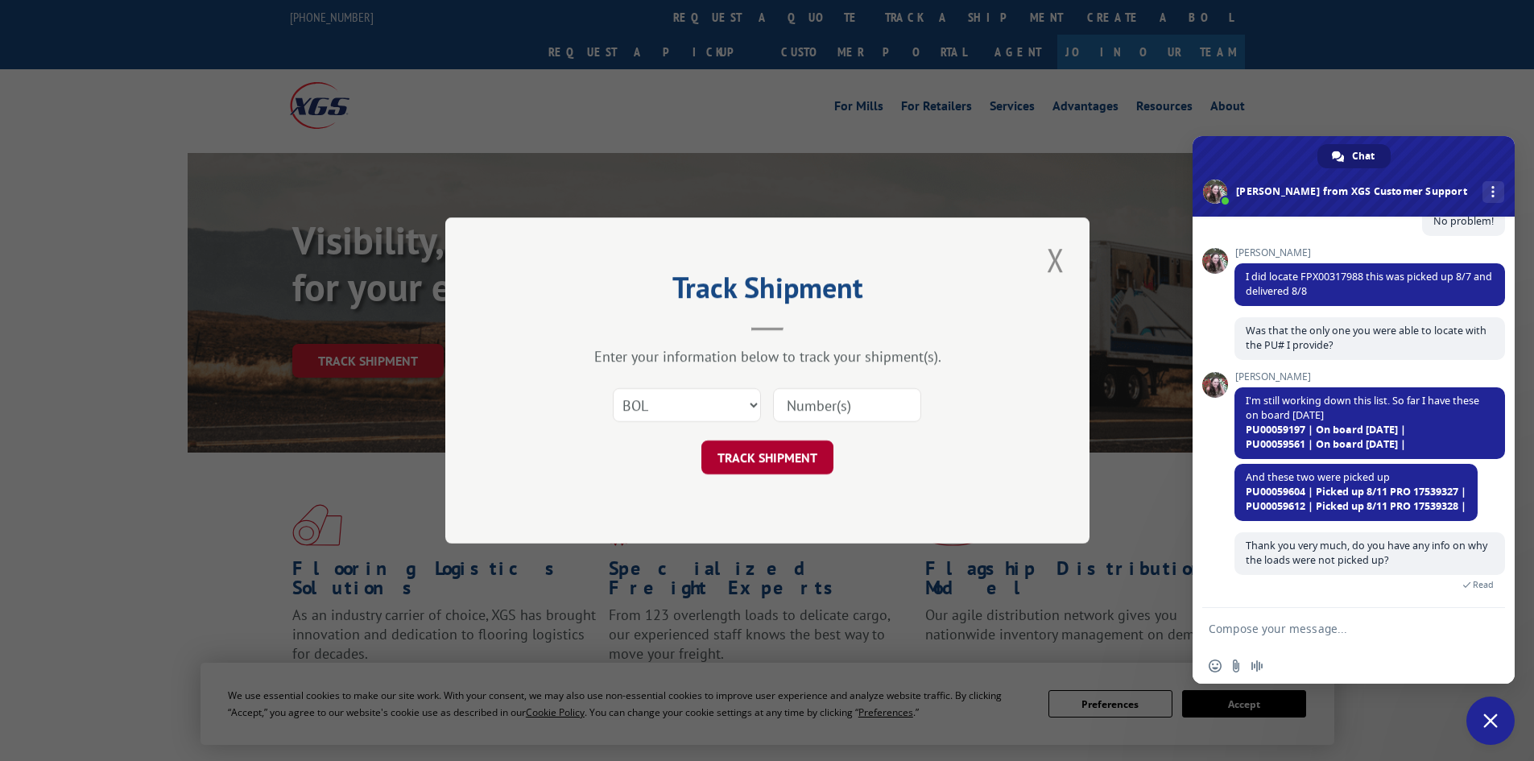
paste input "FPX00318658"
type input "FPX00318658"
click at [783, 461] on button "TRACK SHIPMENT" at bounding box center [767, 457] width 132 height 34
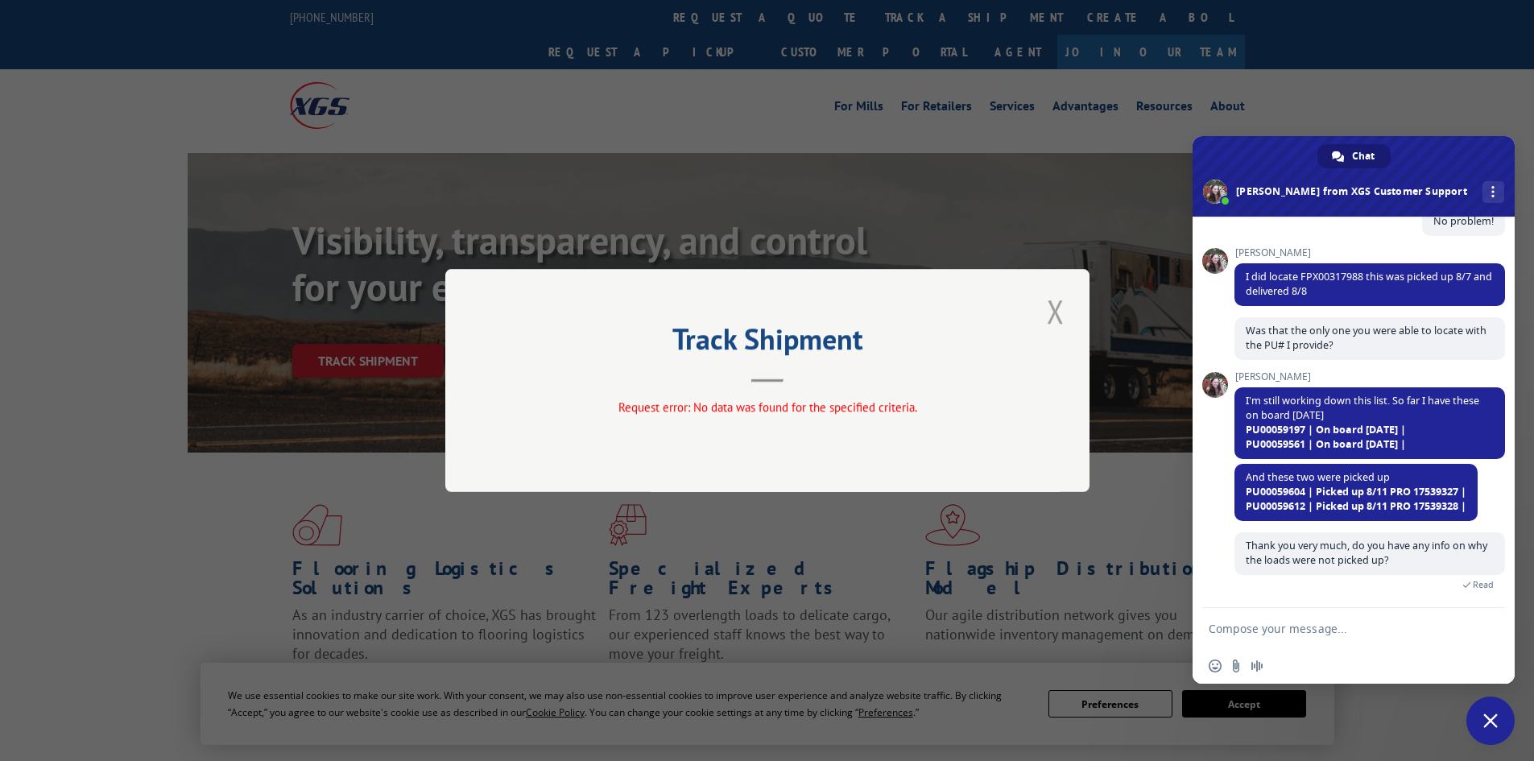
click at [1059, 311] on button "Close modal" at bounding box center [1055, 311] width 27 height 44
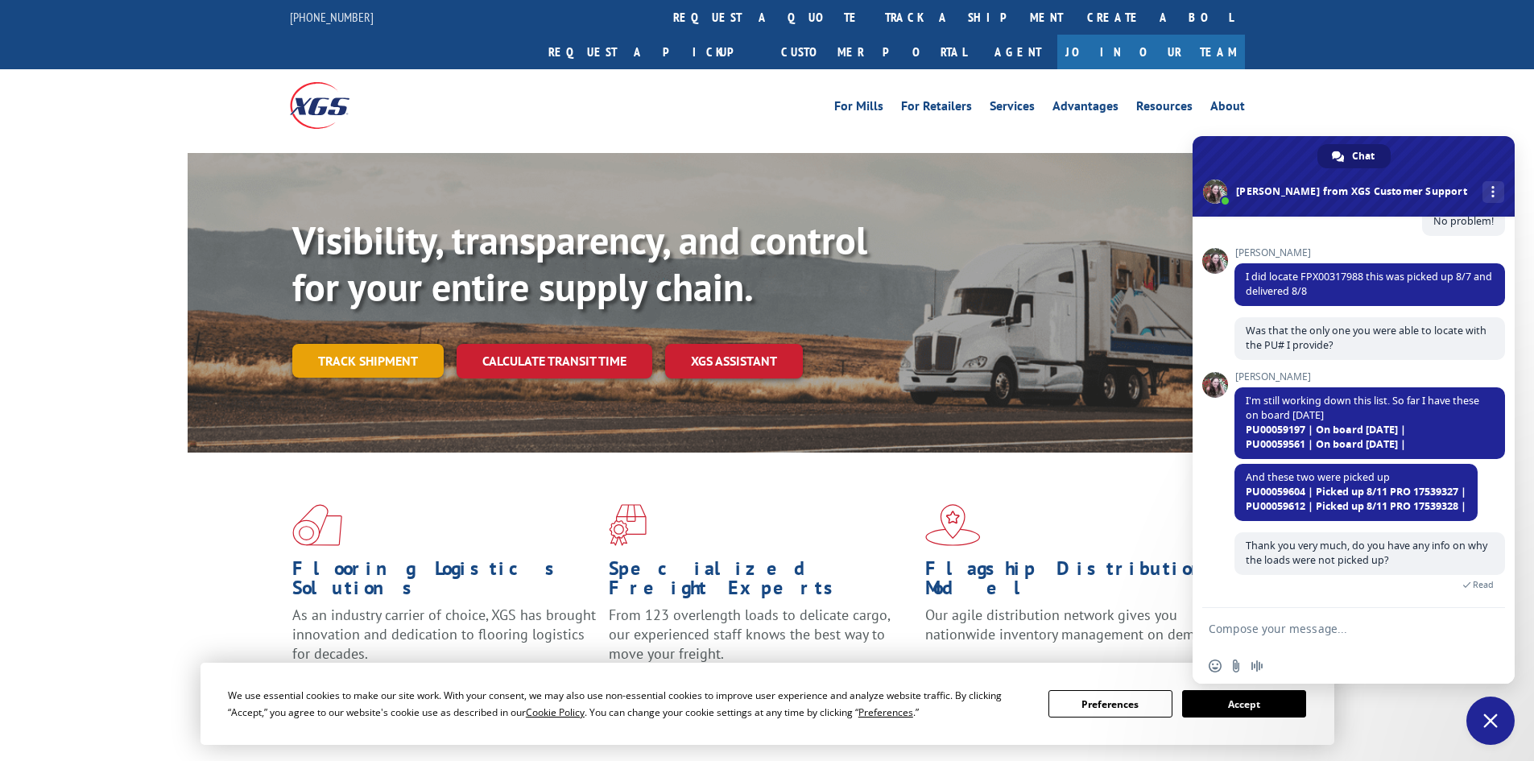
click at [396, 344] on link "Track shipment" at bounding box center [367, 361] width 151 height 34
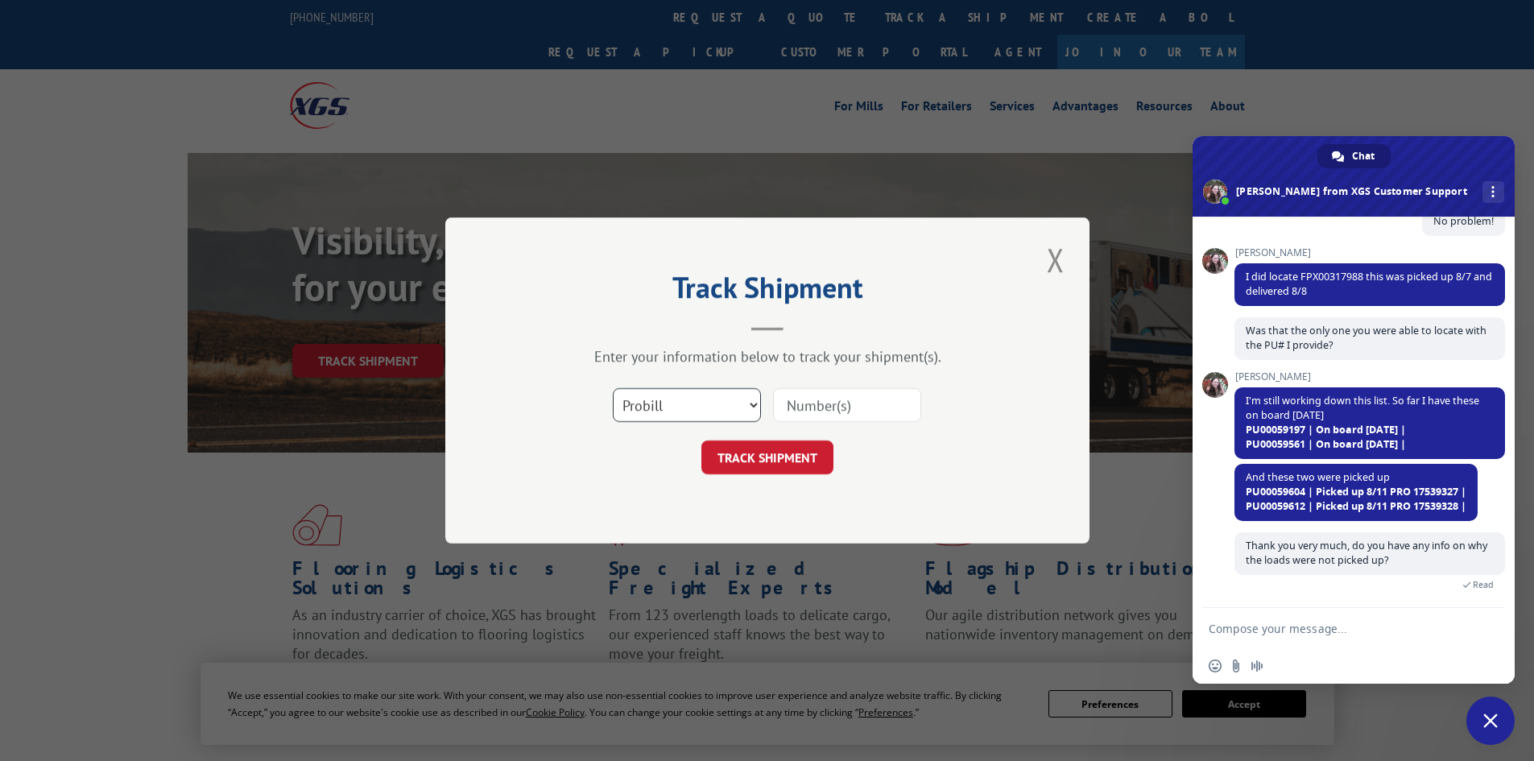
click at [733, 404] on select "Select category... Probill BOL PO" at bounding box center [687, 405] width 148 height 34
select select "po"
click at [613, 388] on select "Select category... Probill BOL PO" at bounding box center [687, 405] width 148 height 34
click at [805, 403] on input at bounding box center [847, 405] width 148 height 34
paste input "0036024949"
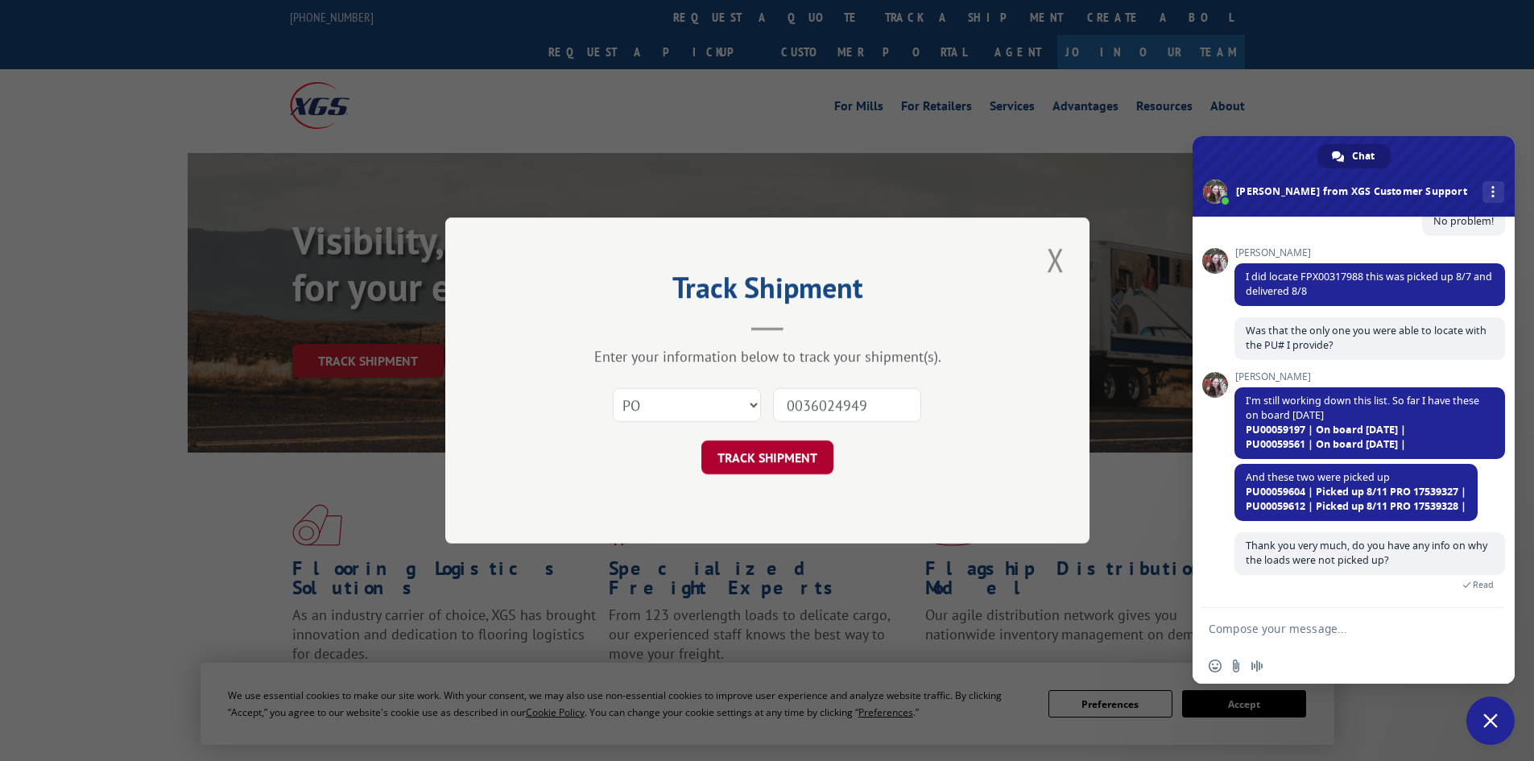
type input "0036024949"
click at [779, 460] on button "TRACK SHIPMENT" at bounding box center [767, 457] width 132 height 34
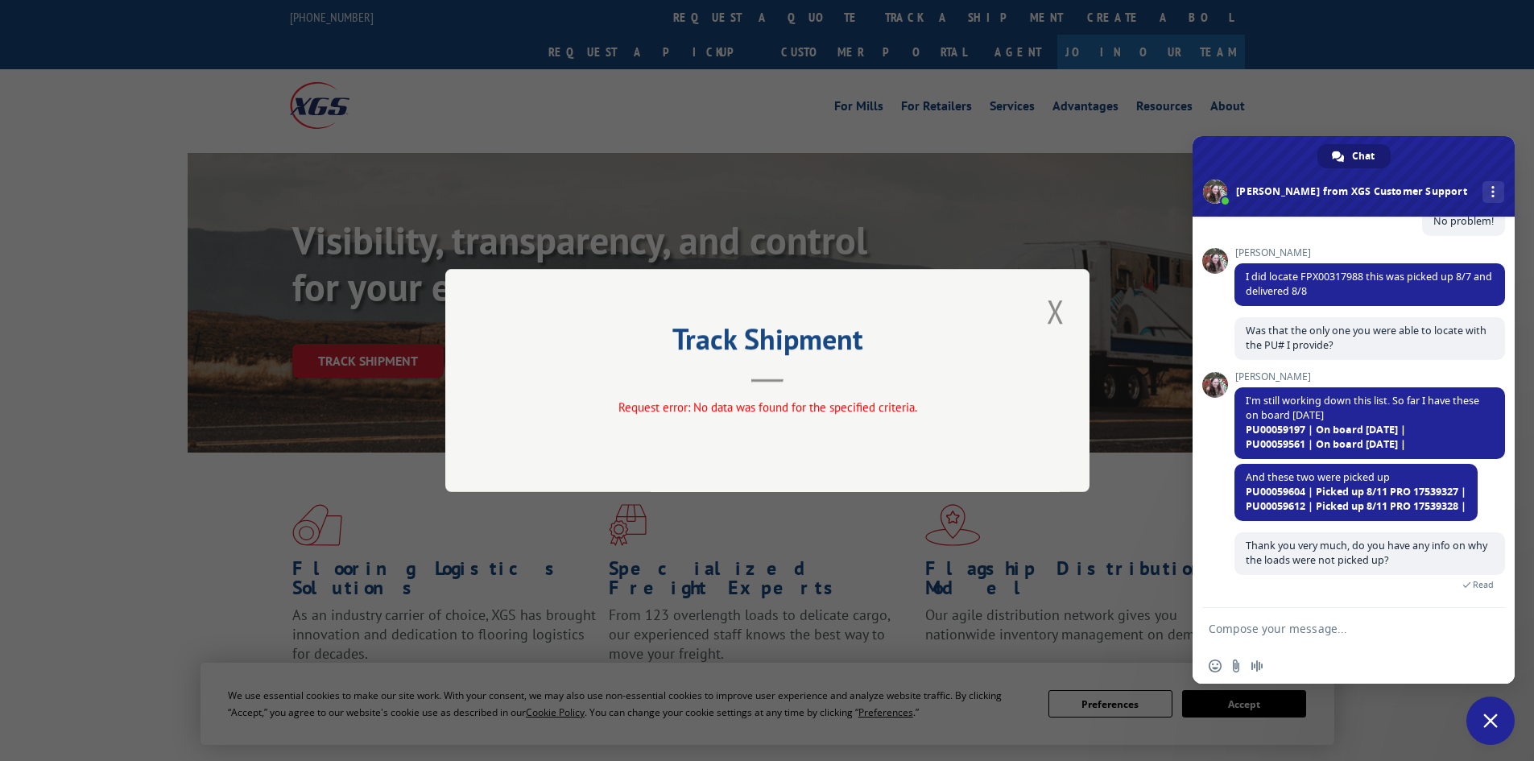
click at [1051, 312] on button "Close modal" at bounding box center [1055, 311] width 27 height 44
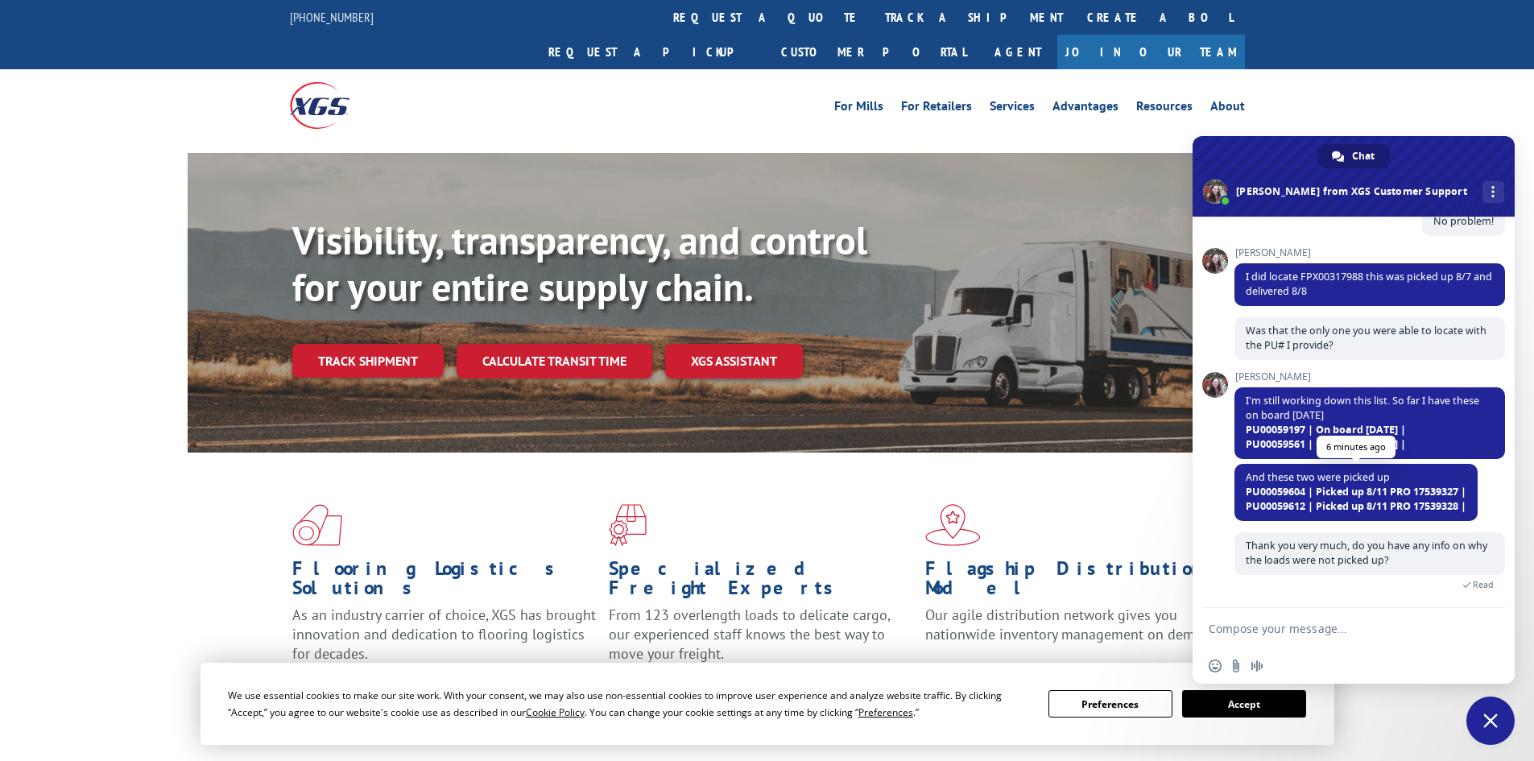
click at [1438, 490] on span "PU00059604 | Picked up 8/11 PRO 17539327 |" at bounding box center [1356, 492] width 221 height 14
copy span "17539327"
click at [1440, 505] on span "PU00059612 | Picked up 8/11 PRO 17539328 |" at bounding box center [1356, 506] width 221 height 14
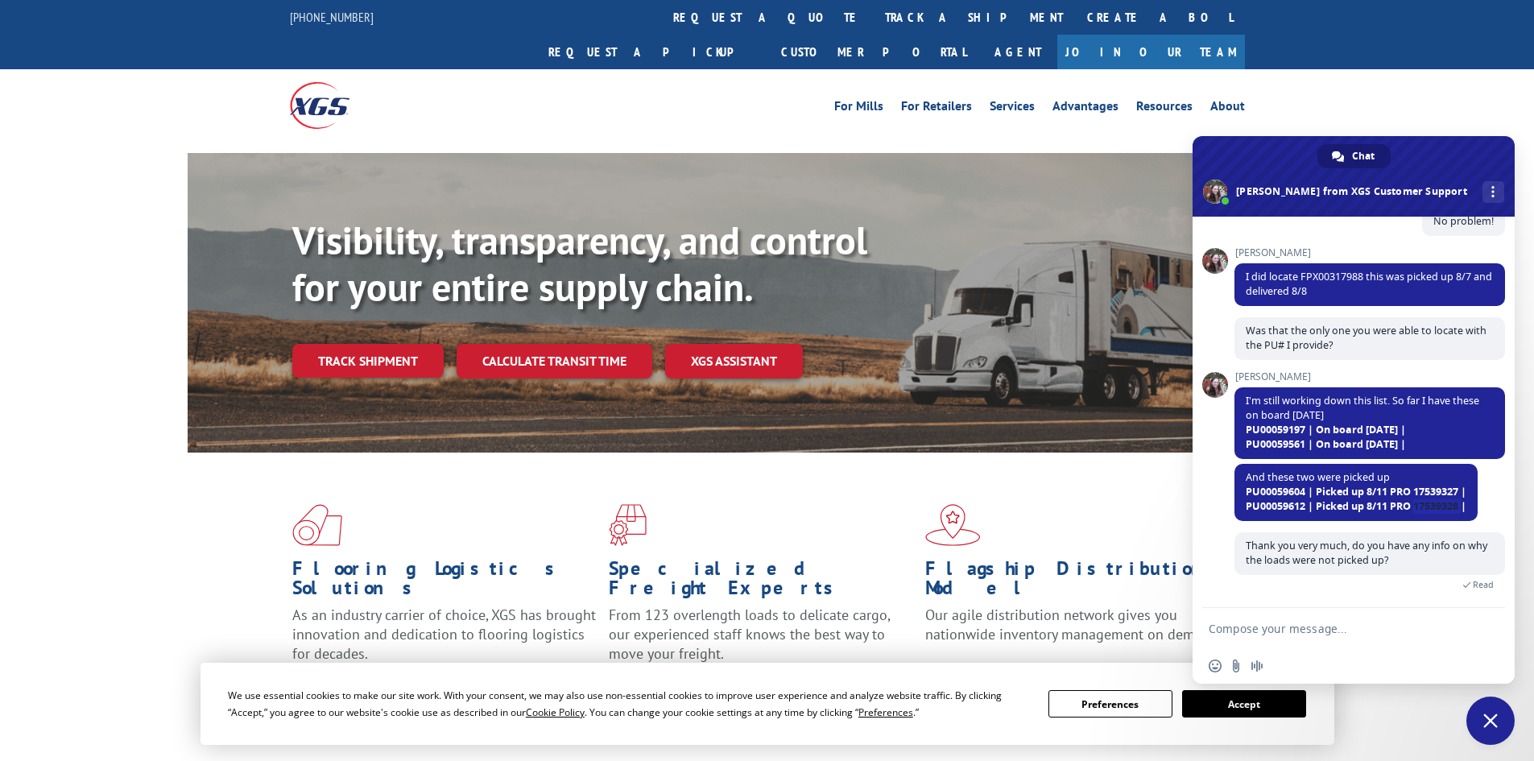
copy span "17539328"
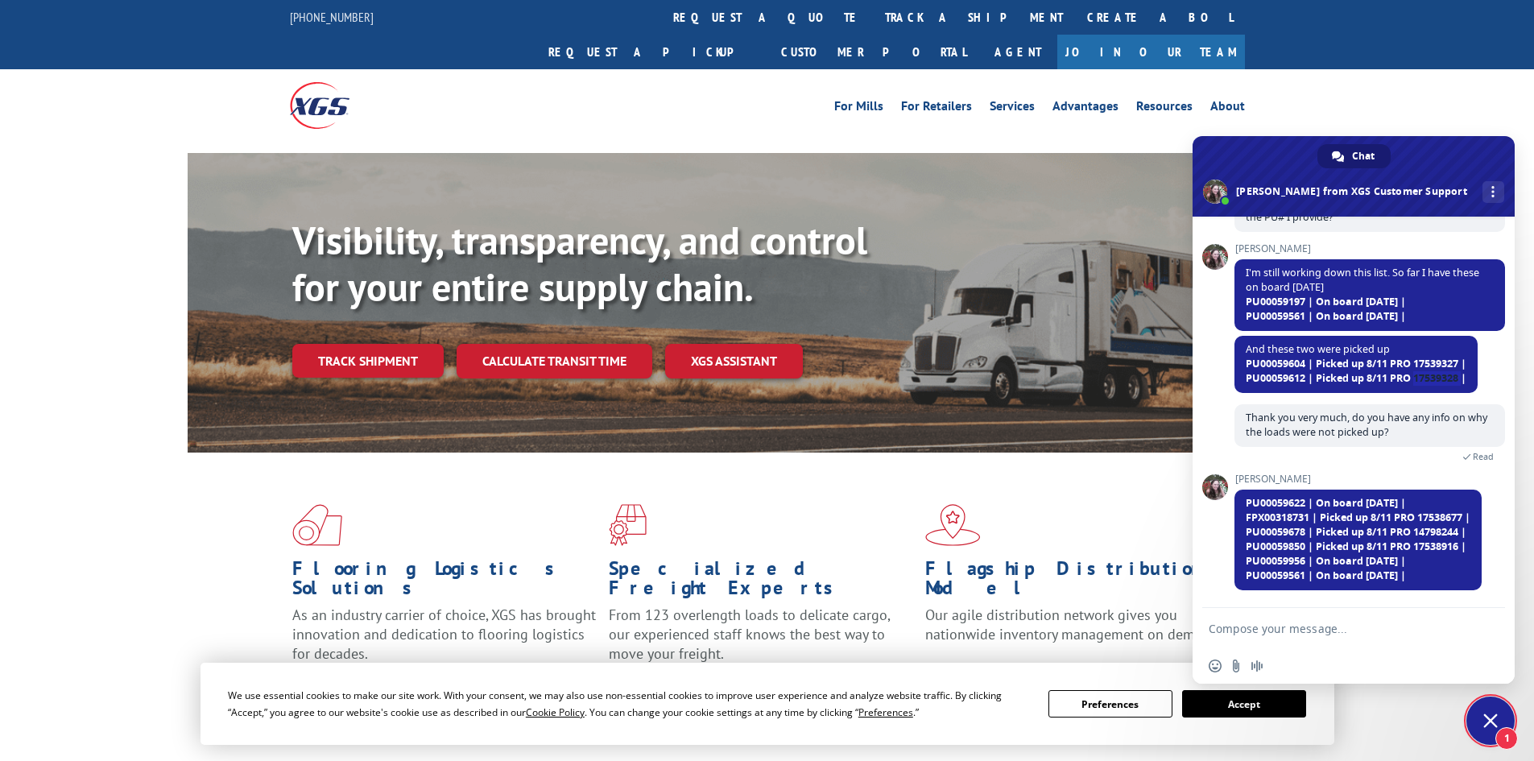
scroll to position [1147, 0]
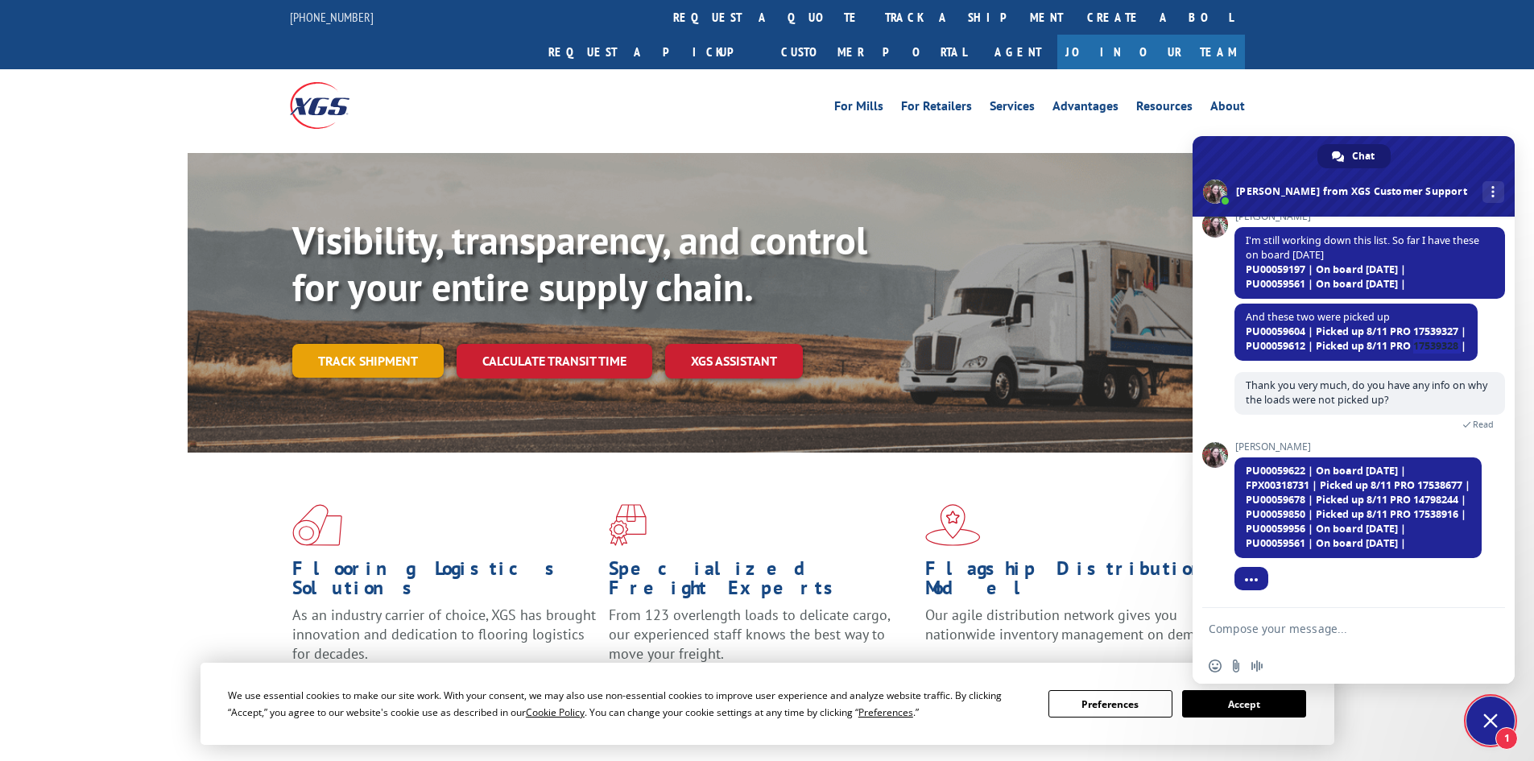
click at [375, 344] on link "Track shipment" at bounding box center [367, 361] width 151 height 34
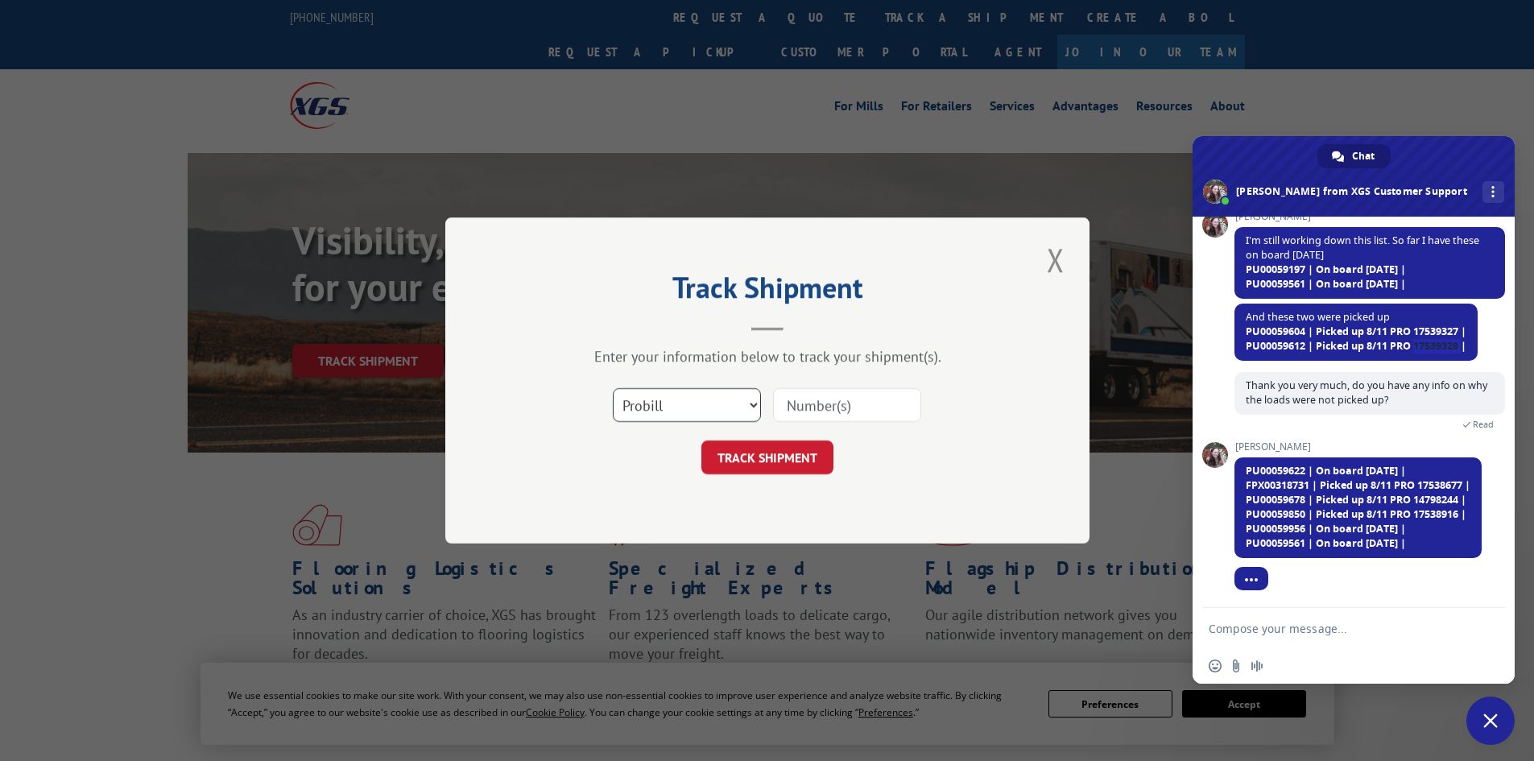
click at [725, 400] on select "Select category... Probill BOL PO" at bounding box center [687, 405] width 148 height 34
select select "bol"
click at [613, 388] on select "Select category... Probill BOL PO" at bounding box center [687, 405] width 148 height 34
click at [841, 404] on input at bounding box center [847, 405] width 148 height 34
paste input "FPX00318722"
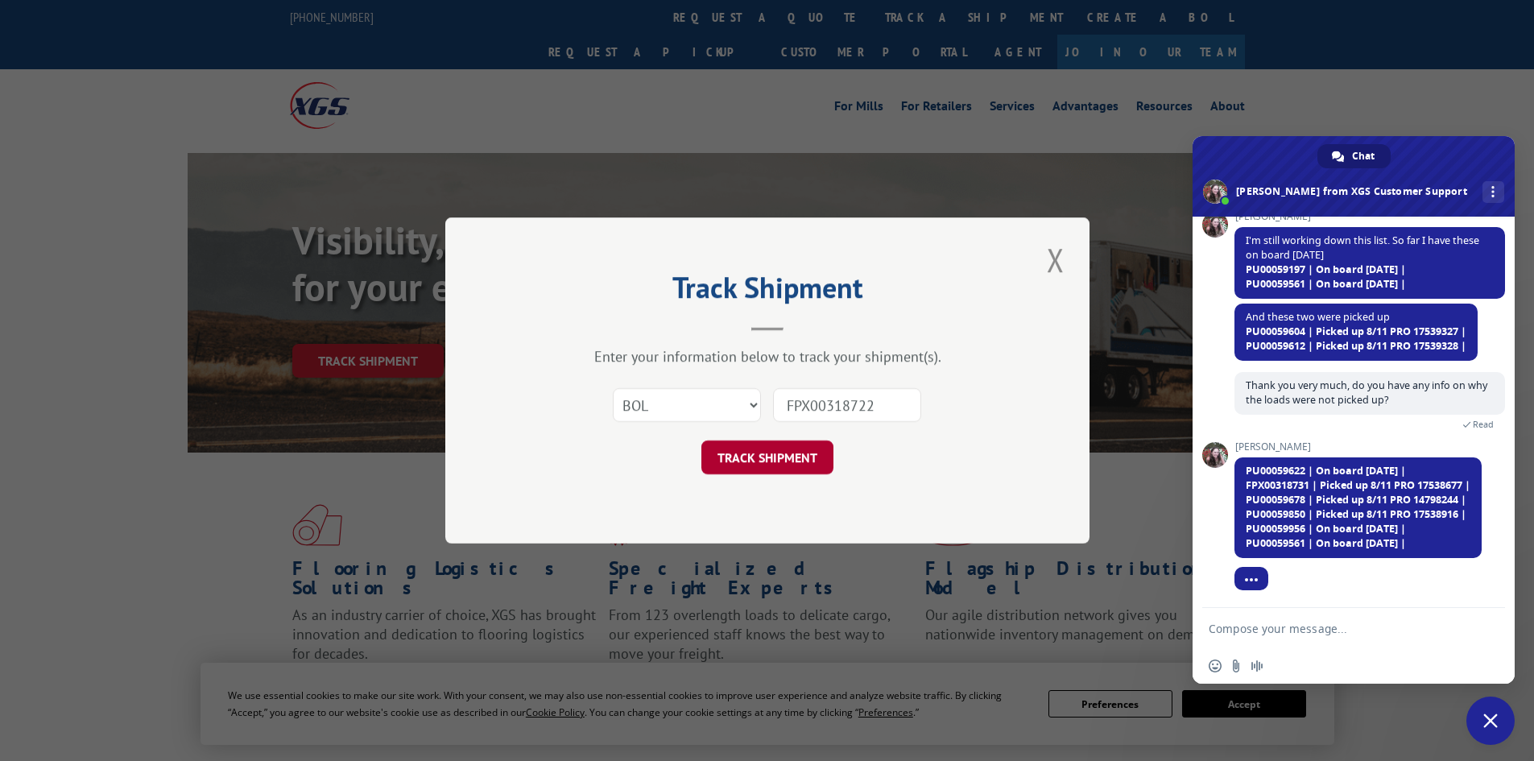
type input "FPX00318722"
click at [759, 448] on button "TRACK SHIPMENT" at bounding box center [767, 457] width 132 height 34
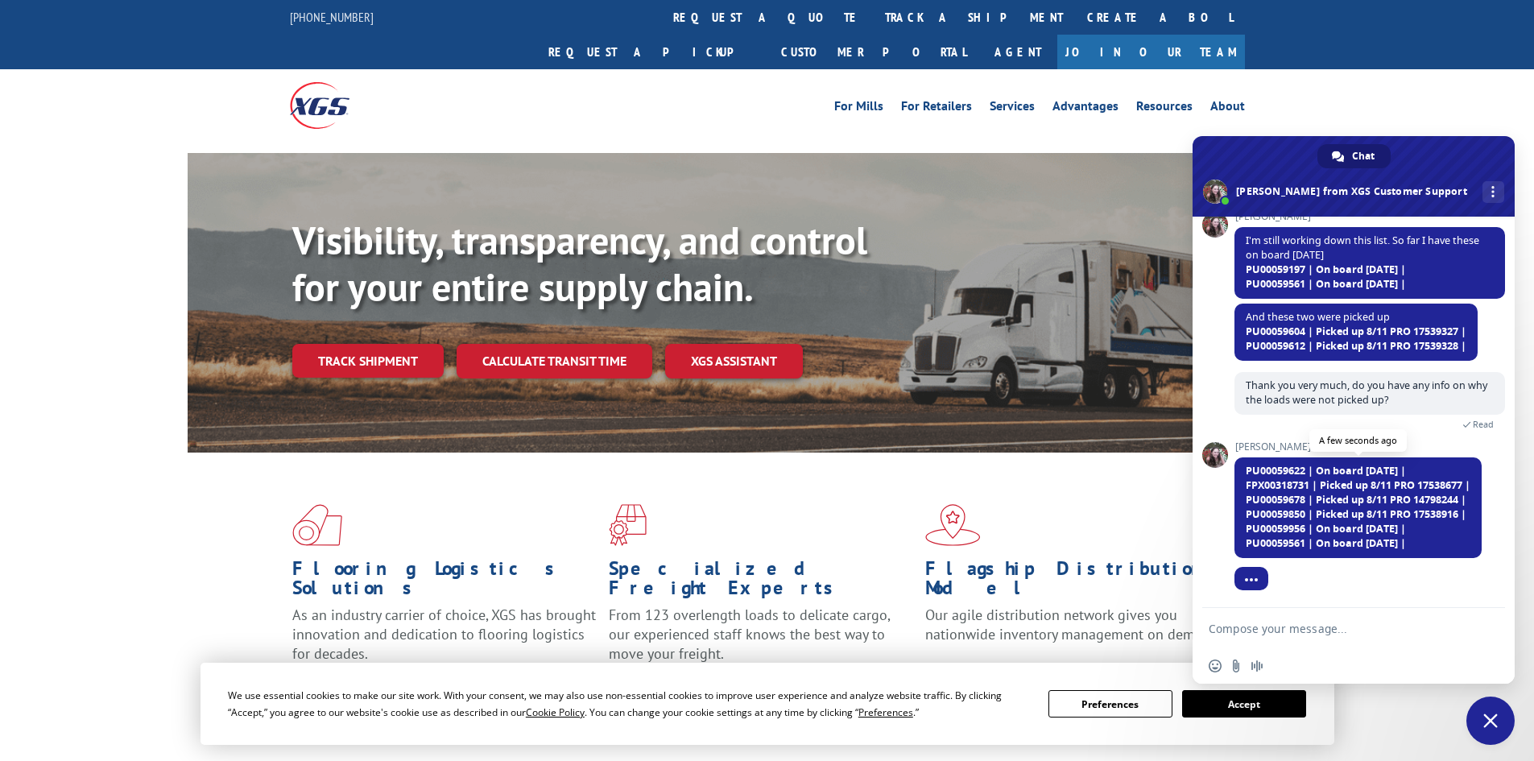
click at [1433, 485] on span "FPX00318731 | Picked up 8/11 PRO 17538677 |" at bounding box center [1358, 485] width 225 height 14
copy span "17538677"
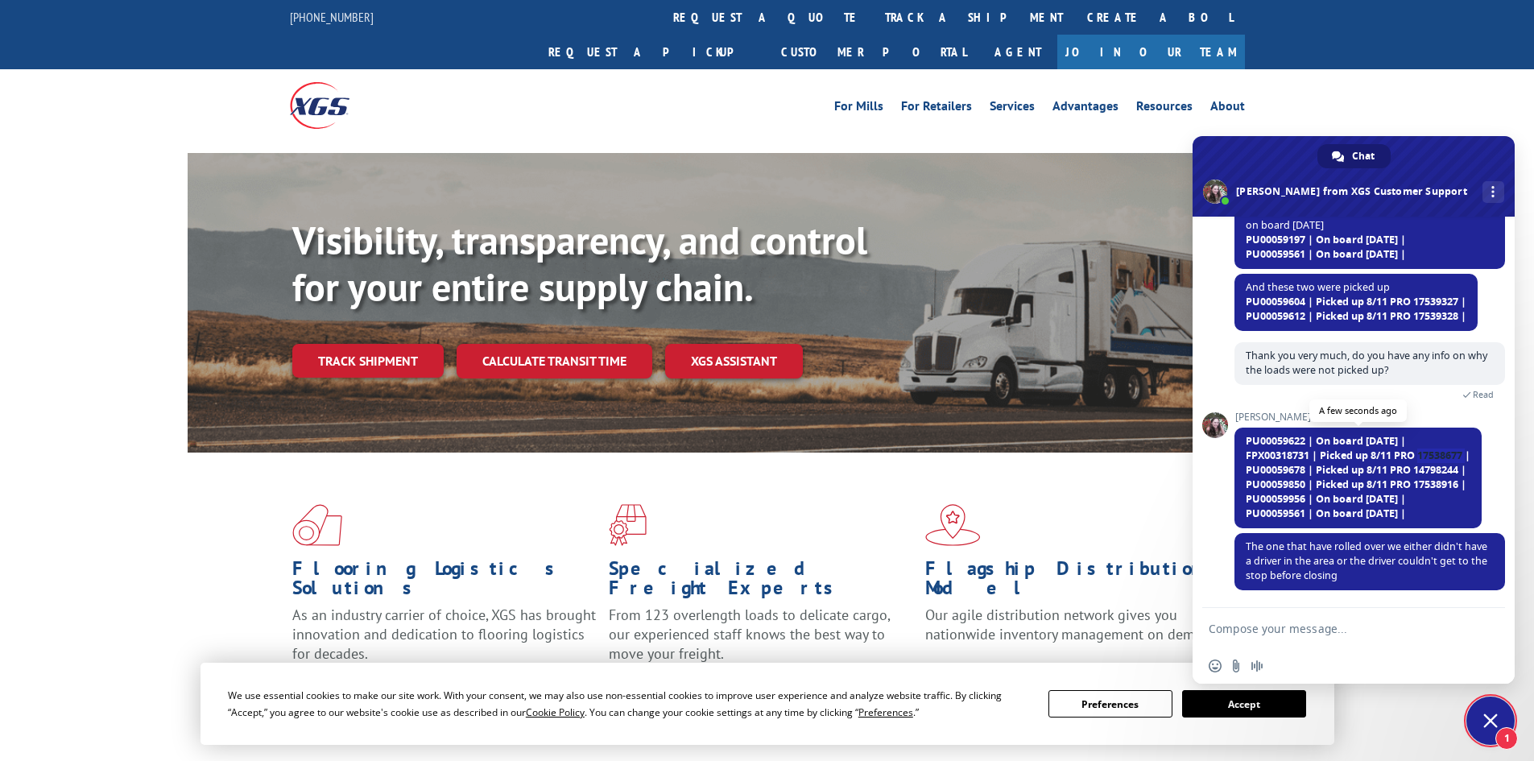
click at [1437, 466] on span "PU00059678 | Picked up 8/11 PRO 14798244 |" at bounding box center [1356, 470] width 221 height 14
click at [1291, 634] on textarea "Compose your message..." at bounding box center [1337, 628] width 258 height 40
type textarea "Perfect"
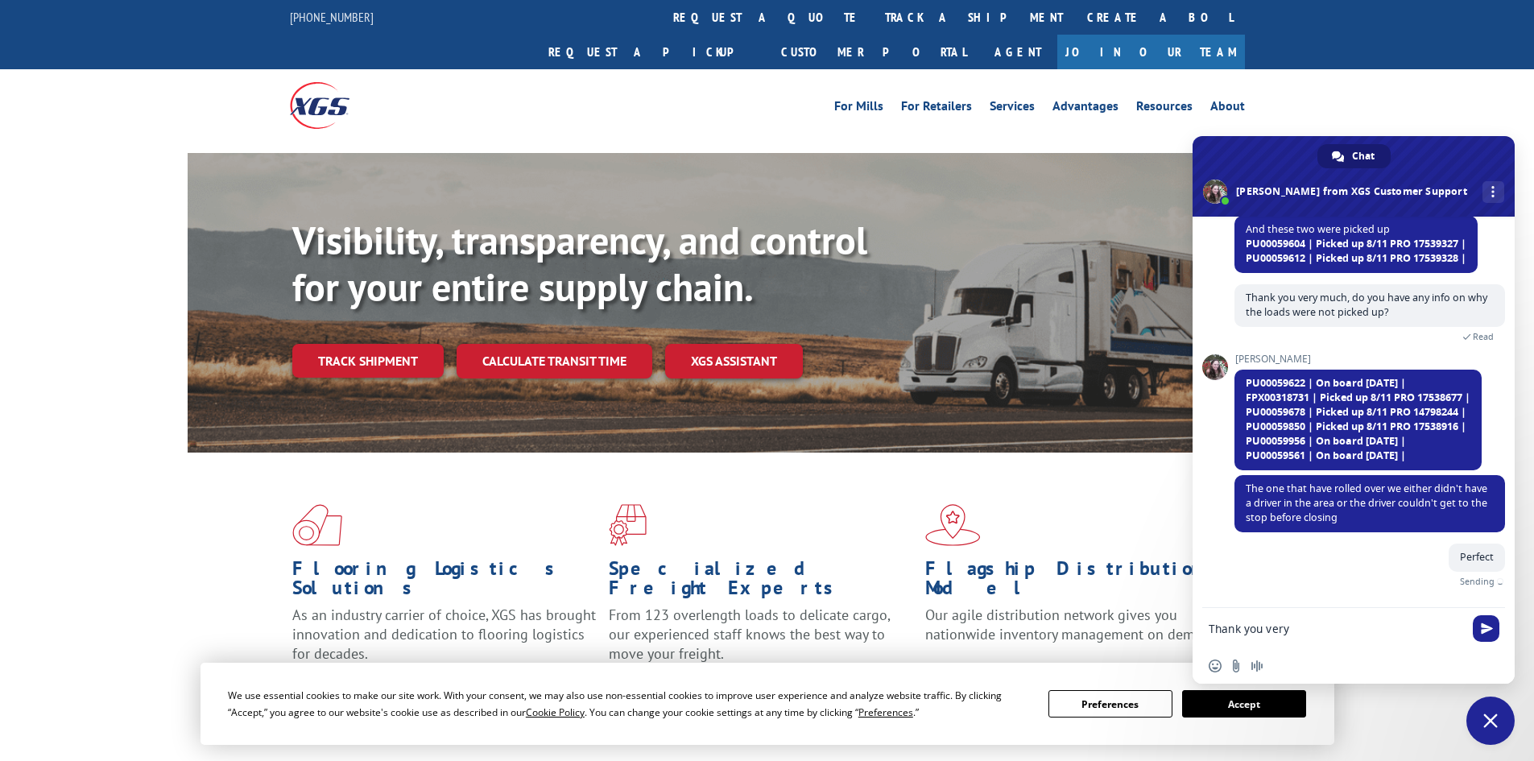
scroll to position [1217, 0]
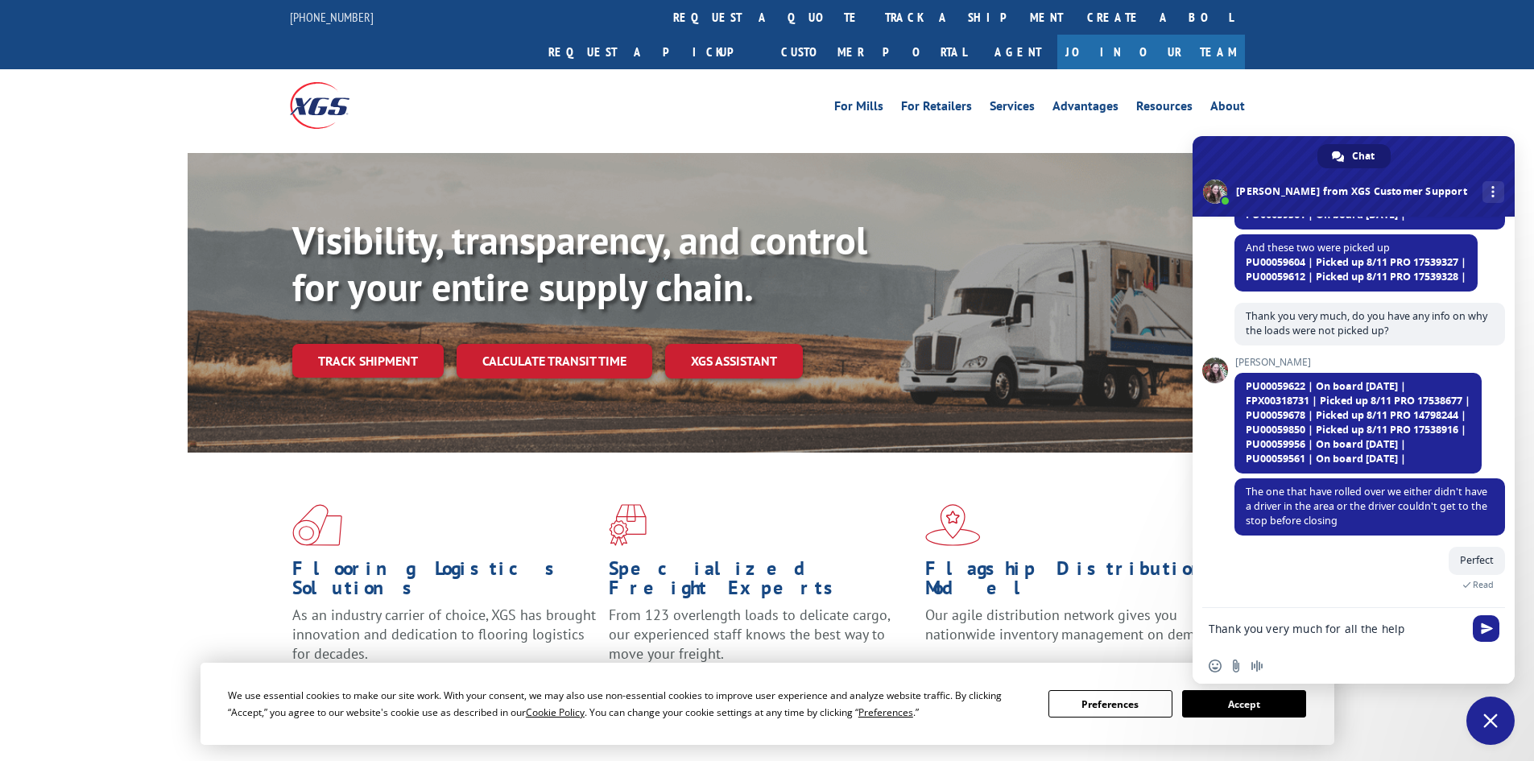
type textarea "Thank you very much for all the help!"
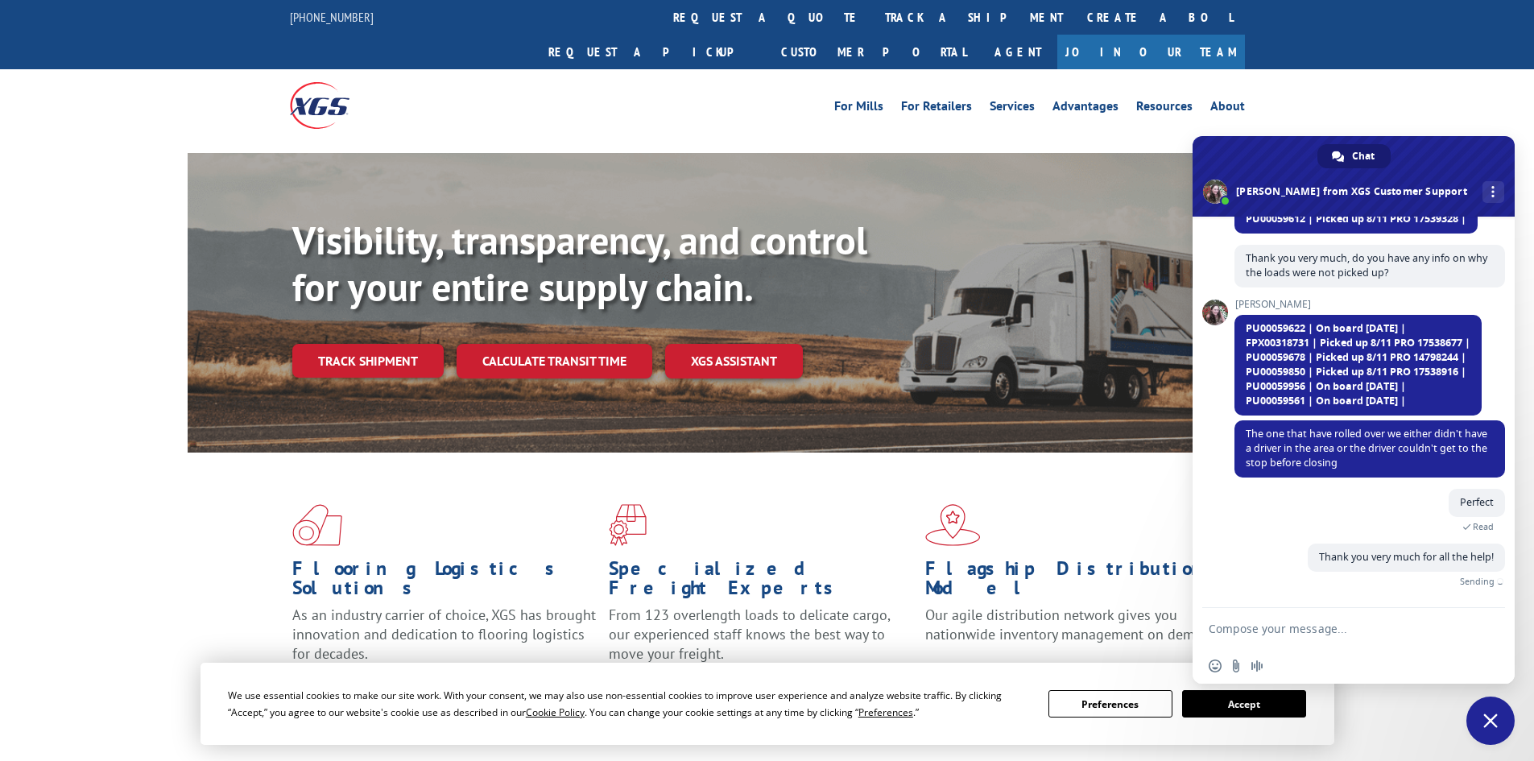
scroll to position [1250, 0]
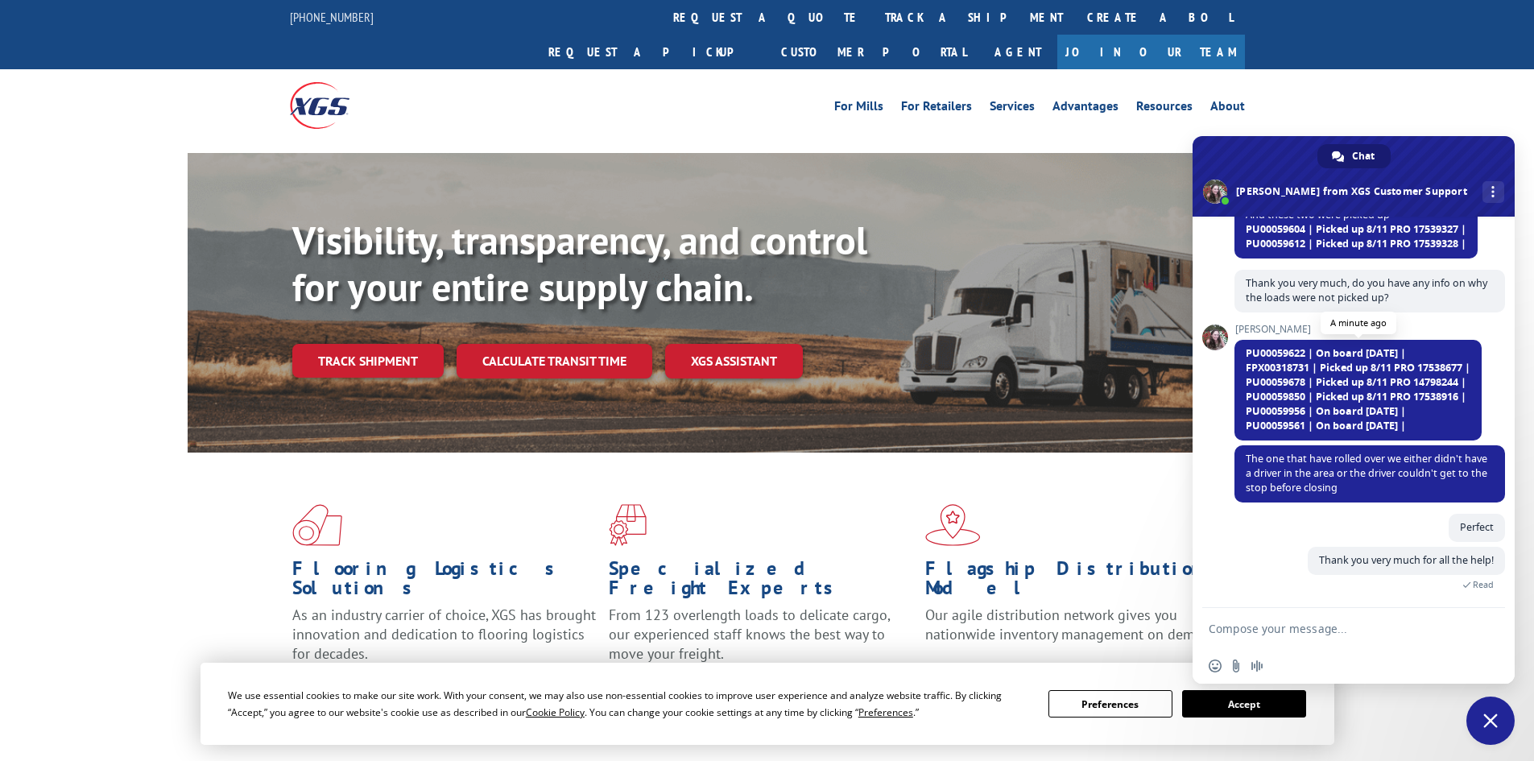
click at [1436, 382] on span "PU00059678 | Picked up 8/11 PRO 14798244 |" at bounding box center [1356, 382] width 221 height 14
copy span "14798244"
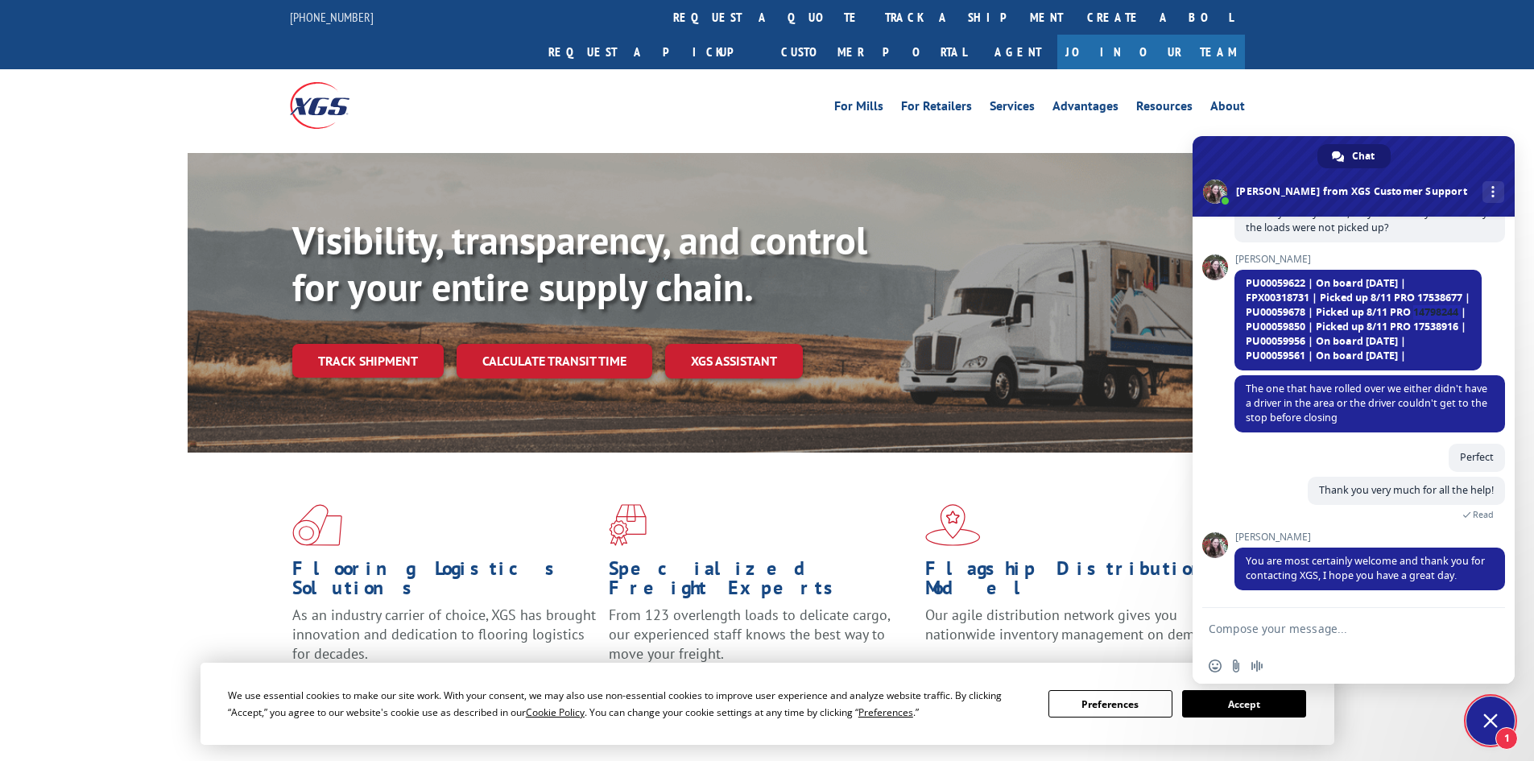
scroll to position [1352, 0]
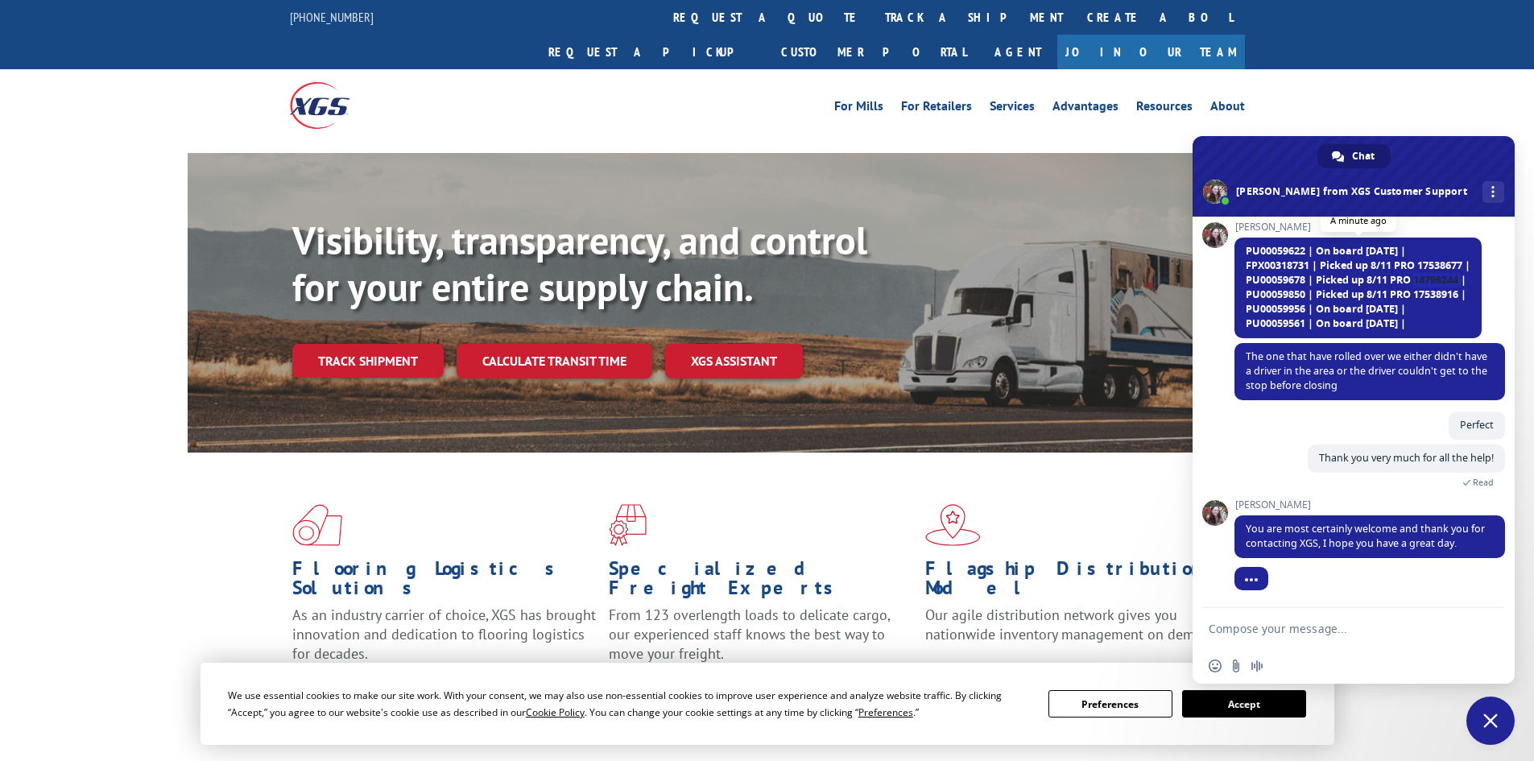
click at [1456, 295] on span "PU00059850 | Picked up 8/11 PRO 17538916 |" at bounding box center [1356, 294] width 221 height 14
copy span "17538916"
click at [1266, 442] on div "Perfect A few seconds ago" at bounding box center [1369, 427] width 271 height 33
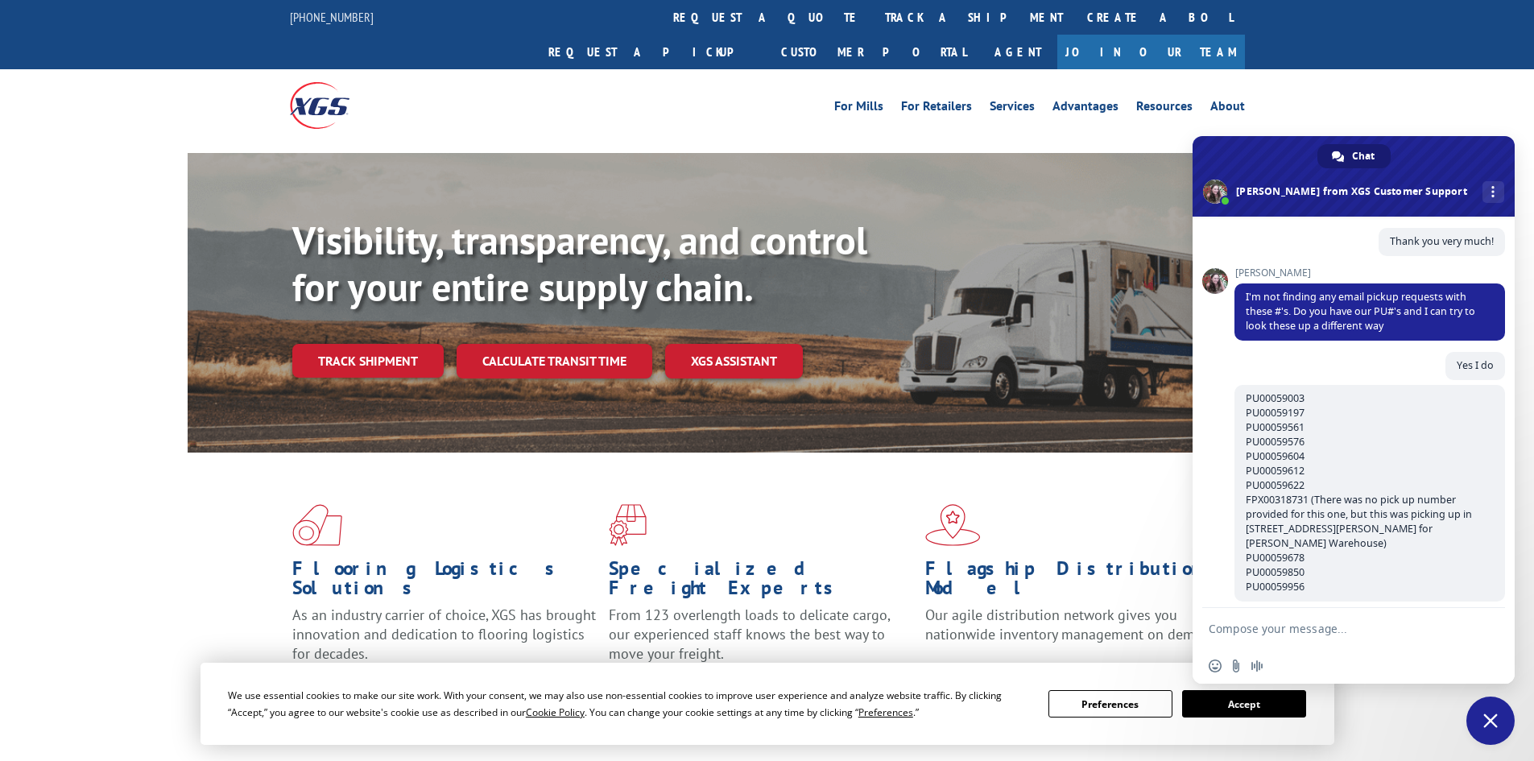
scroll to position [1004, 0]
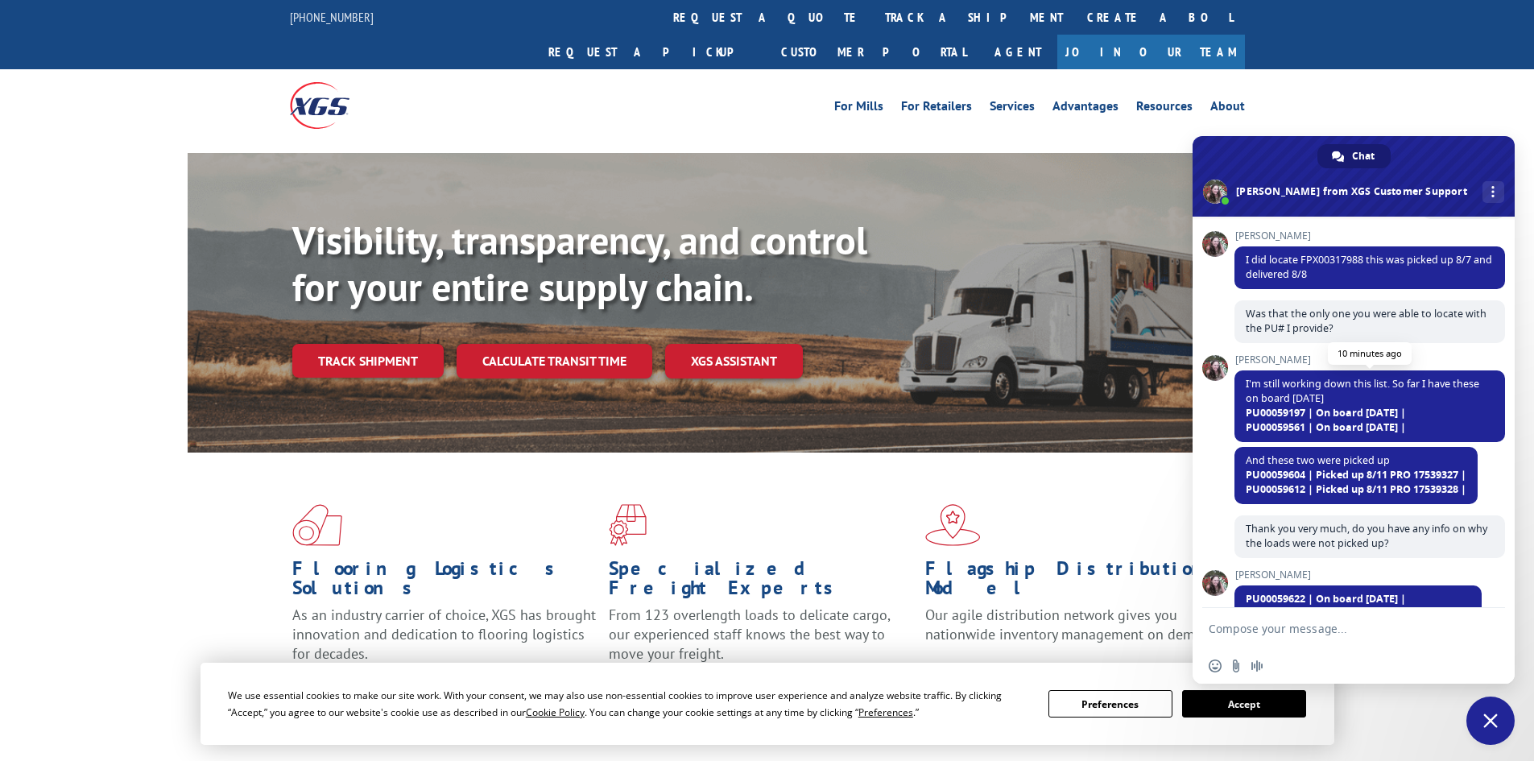
click at [1373, 412] on span "PU00059197 | On board [DATE] |" at bounding box center [1326, 413] width 160 height 14
click at [1299, 418] on span "PU00059197 | On board [DATE] |" at bounding box center [1326, 413] width 160 height 14
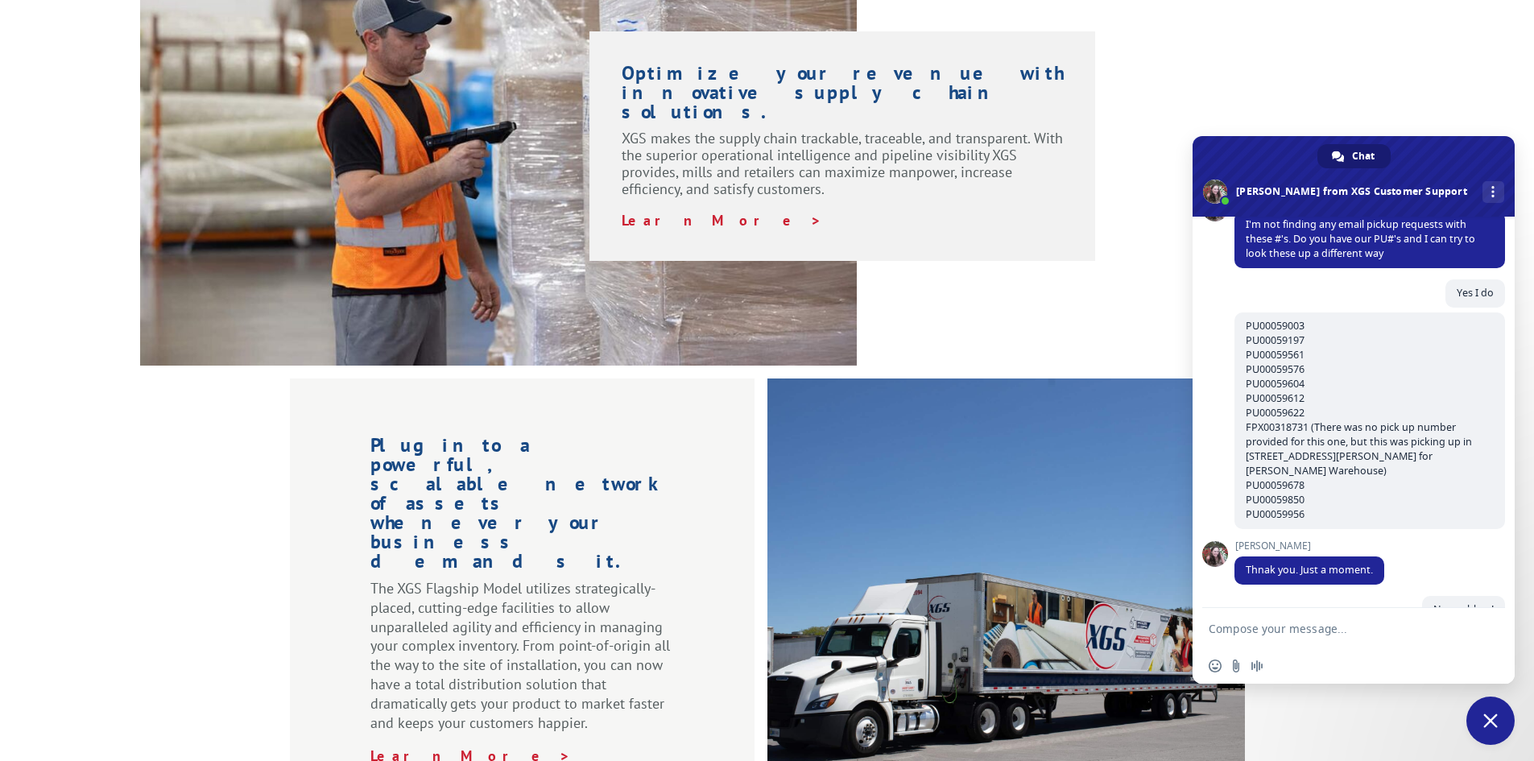
scroll to position [1190, 0]
